Goal: Task Accomplishment & Management: Manage account settings

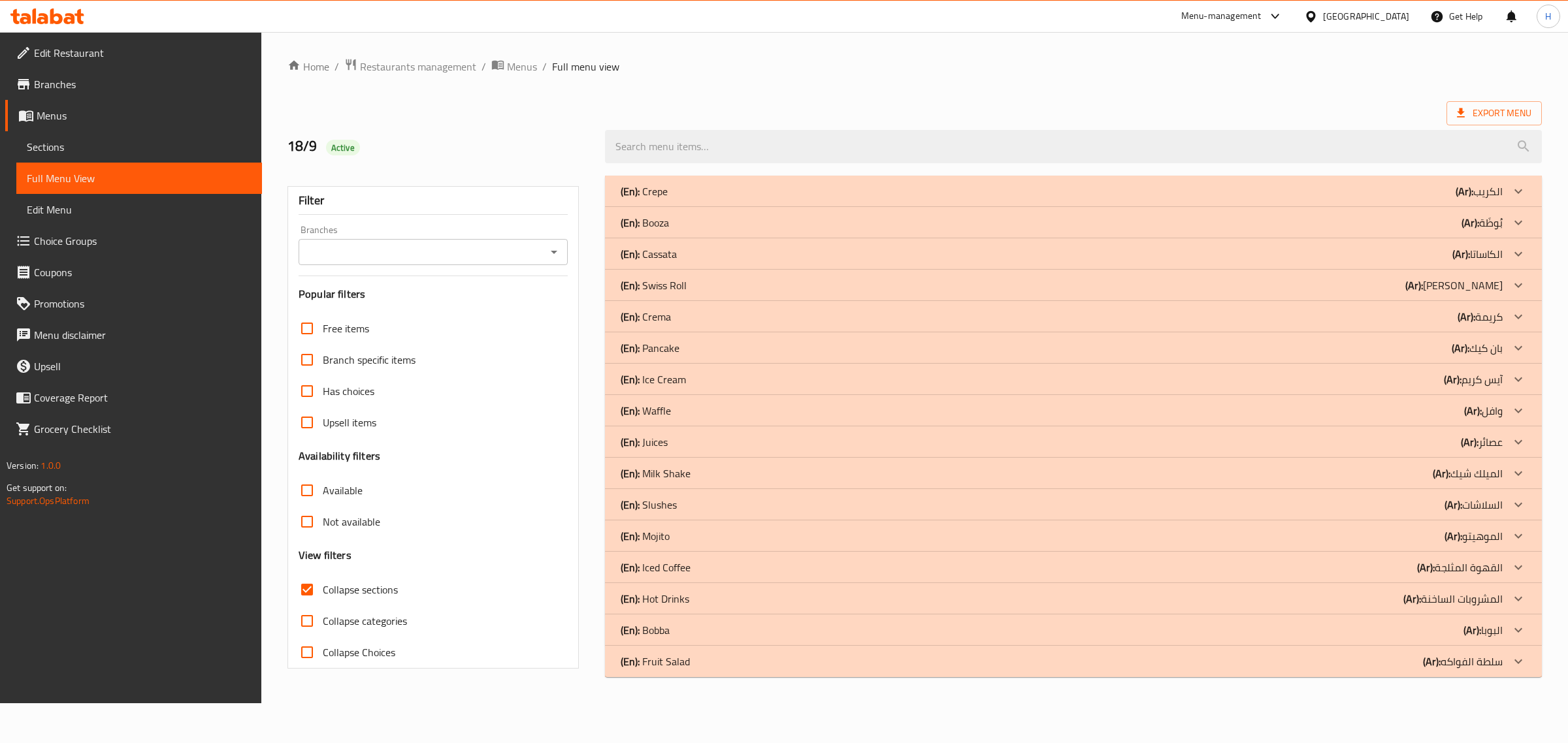
click at [1333, 14] on div "[GEOGRAPHIC_DATA]" at bounding box center [1366, 16] width 87 height 14
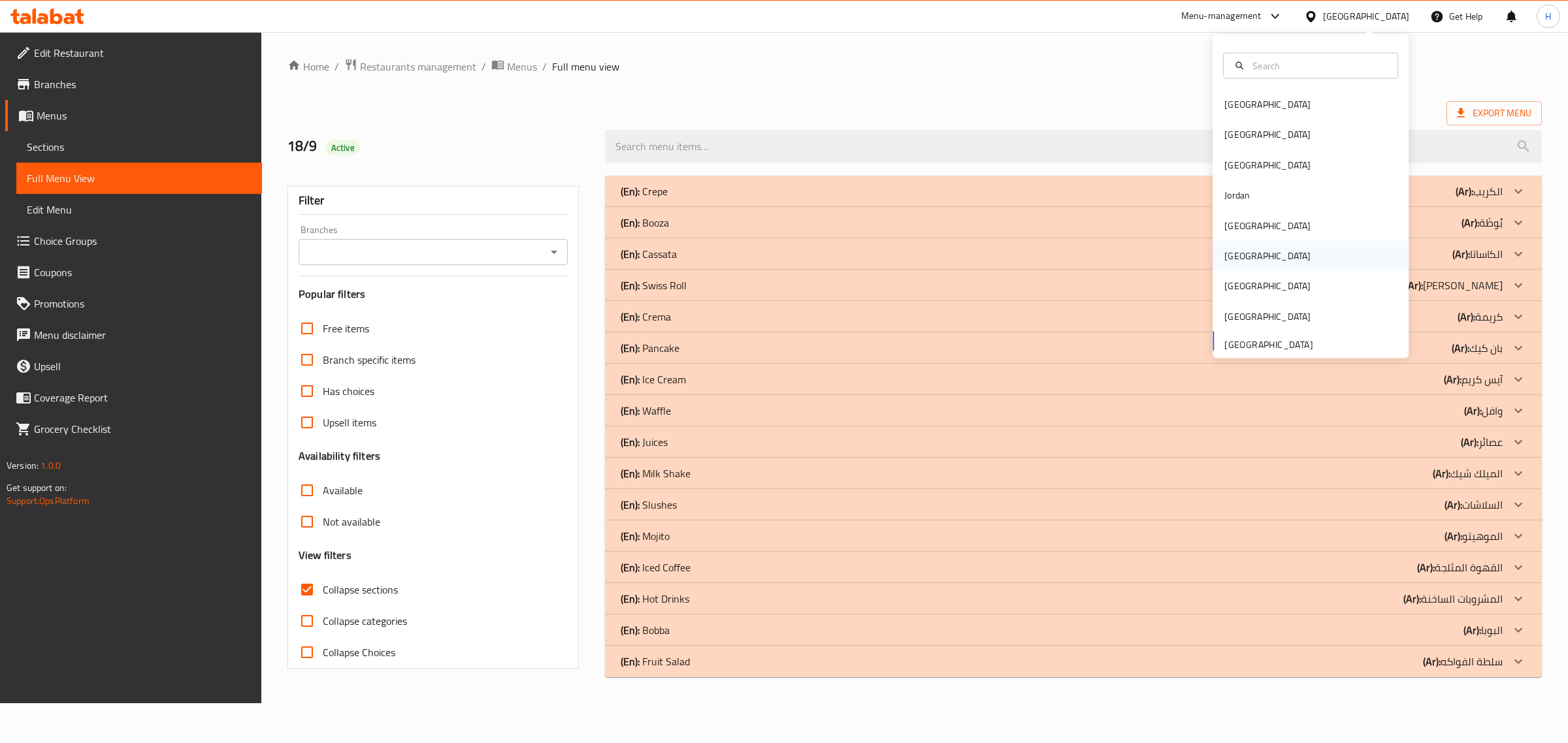
click at [1261, 259] on div "Oman" at bounding box center [1310, 256] width 196 height 30
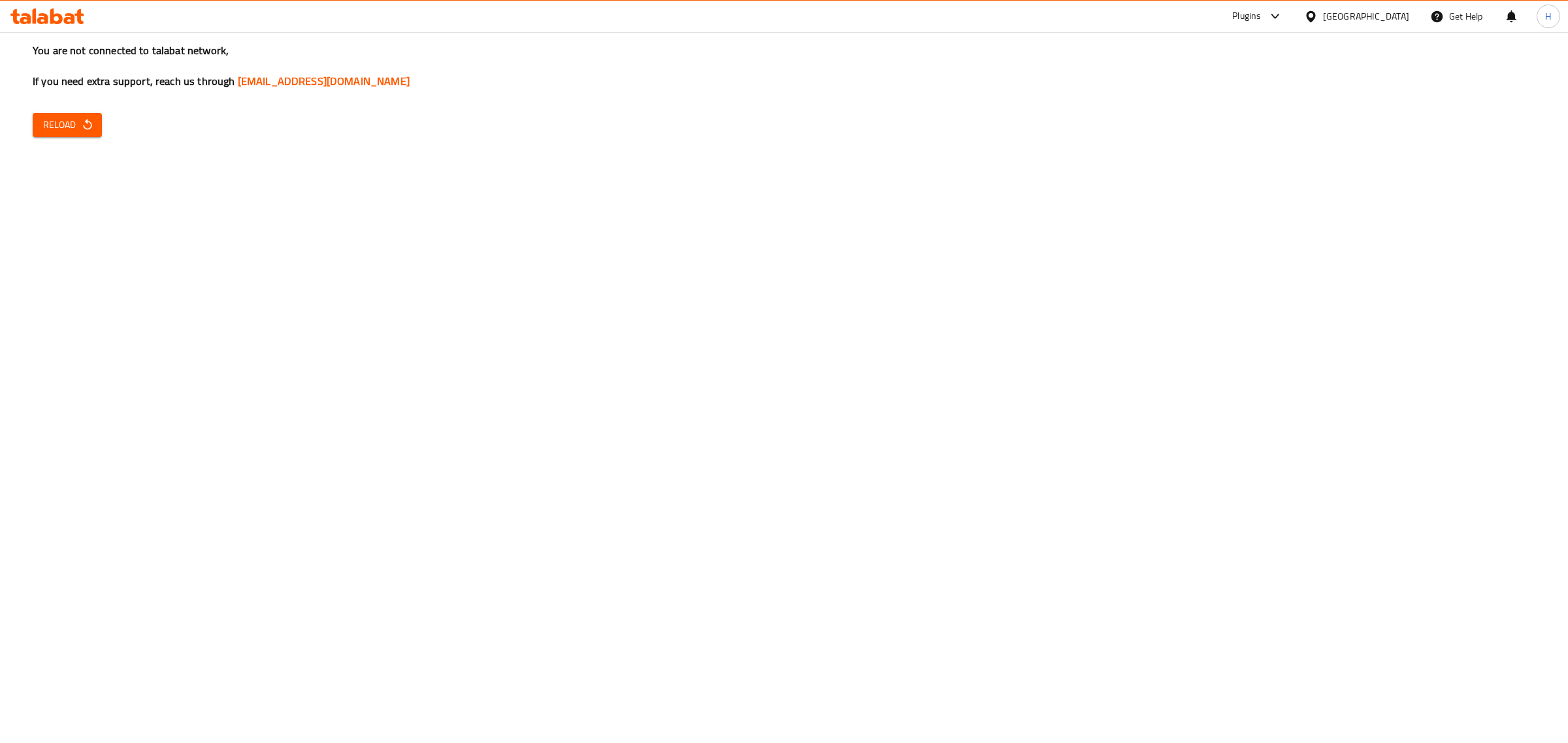
click at [1373, 8] on div "Oman" at bounding box center [1356, 16] width 126 height 31
click at [1400, 8] on div "Oman" at bounding box center [1356, 16] width 126 height 31
click at [1392, 17] on div "Oman" at bounding box center [1366, 16] width 87 height 14
click at [1269, 351] on div "Bahrain Egypt Iraq Jordan Kuwait Oman Qatar Saudi Arabia United Arab Emirates" at bounding box center [1310, 196] width 196 height 324
click at [1269, 347] on div "[GEOGRAPHIC_DATA]" at bounding box center [1267, 342] width 87 height 14
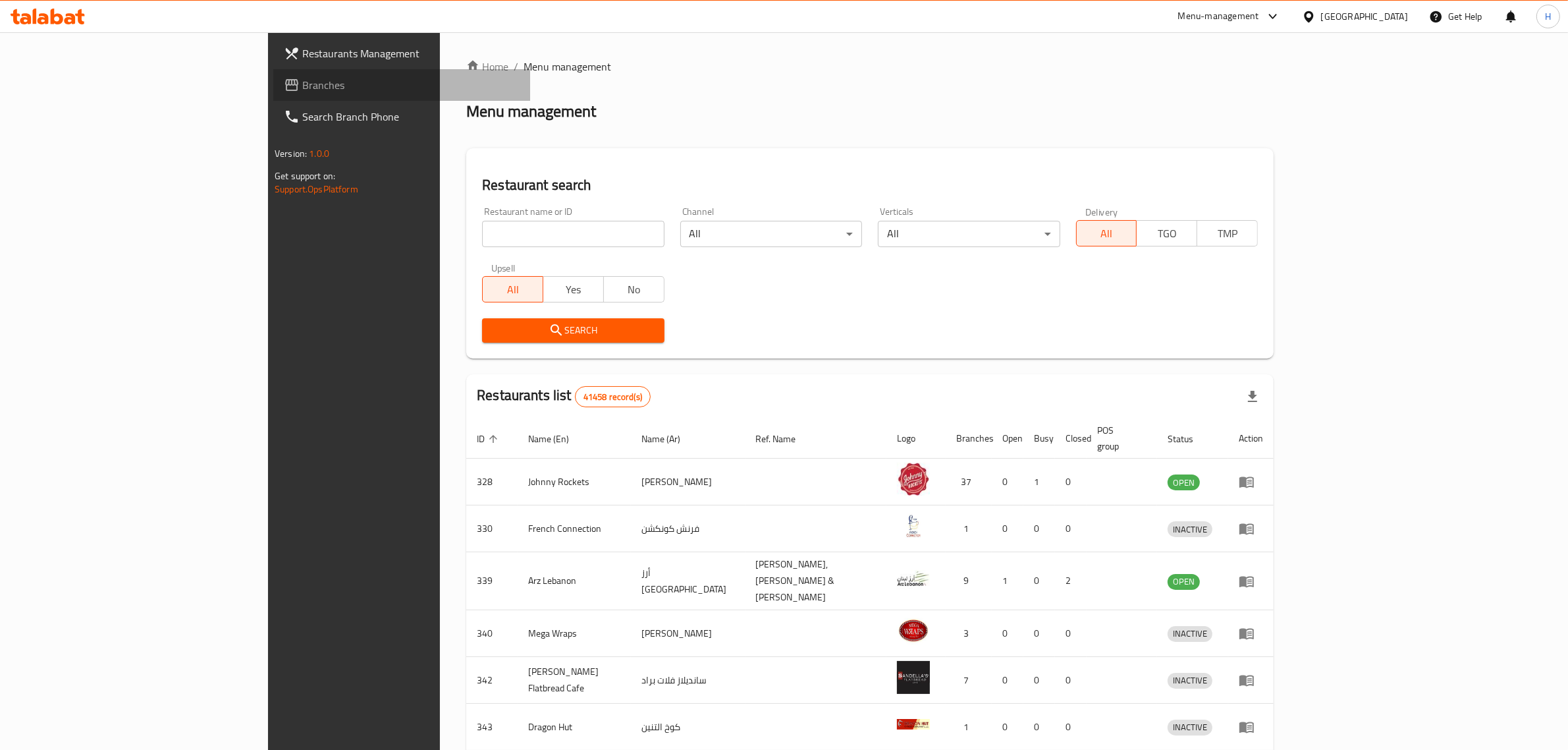
click at [273, 94] on link "Branches" at bounding box center [401, 85] width 257 height 31
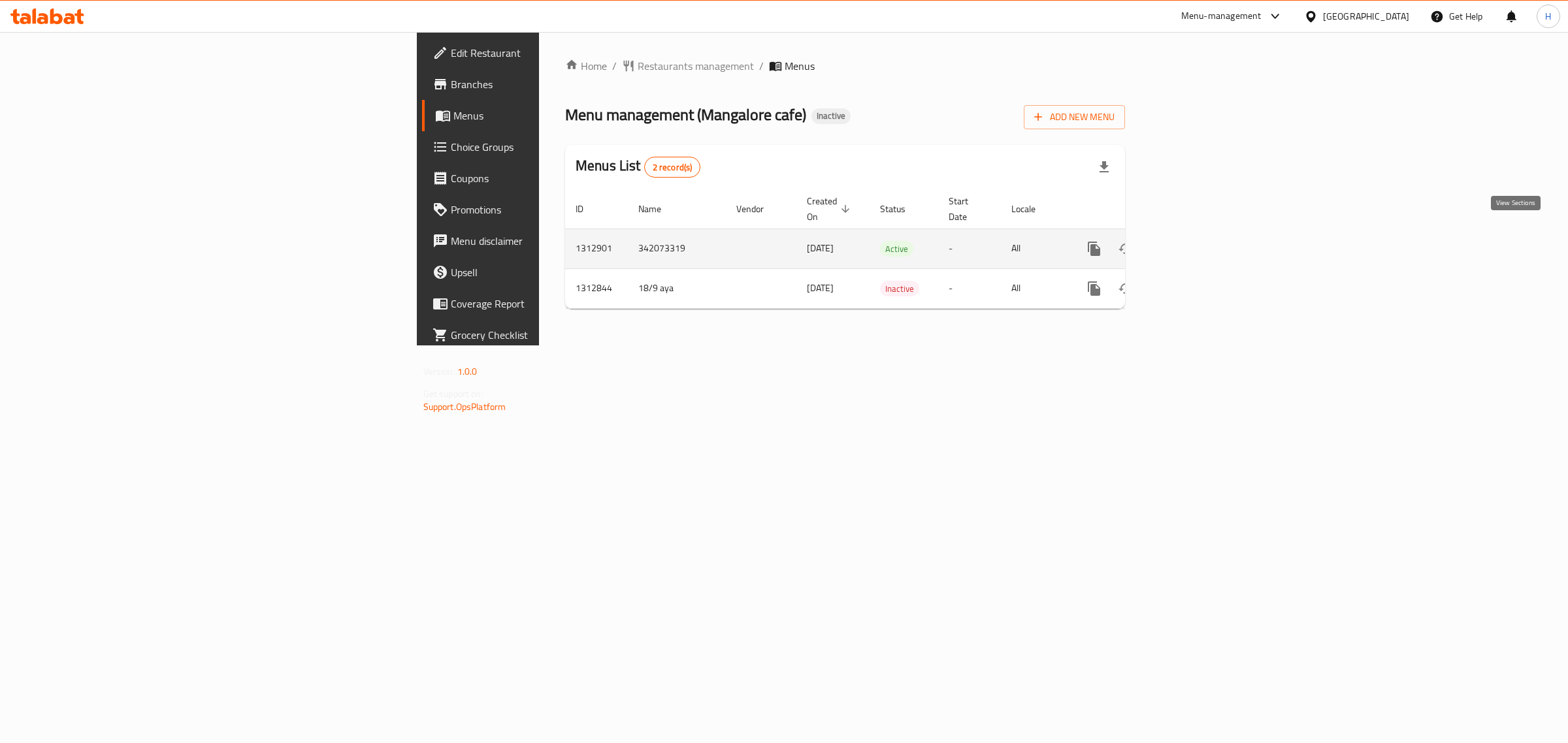
click at [1196, 241] on icon "enhanced table" at bounding box center [1188, 249] width 16 height 16
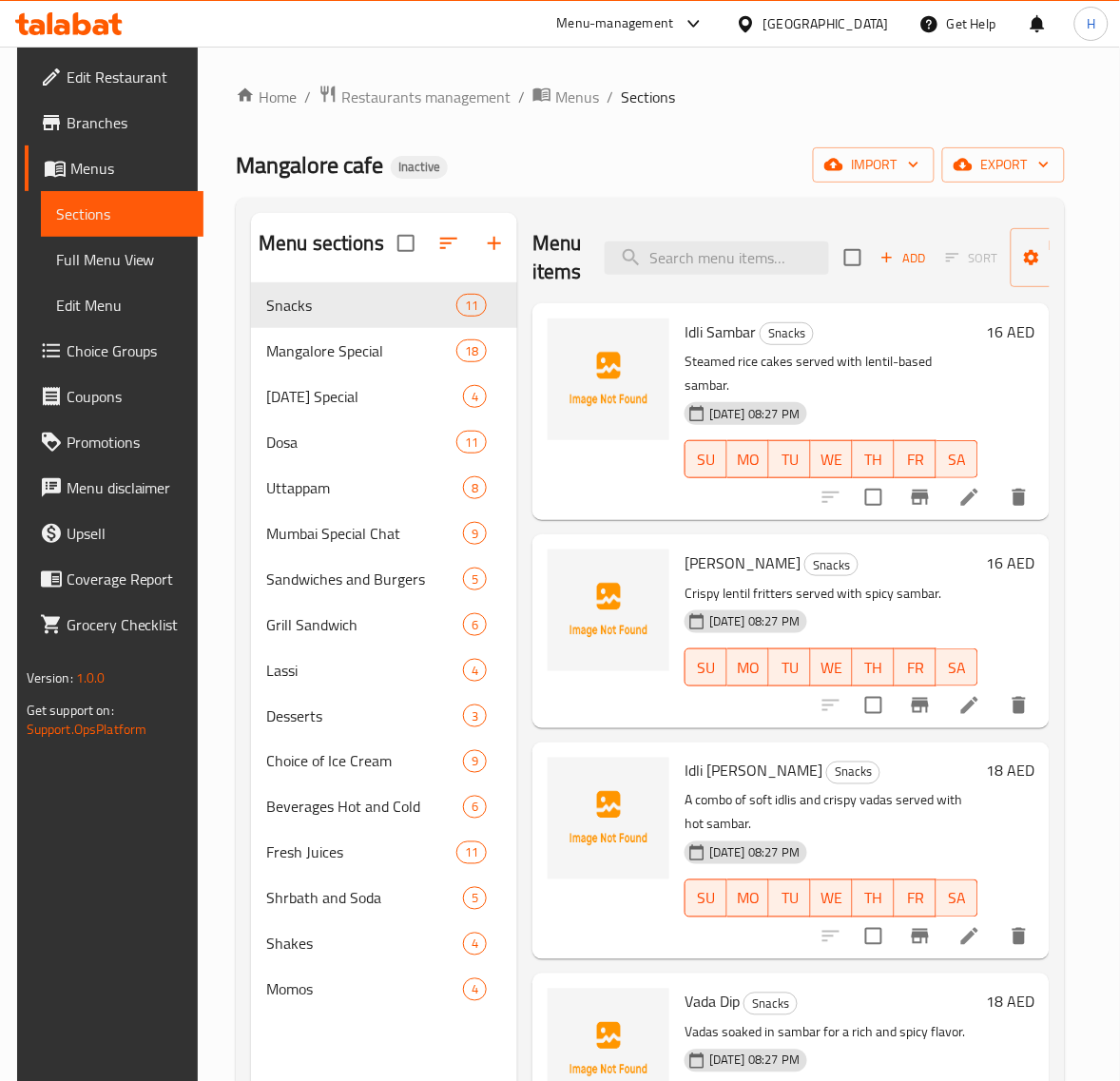
drag, startPoint x: 100, startPoint y: 245, endPoint x: 1098, endPoint y: 373, distance: 1006.2
click at [100, 248] on span "Full Menu View" at bounding box center [122, 259] width 133 height 23
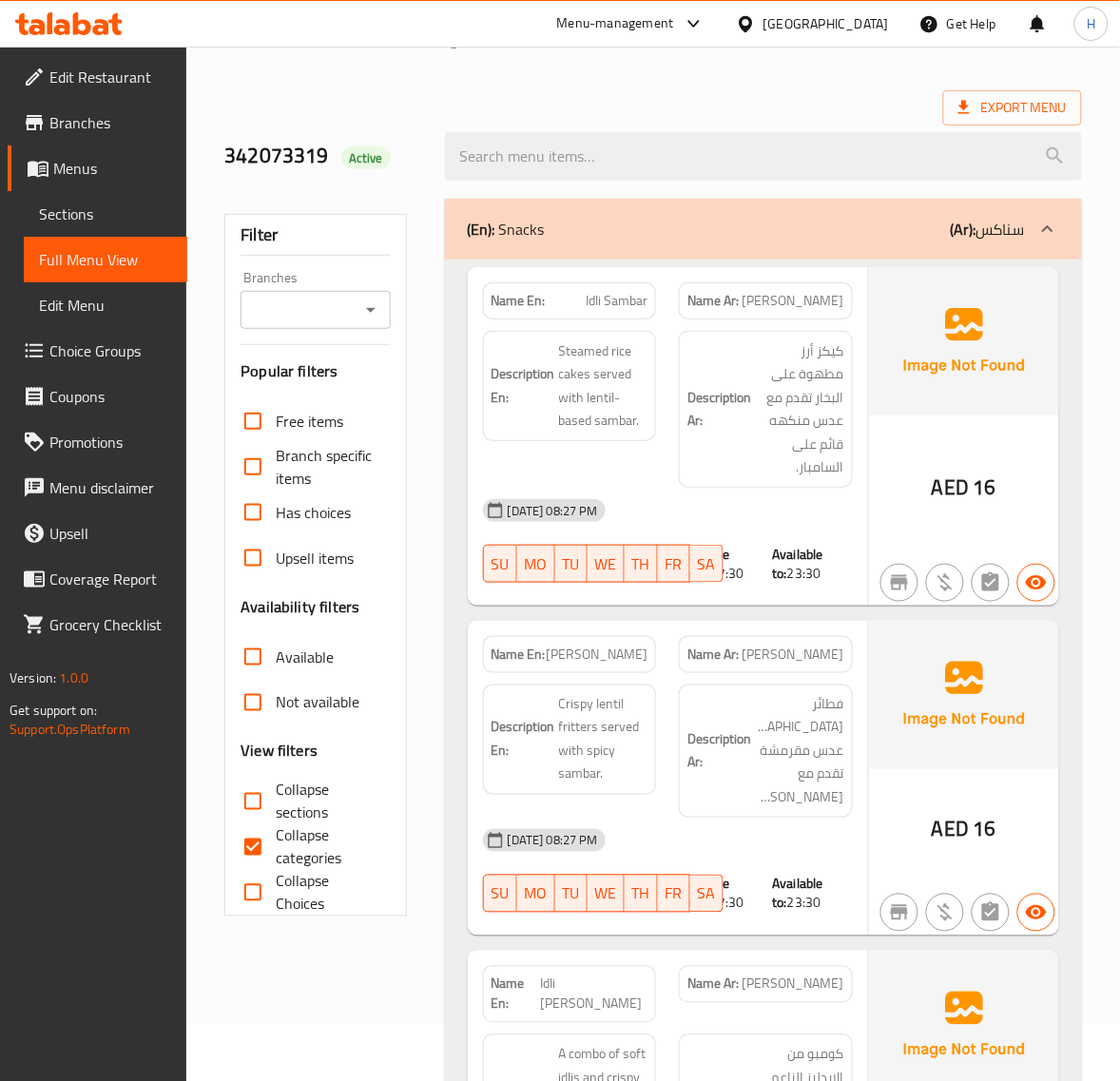
scroll to position [157, 0]
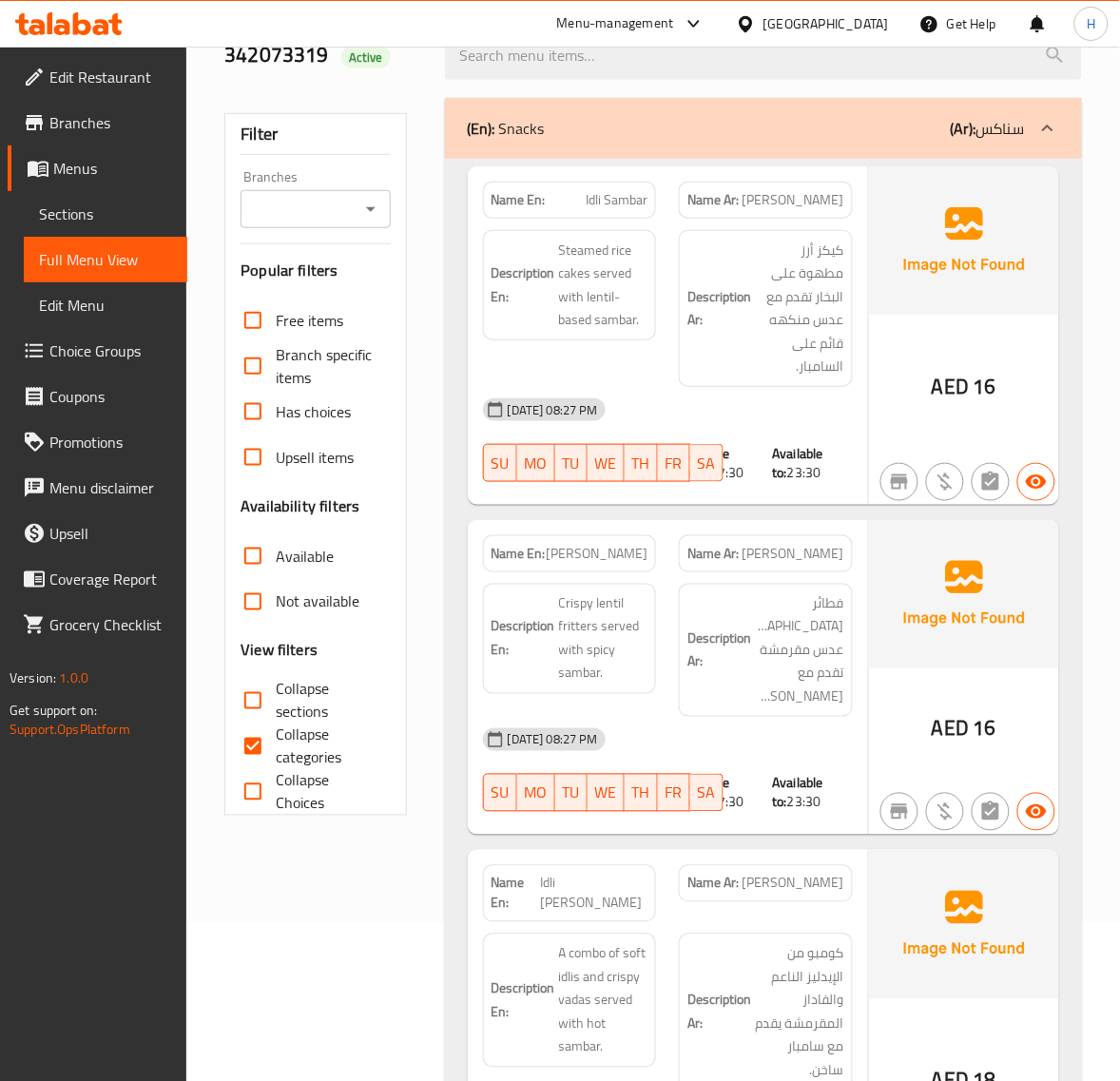
click at [271, 734] on input "Collapse categories" at bounding box center [253, 747] width 45 height 45
checkbox input "false"
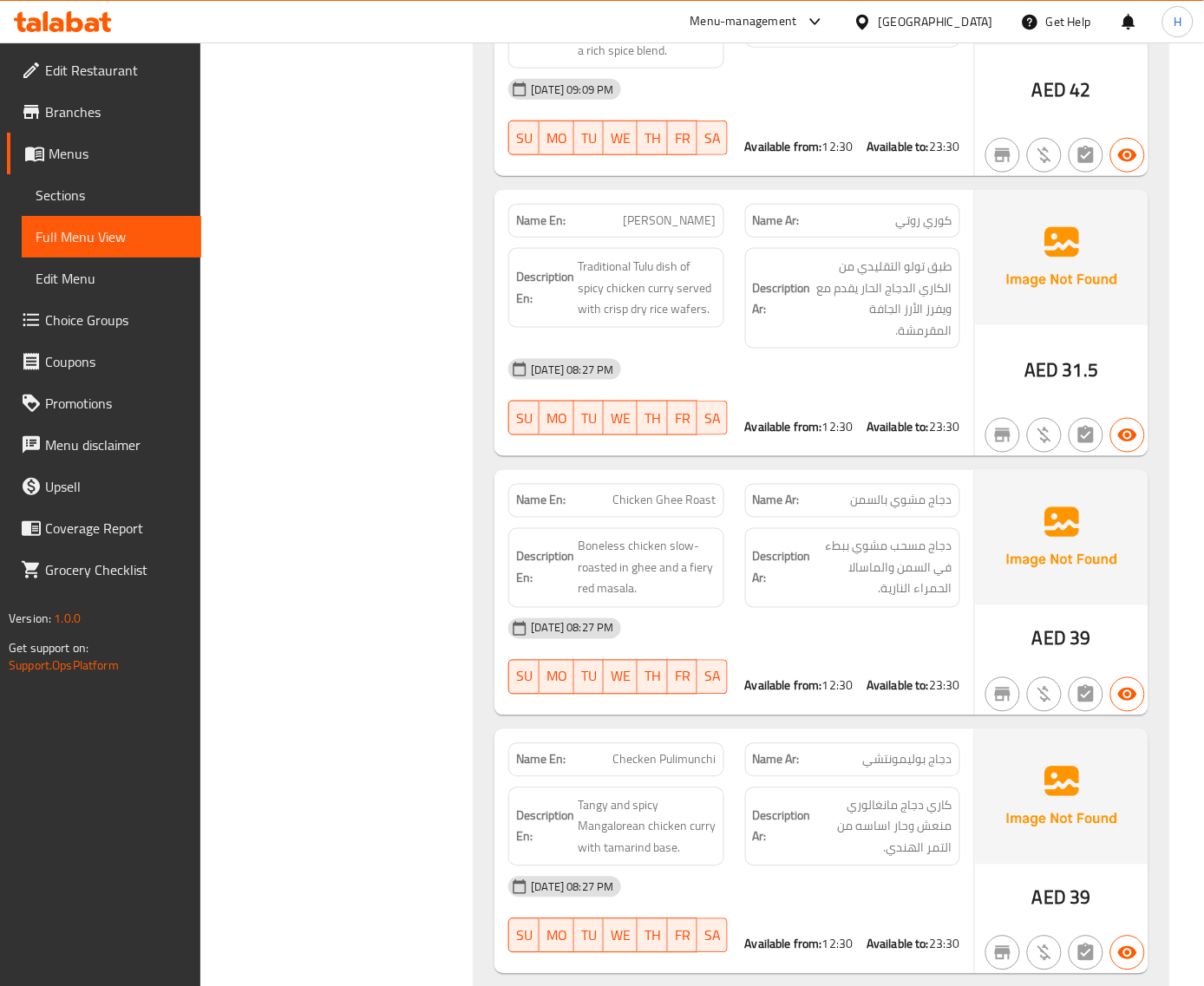
scroll to position [2967, 0]
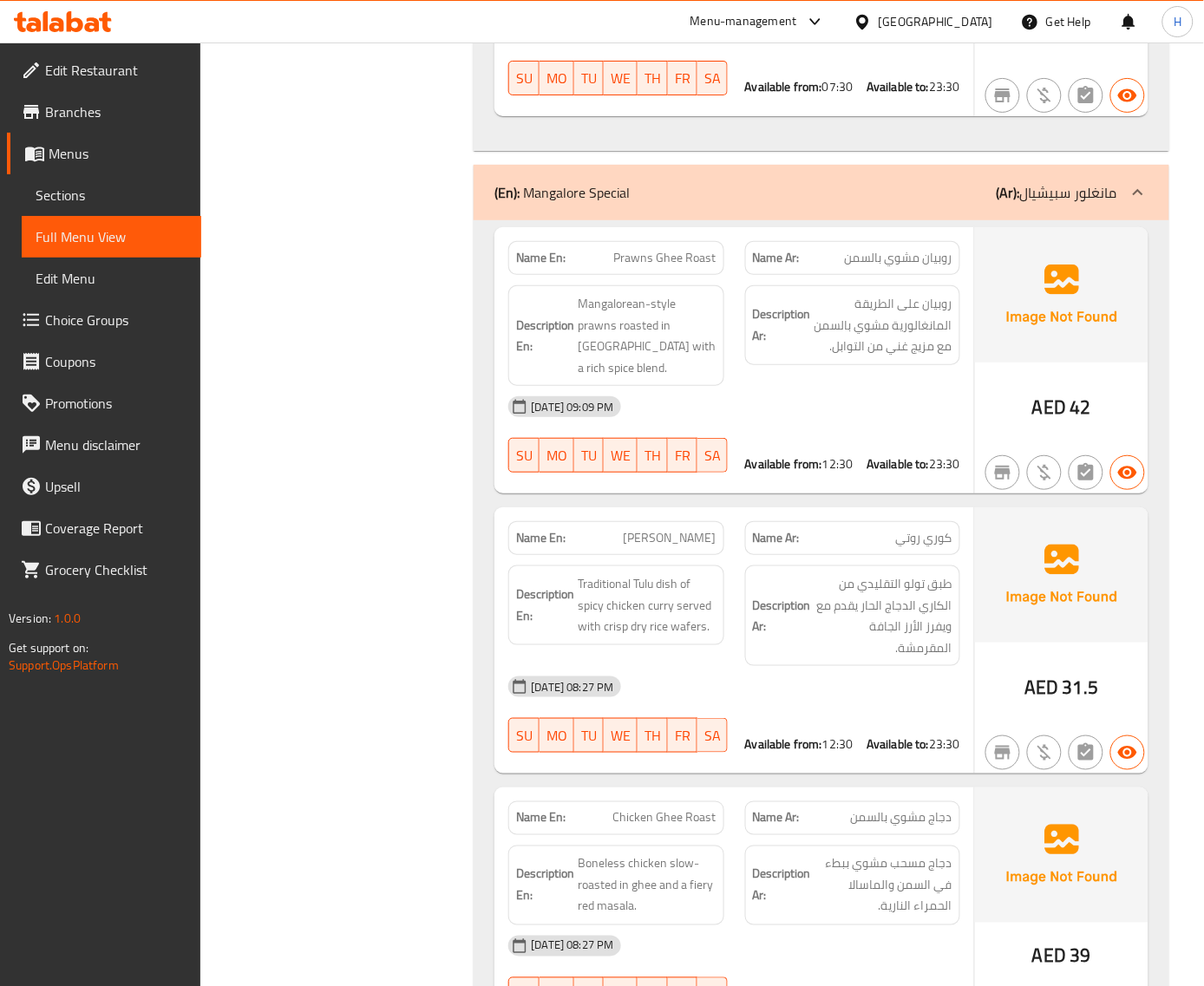
scroll to position [3255, 0]
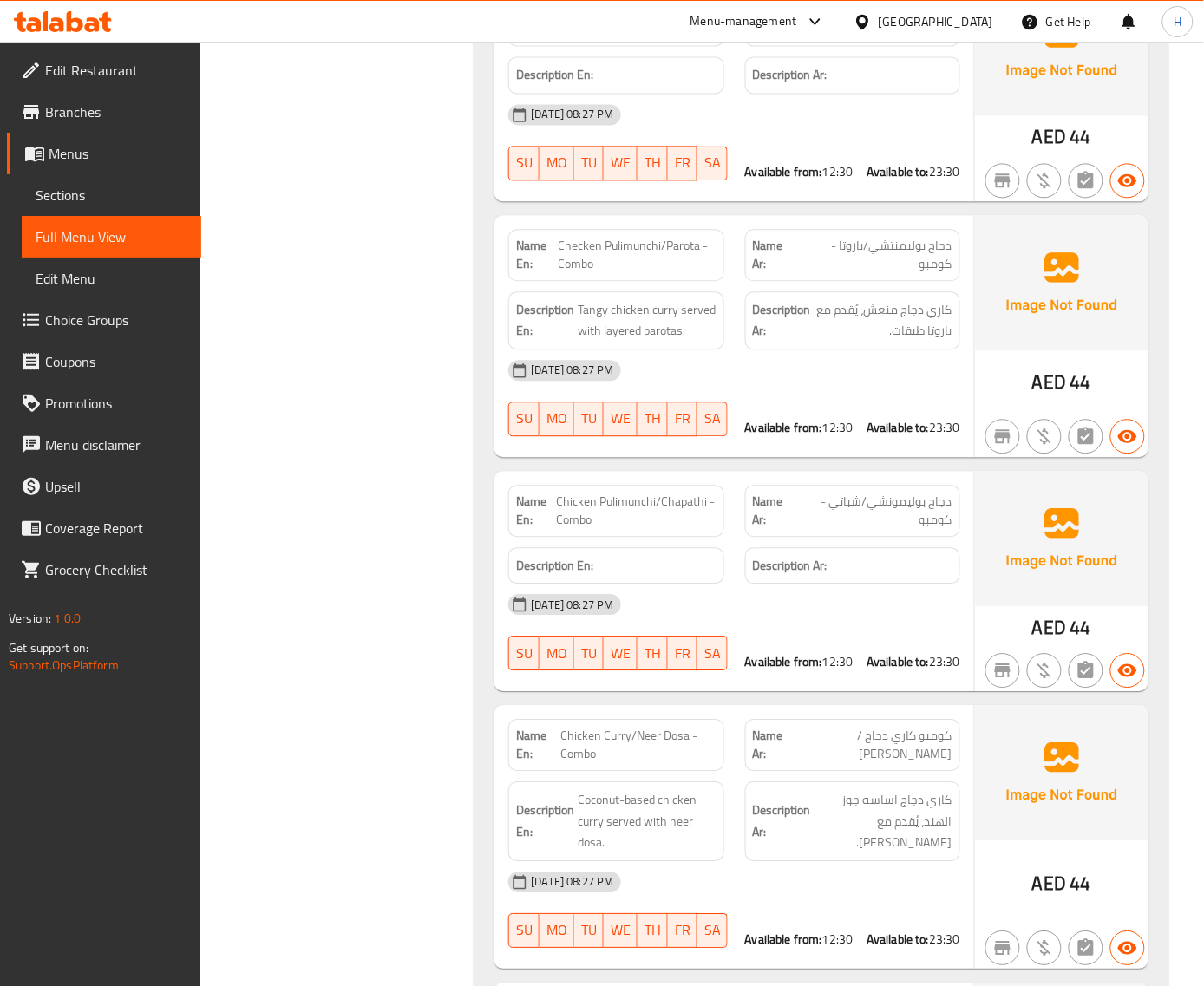
scroll to position [6359, 0]
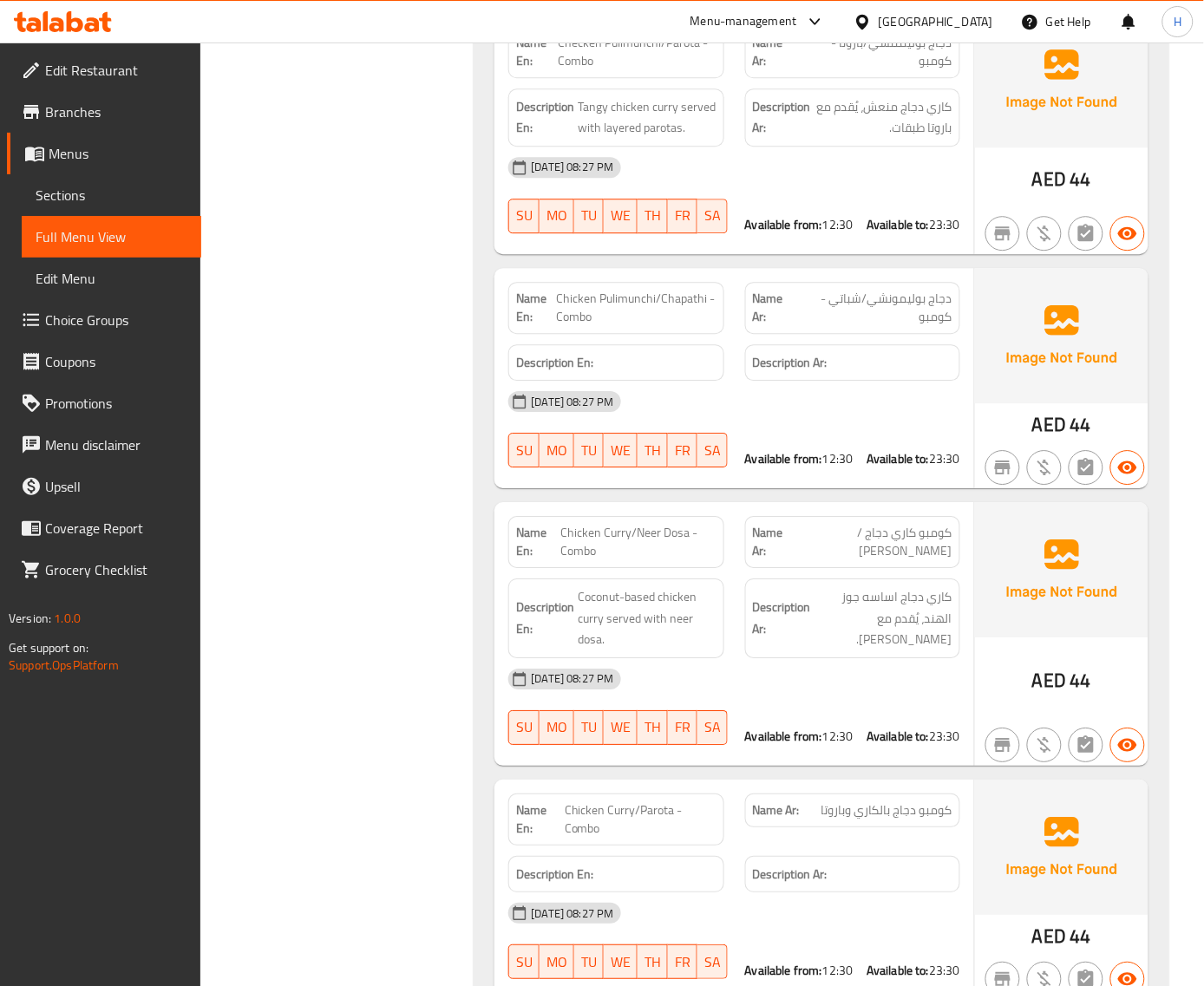
scroll to position [5877, 0]
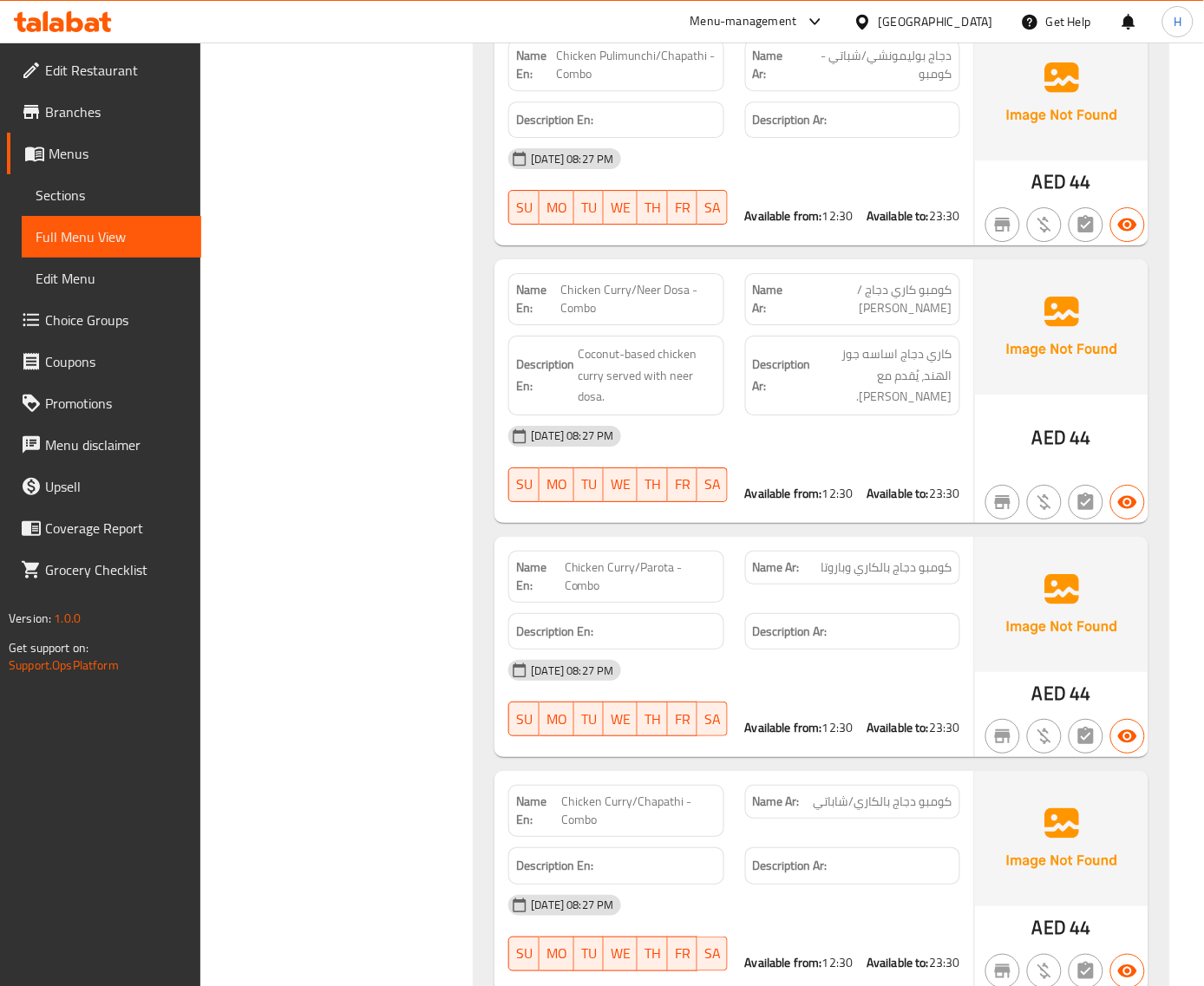
scroll to position [6186, 0]
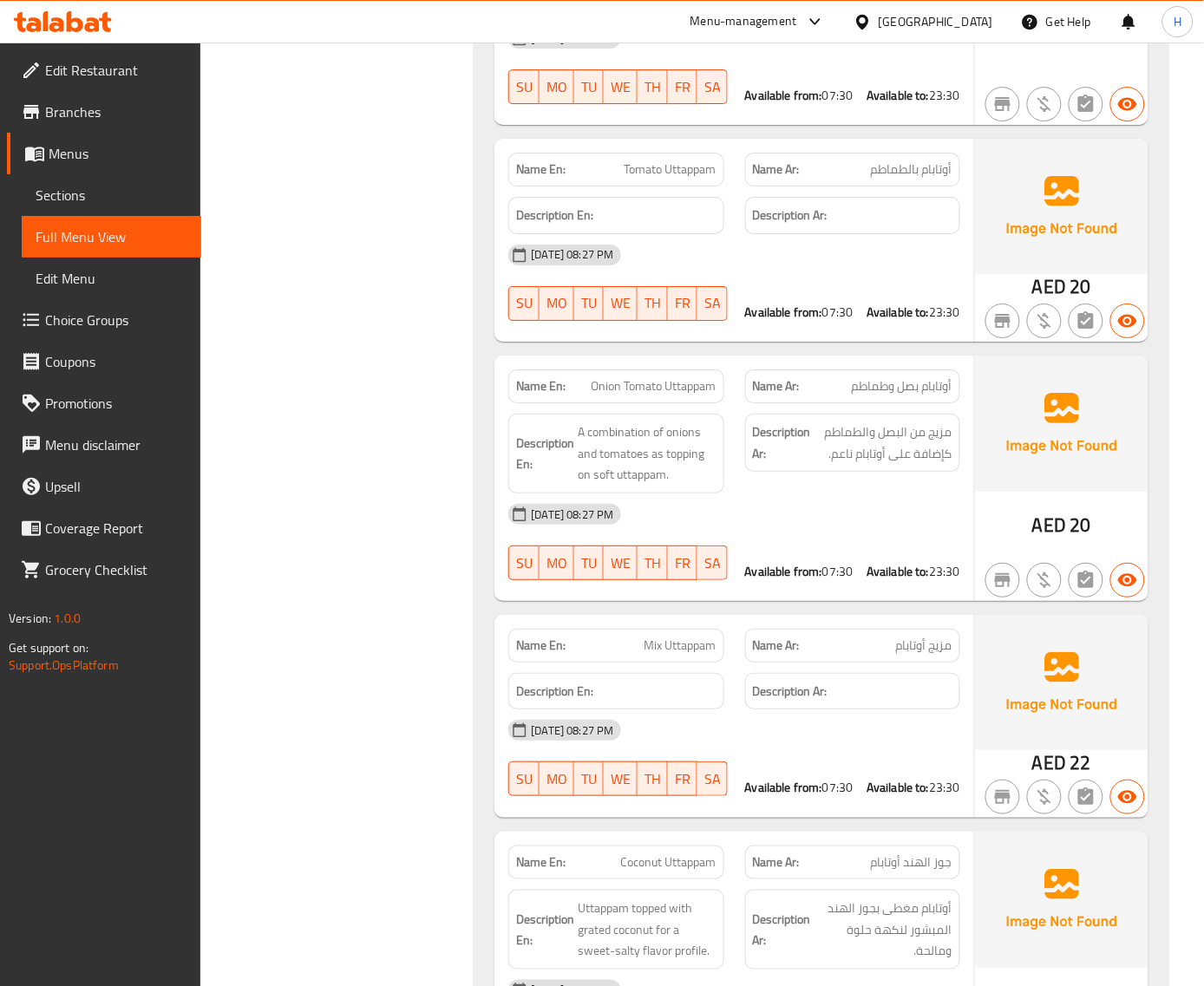
click at [686, 636] on span "Mix Uttappam" at bounding box center [680, 645] width 72 height 18
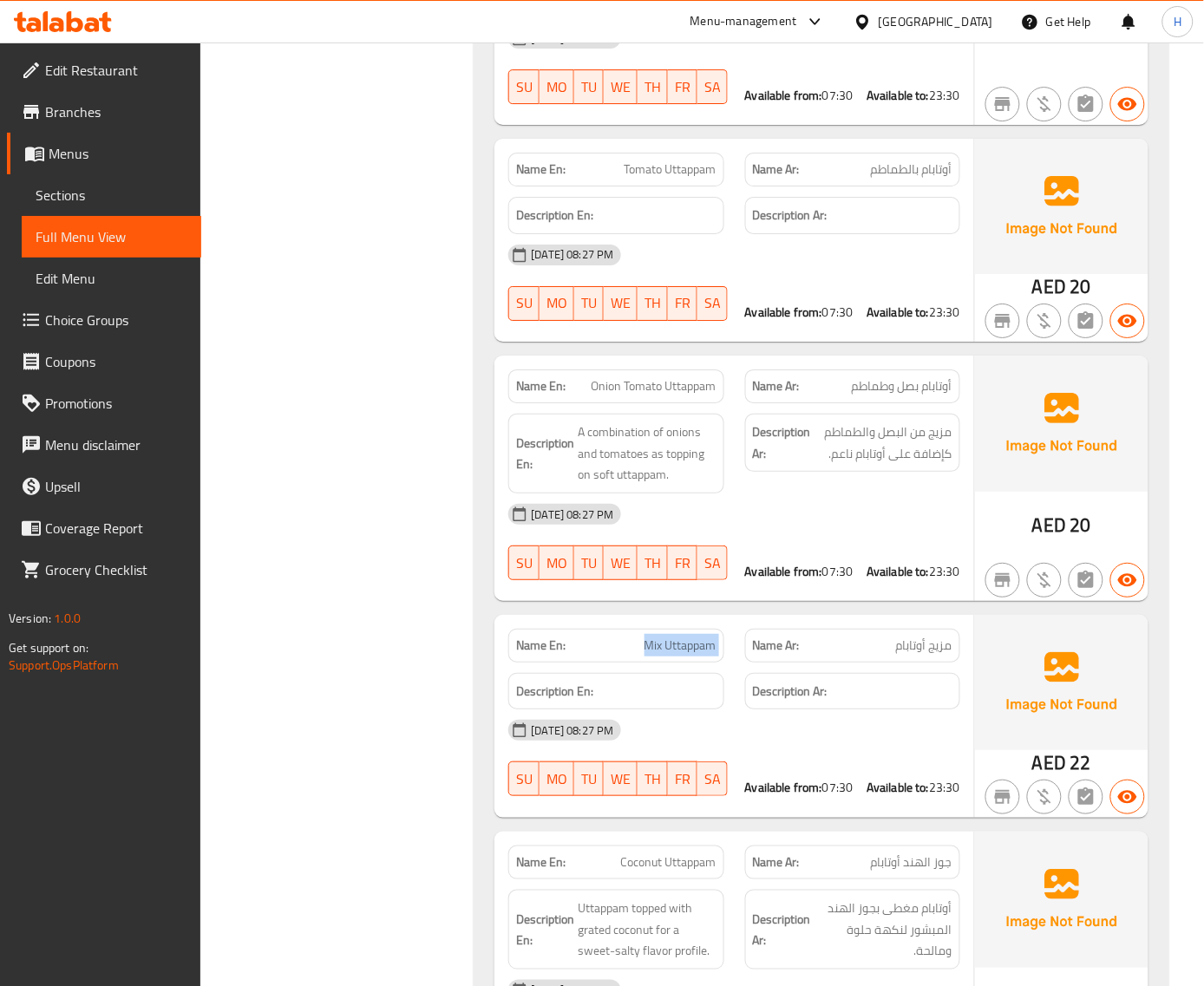
click at [686, 636] on span "Mix Uttappam" at bounding box center [680, 645] width 72 height 18
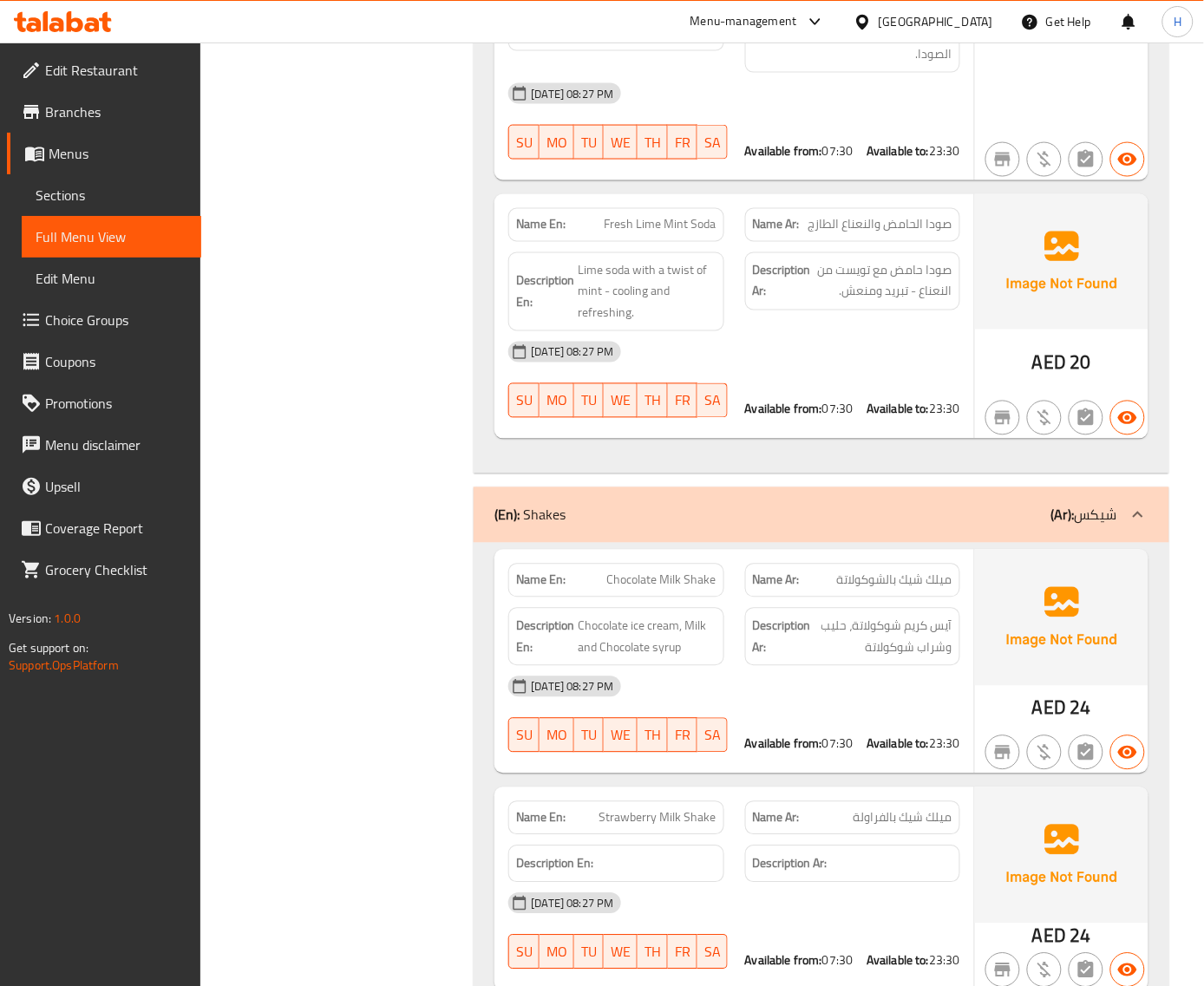
click at [662, 572] on span "Chocolate Milk Shake" at bounding box center [662, 580] width 109 height 18
copy span "Chocolate Milk Shake"
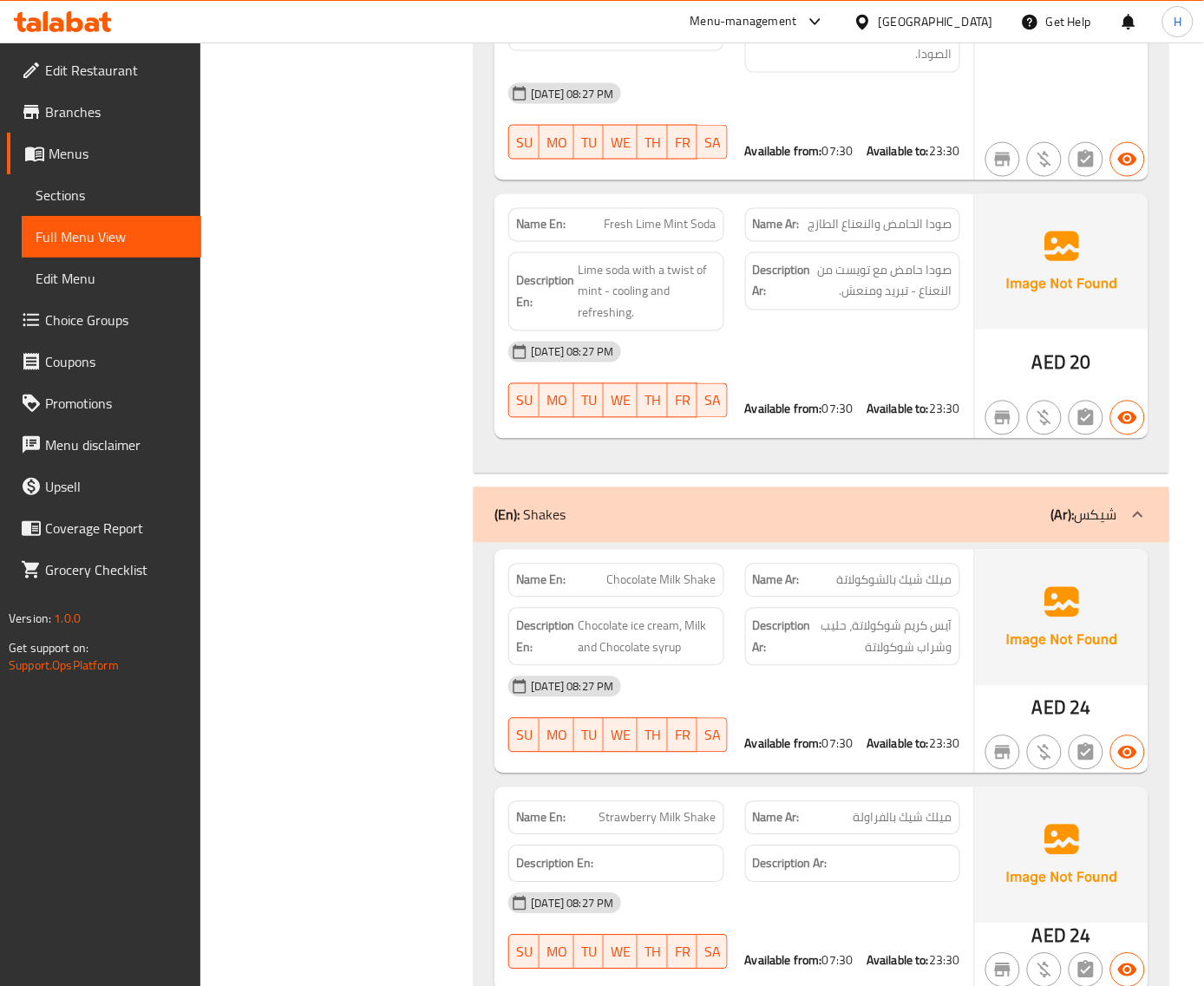
scroll to position [1088, 0]
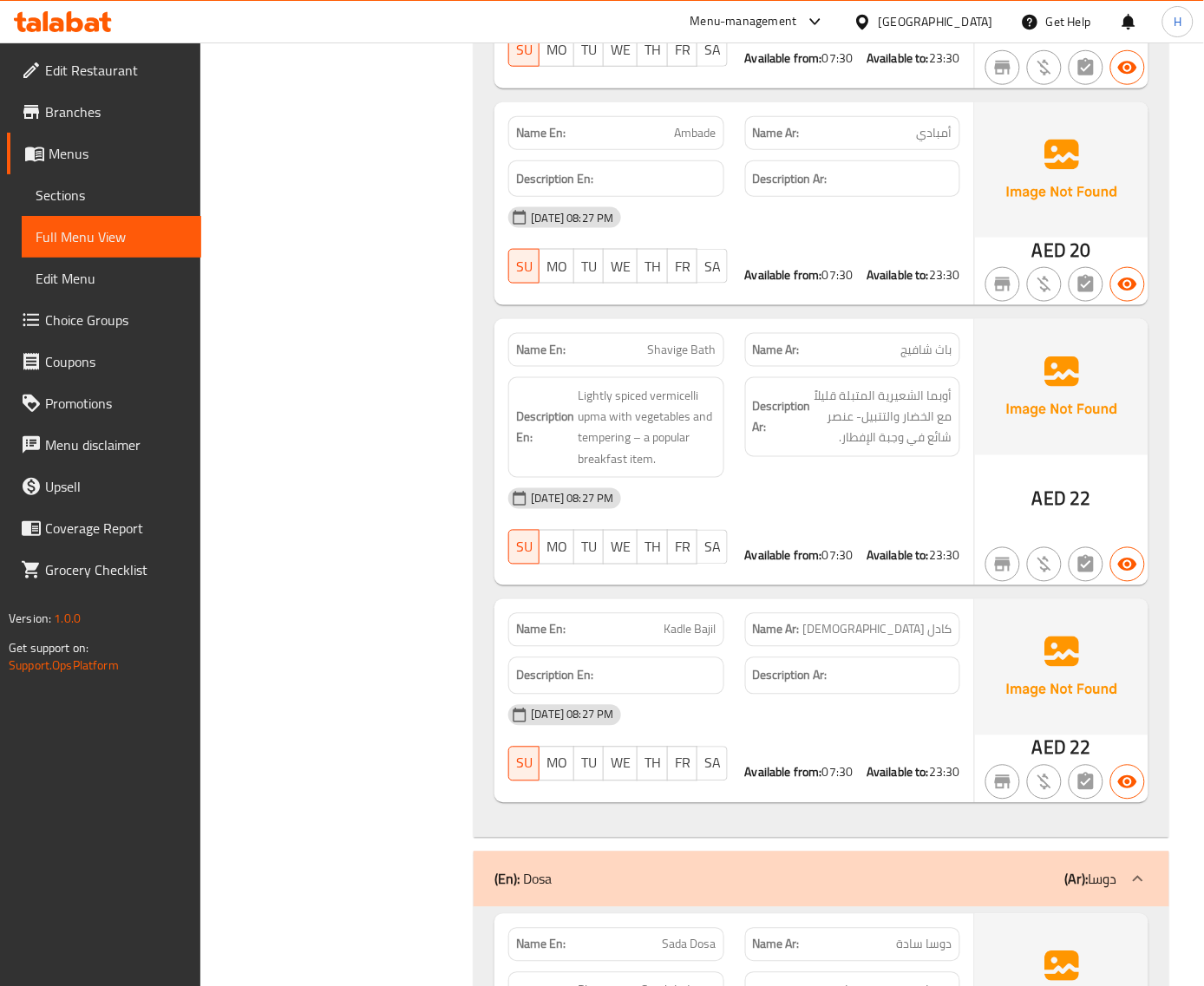
scroll to position [8573, 0]
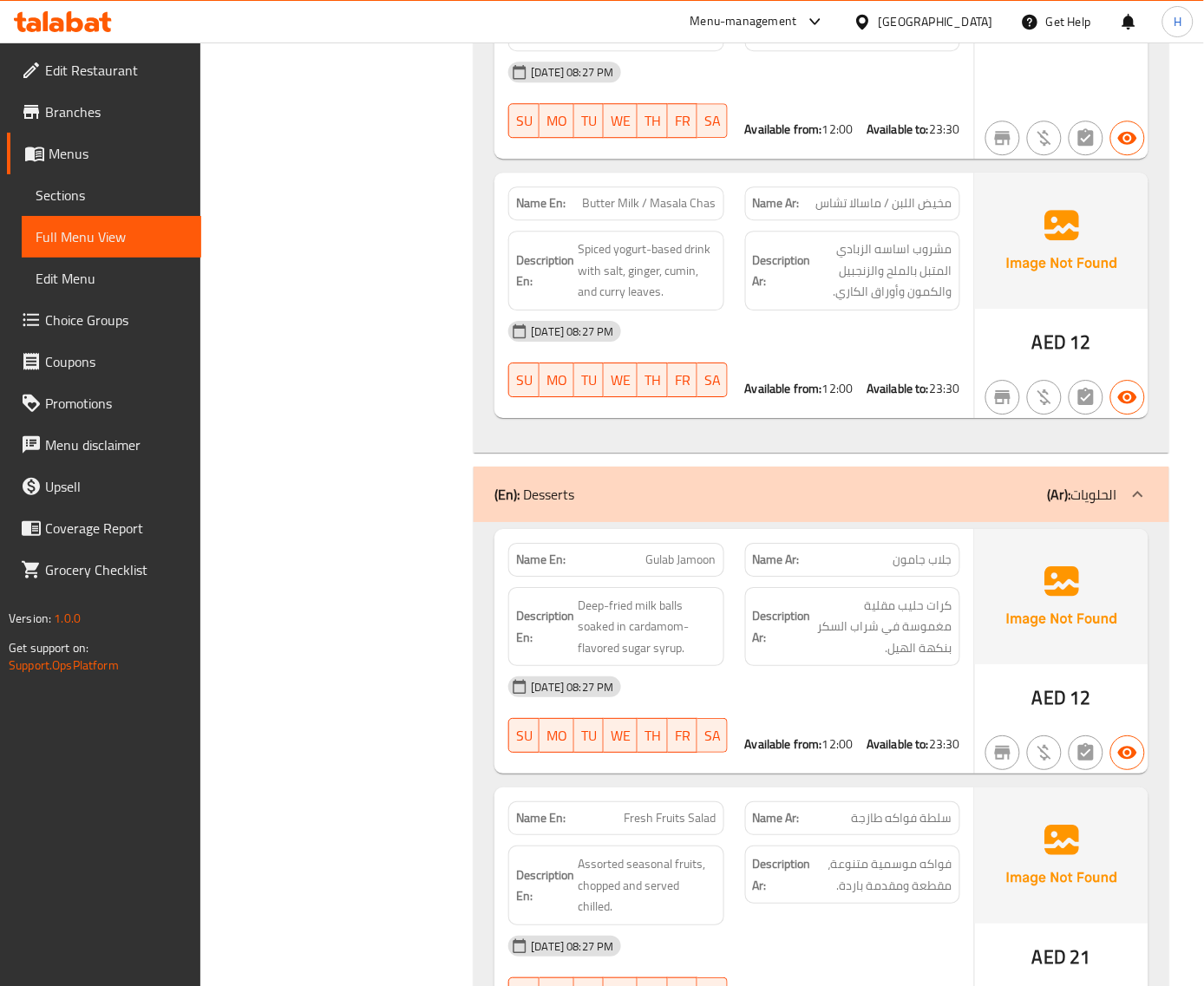
scroll to position [1880, 0]
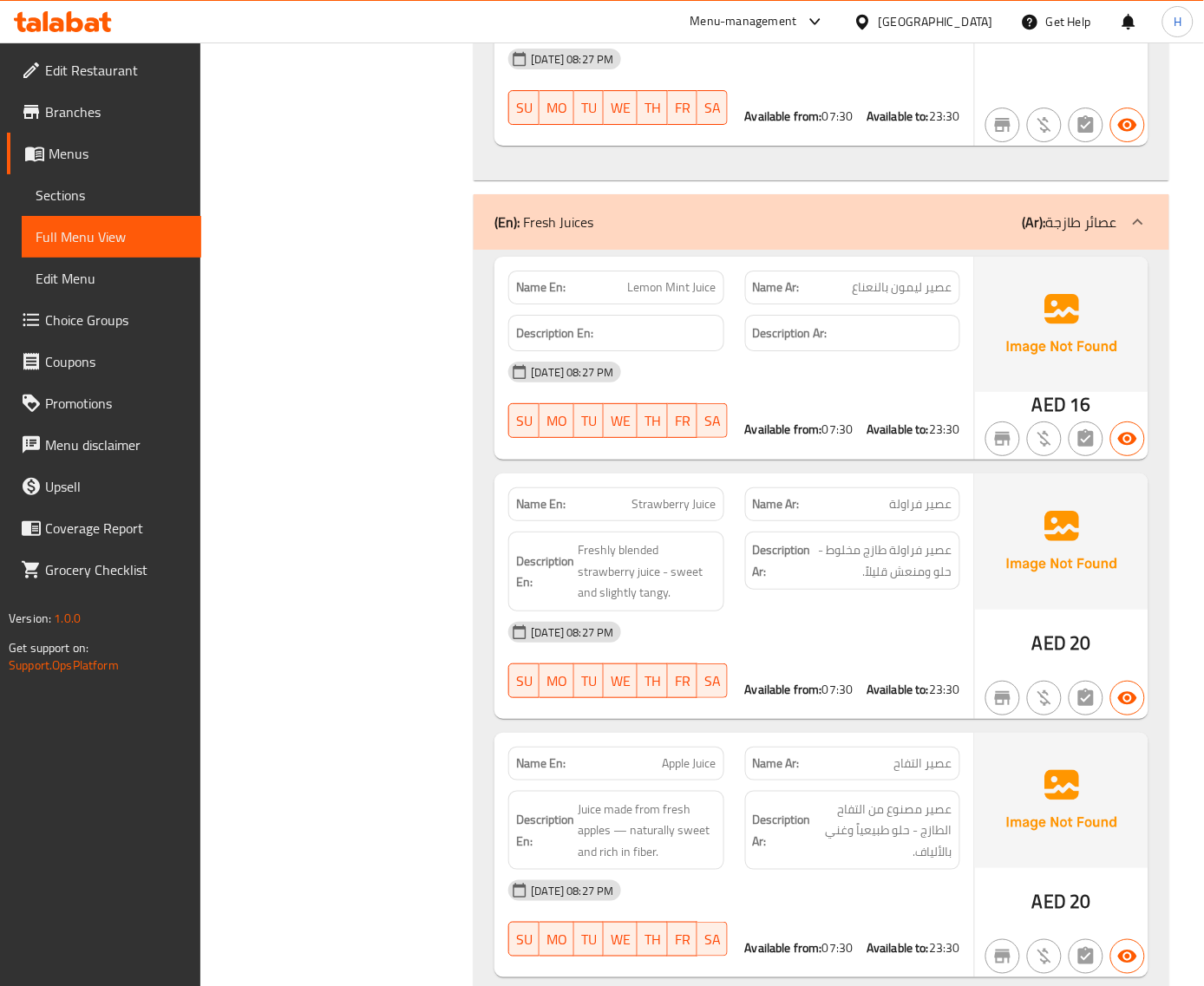
scroll to position [28075, 0]
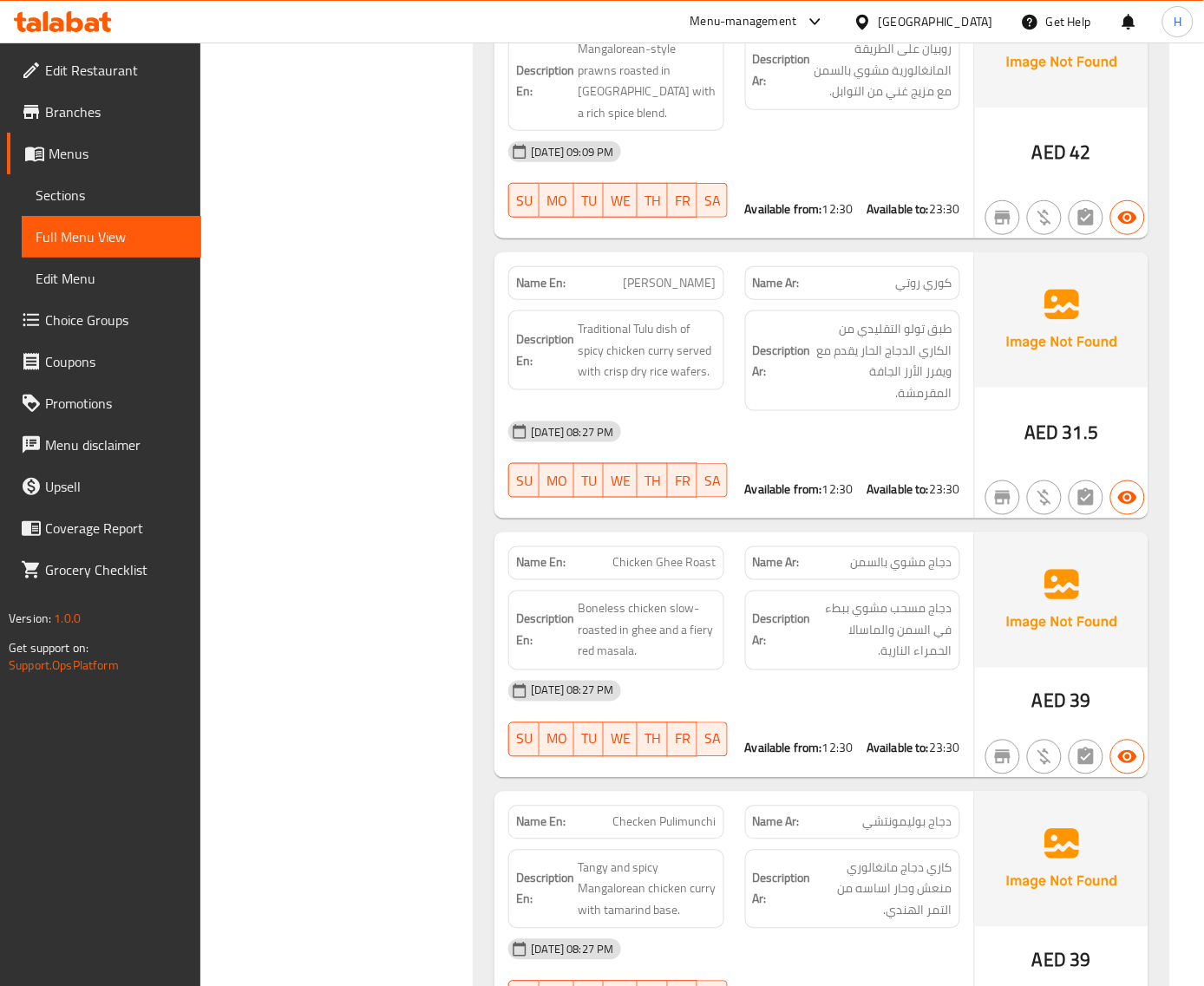
scroll to position [5119, 0]
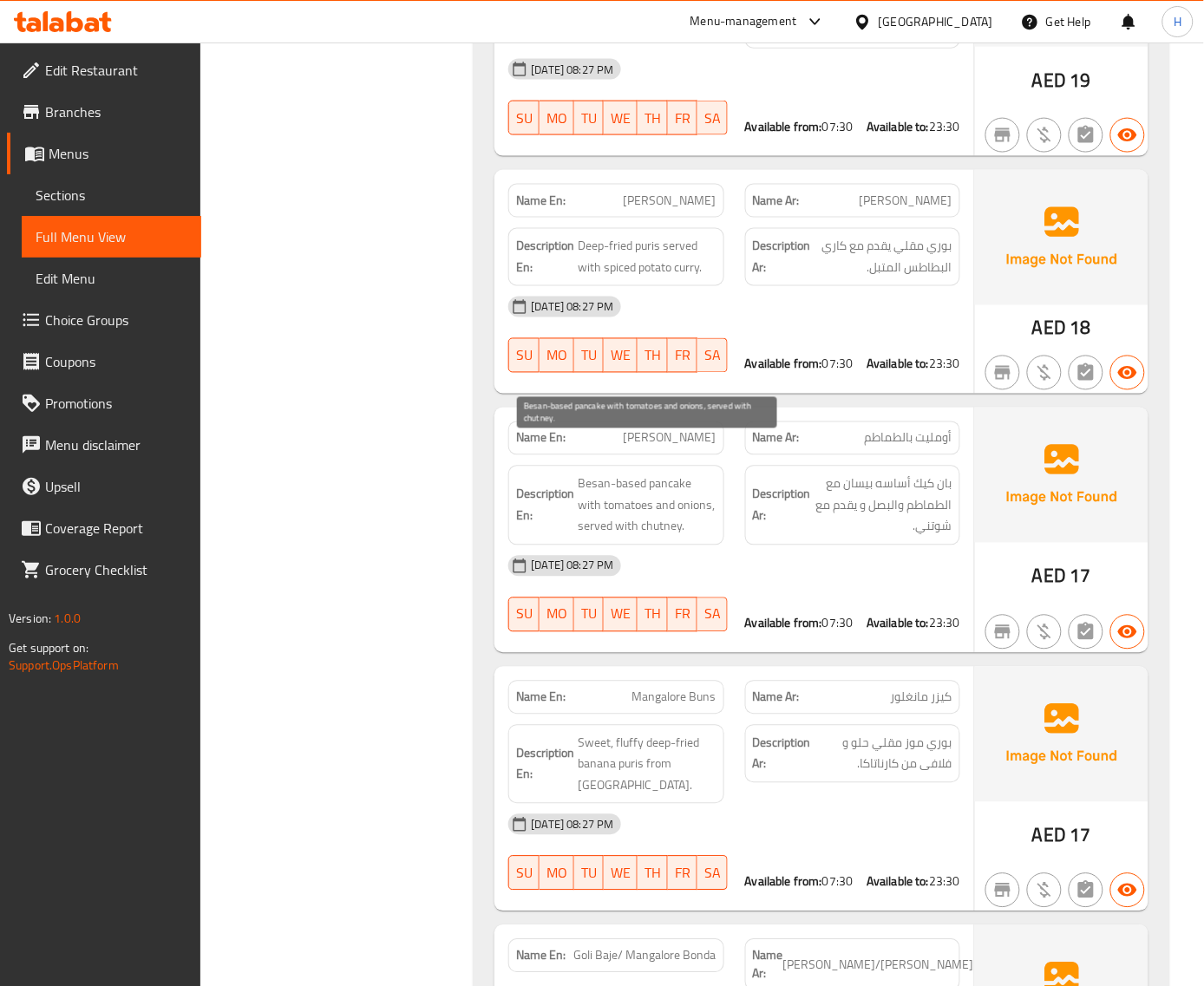
click at [666, 496] on span "Besan-based pancake with tomatoes and onions, served with chutney." at bounding box center [647, 506] width 138 height 65
copy span "chutney"
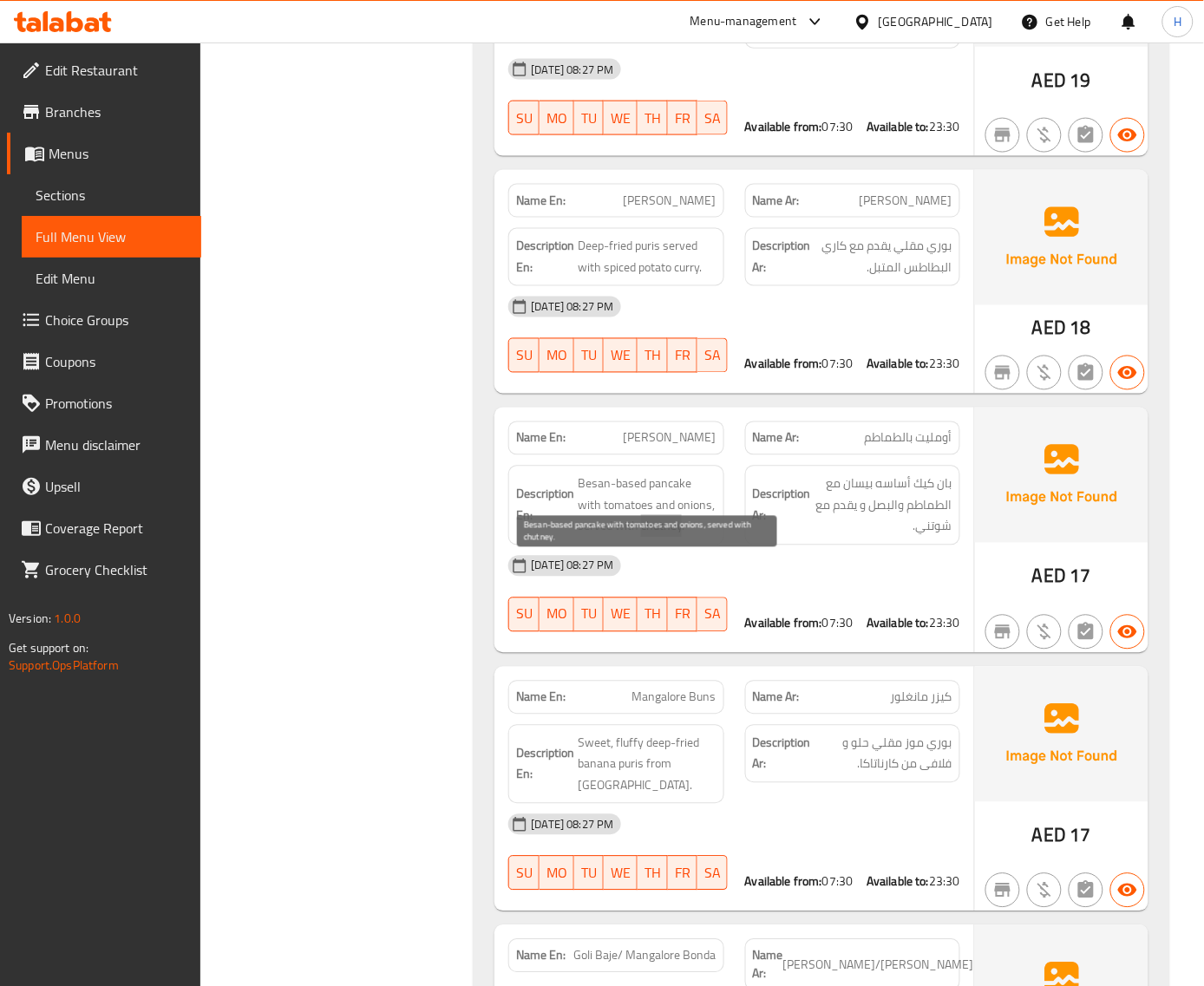
scroll to position [8868, 0]
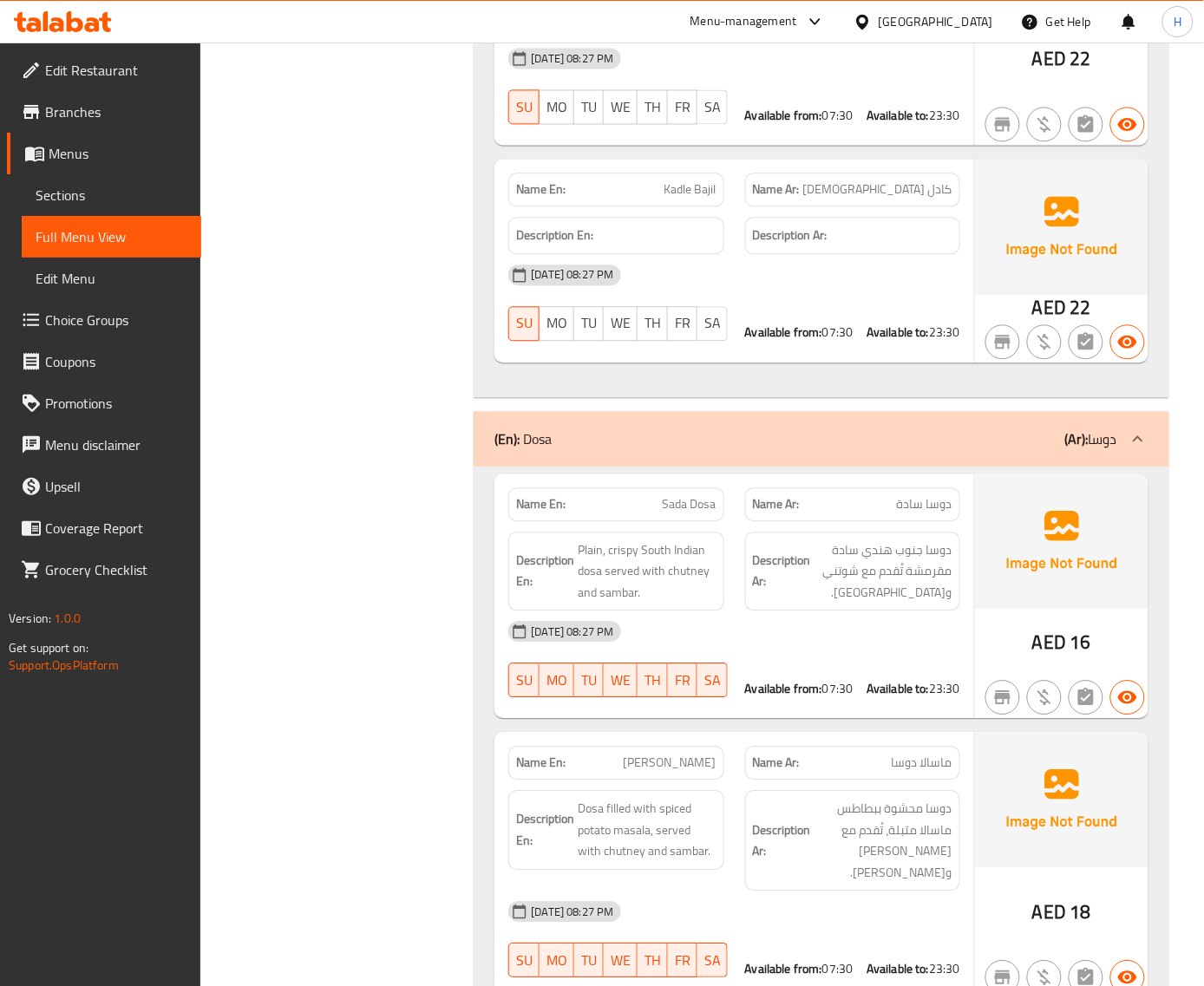
click at [825, 539] on span "دوسا جنوب هندي سادة مقرمشة تُقدم مع شوتني و[GEOGRAPHIC_DATA]." at bounding box center [884, 572] width 138 height 65
copy span "شوتني"
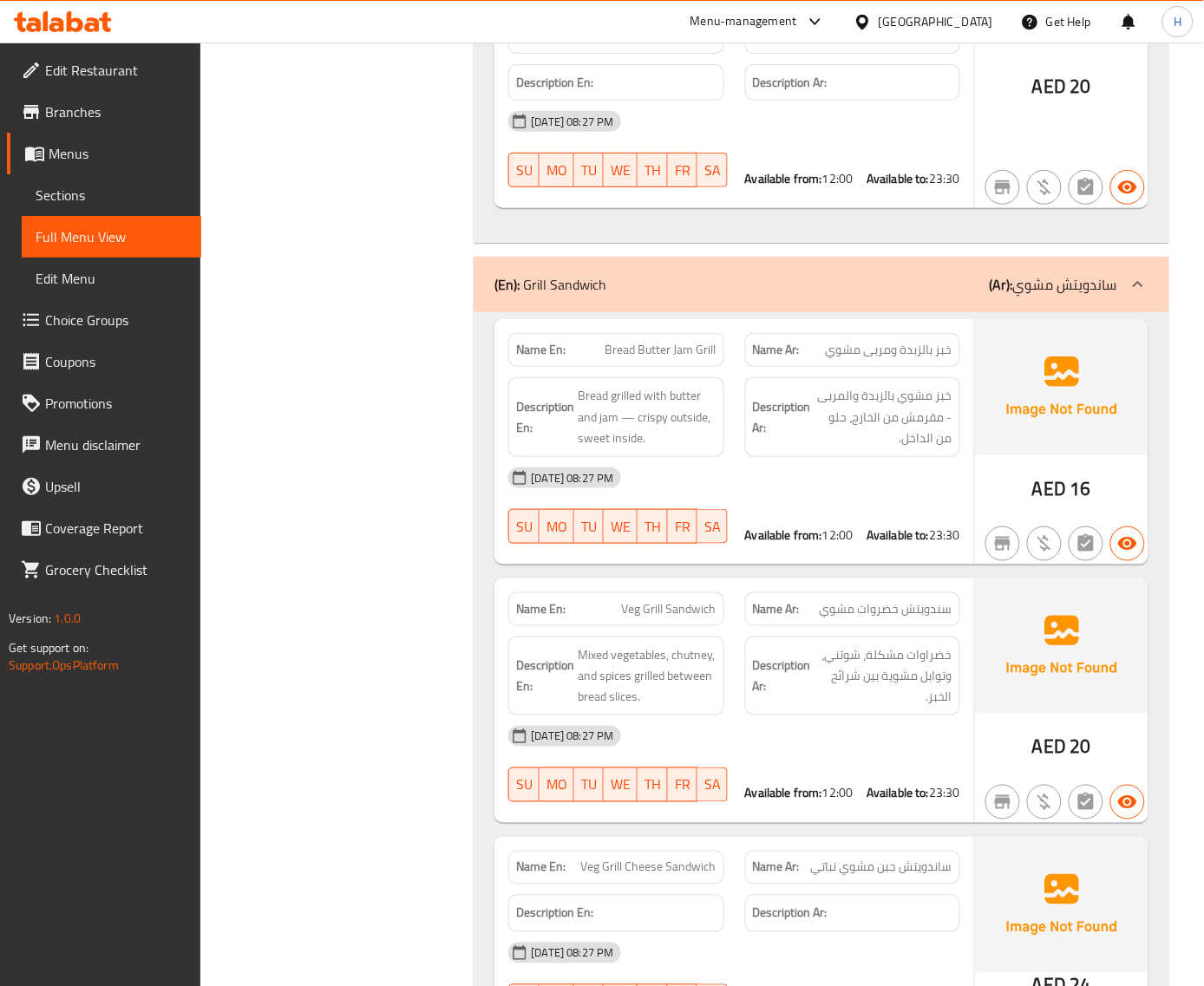
scroll to position [18561, 0]
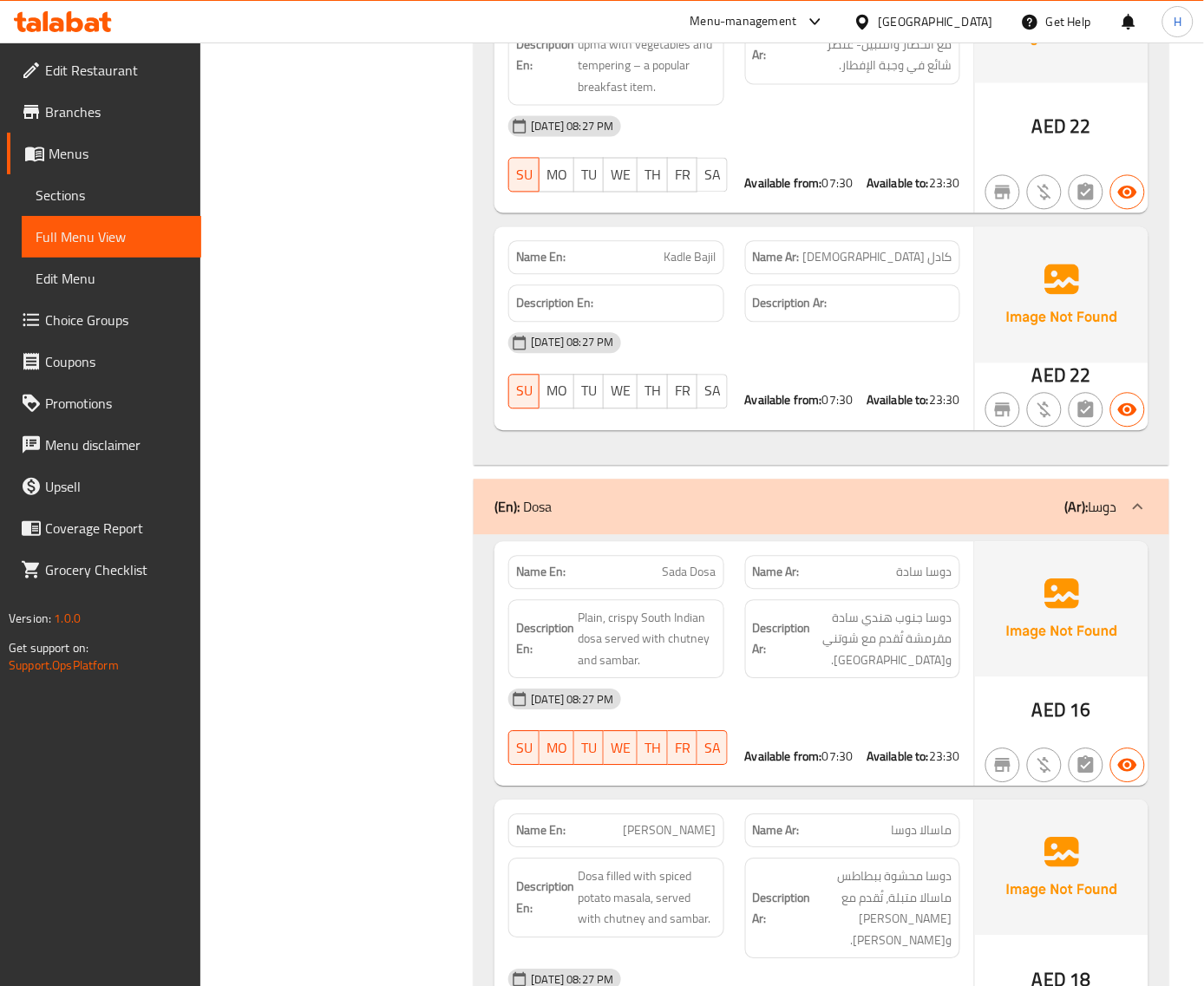
scroll to position [9536, 0]
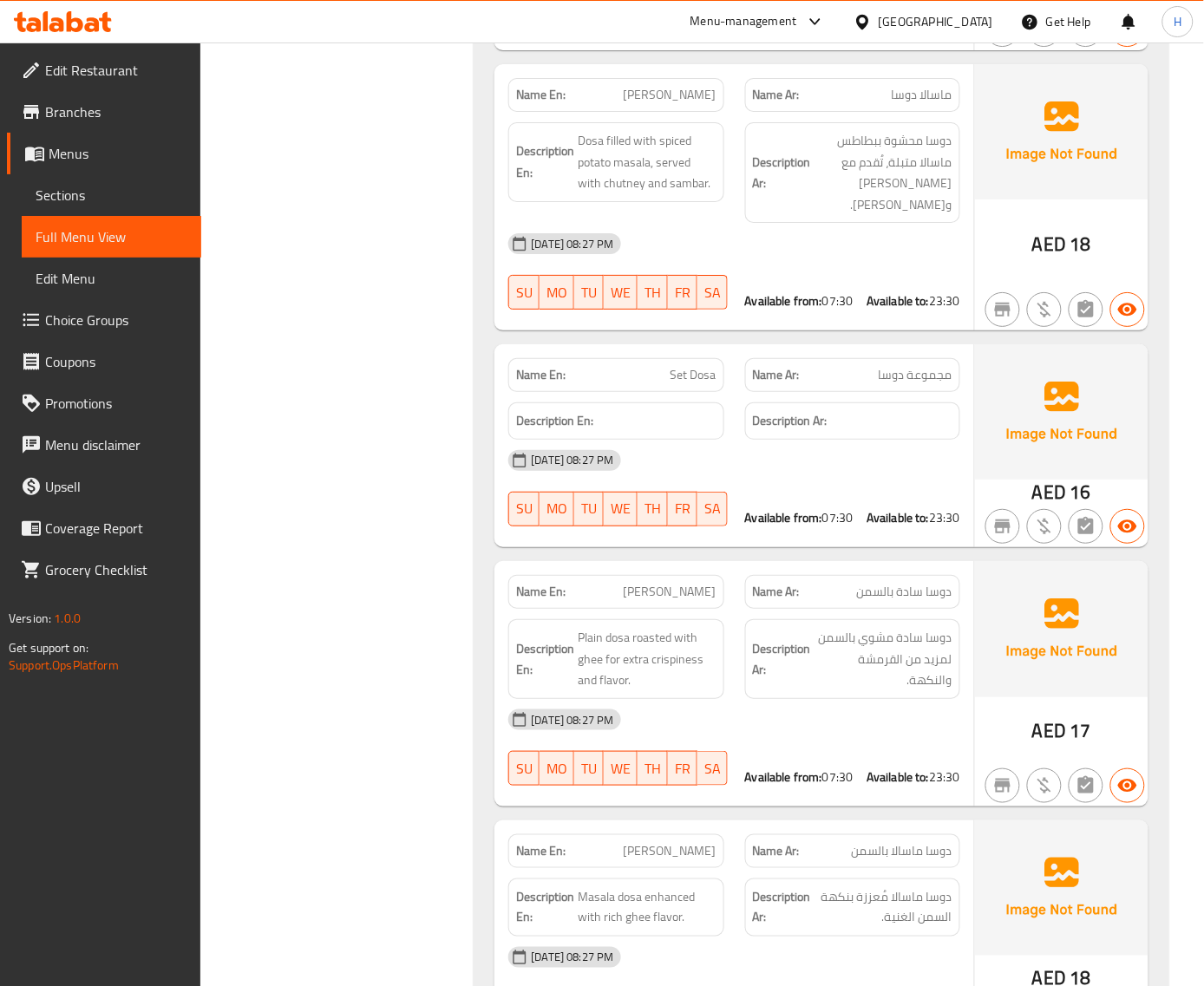
click at [684, 583] on span "[PERSON_NAME]" at bounding box center [669, 592] width 92 height 18
copy span "[PERSON_NAME]"
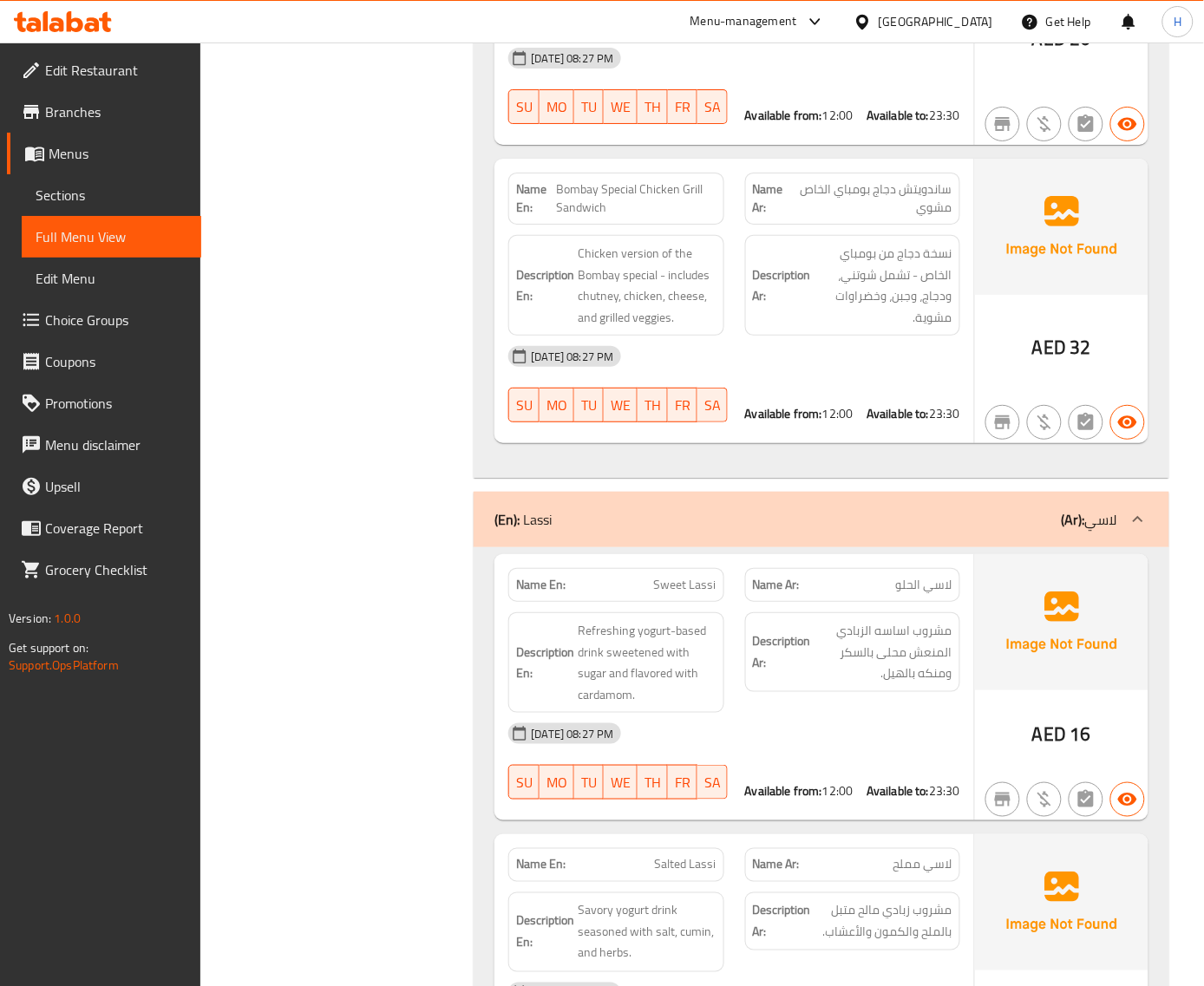
scroll to position [20060, 0]
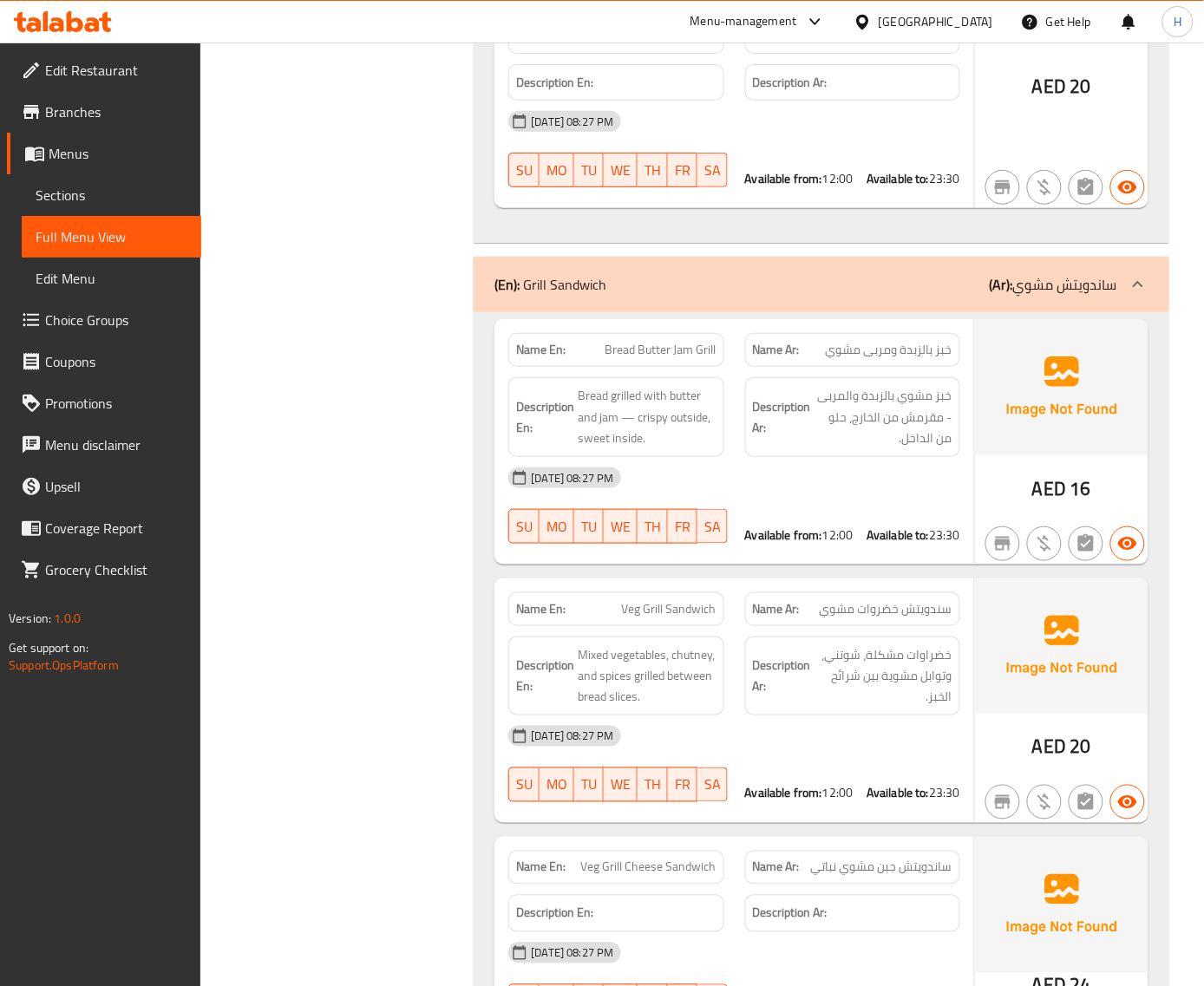
scroll to position [18581, 0]
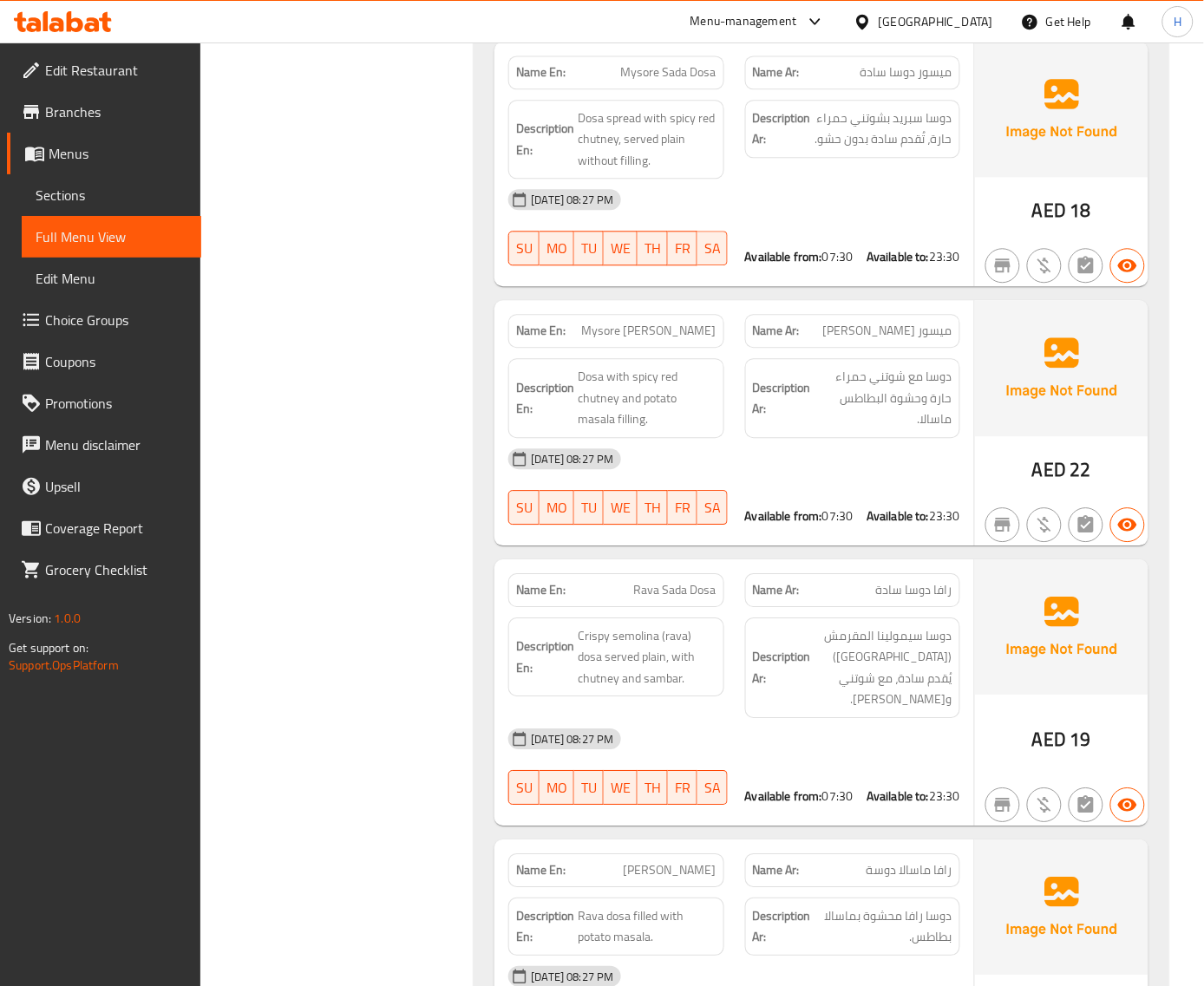
scroll to position [10570, 0]
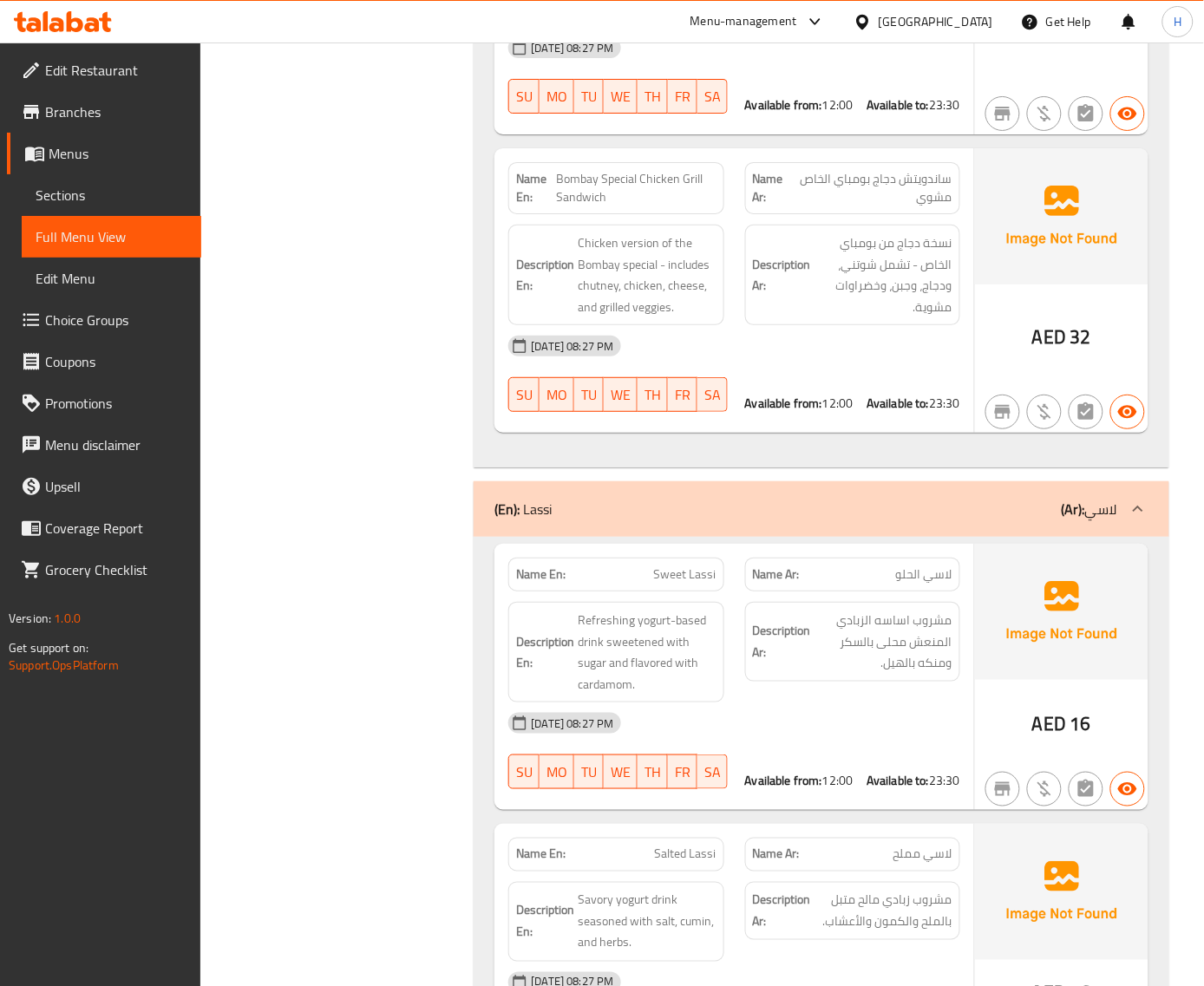
scroll to position [20060, 0]
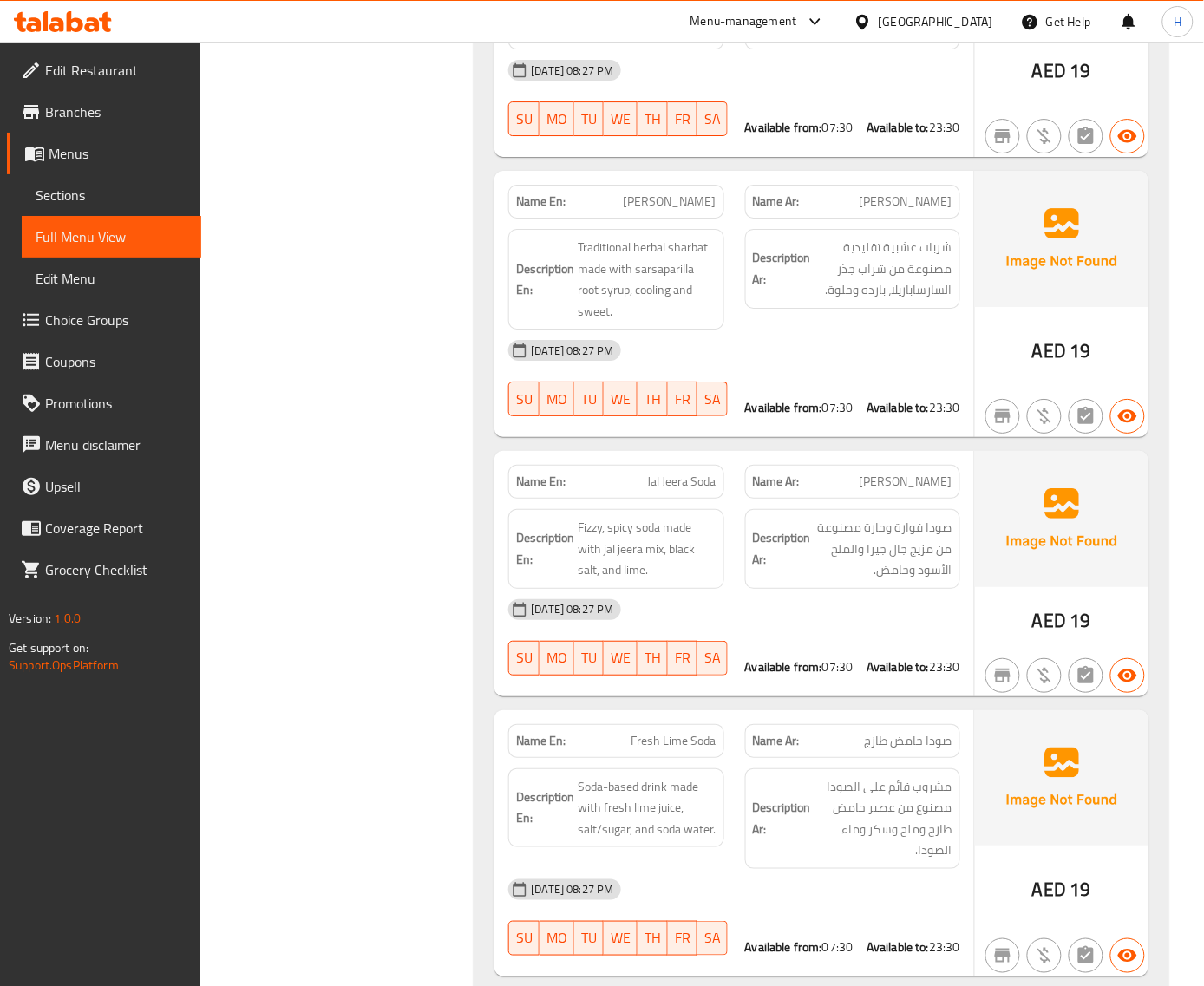
scroll to position [28138, 0]
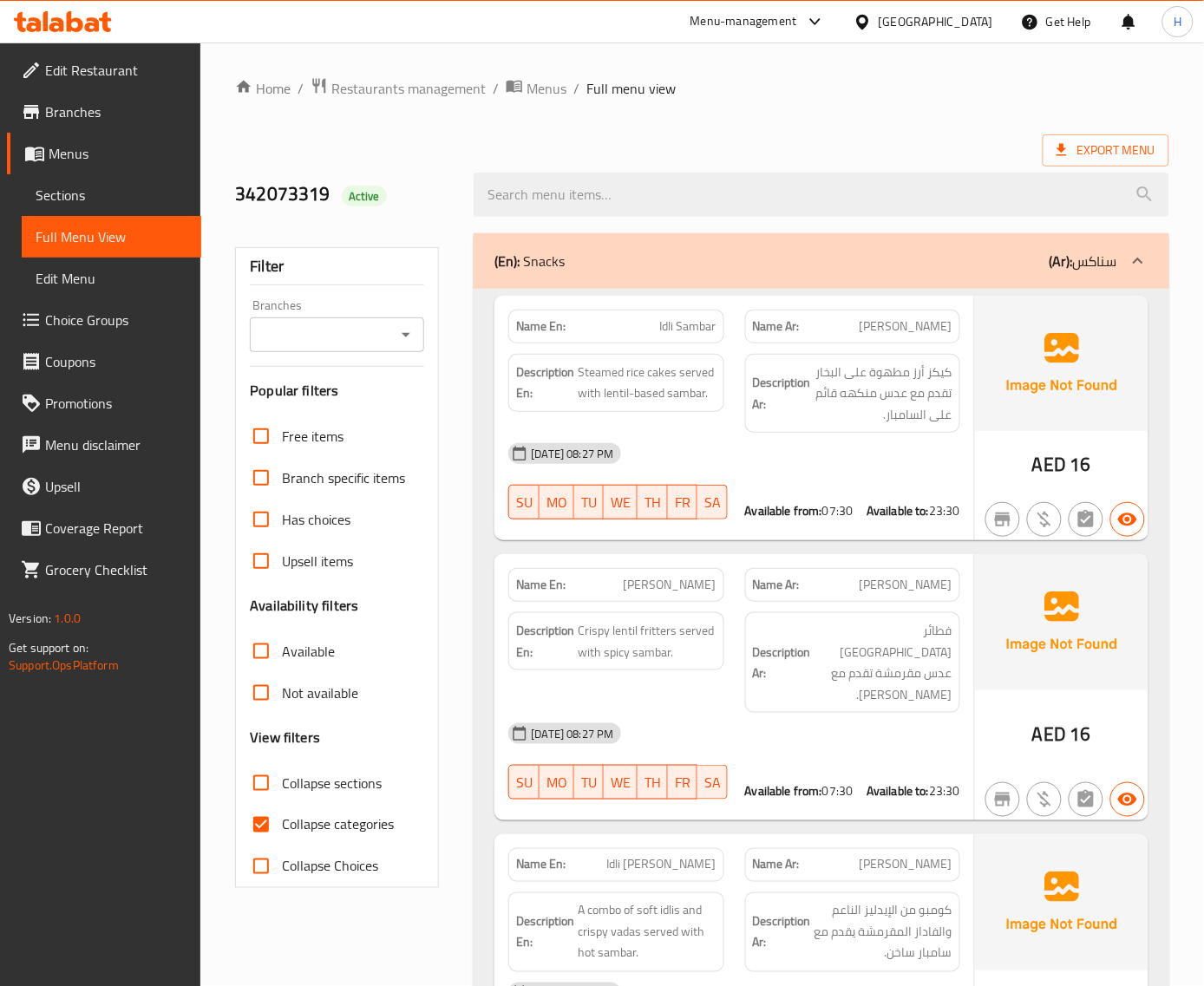
click at [91, 196] on span "Sections" at bounding box center [111, 195] width 152 height 21
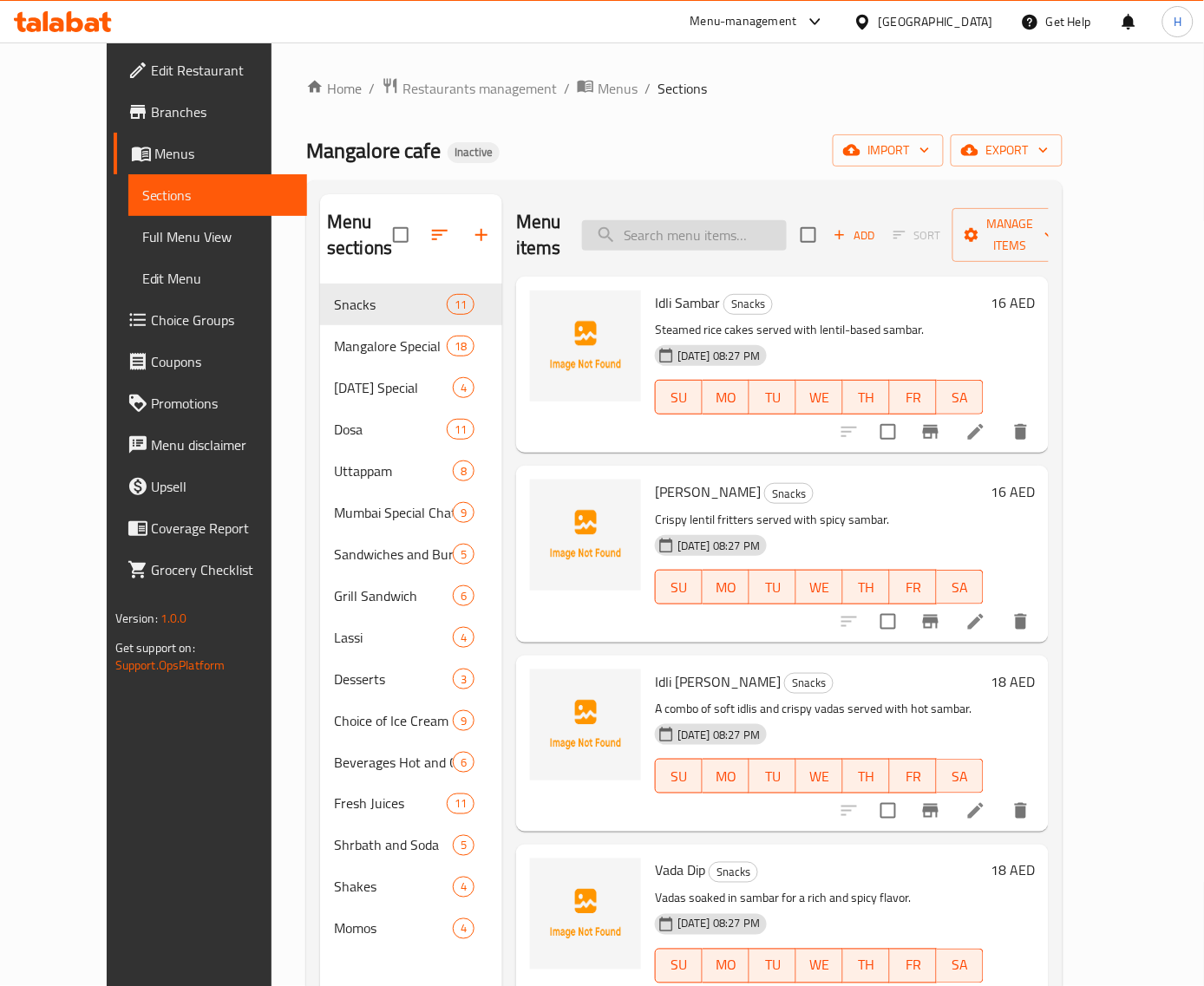
click at [746, 228] on input "search" at bounding box center [685, 236] width 205 height 31
paste input "[PERSON_NAME]"
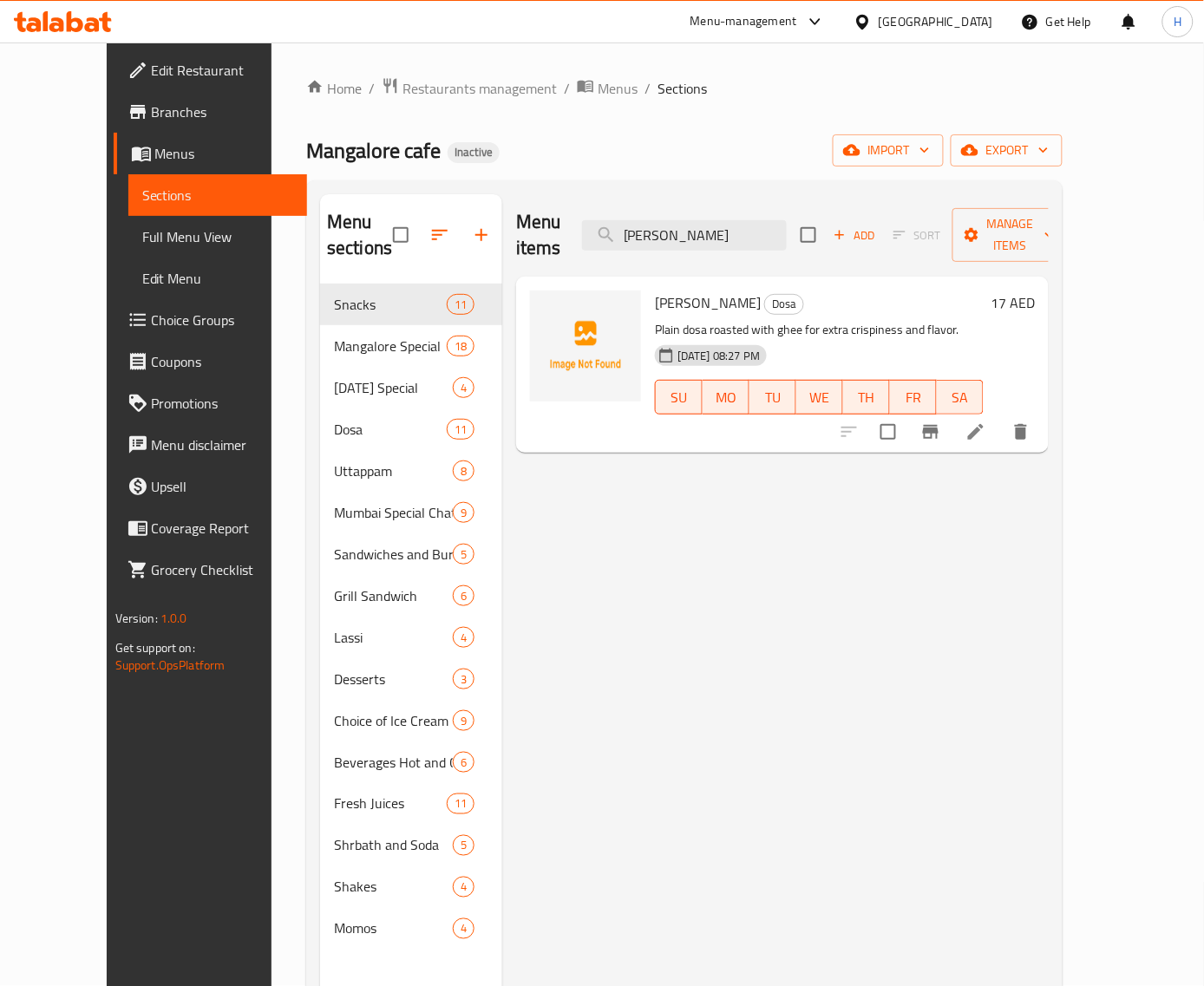
type input "[PERSON_NAME]"
click at [986, 422] on icon at bounding box center [975, 432] width 21 height 21
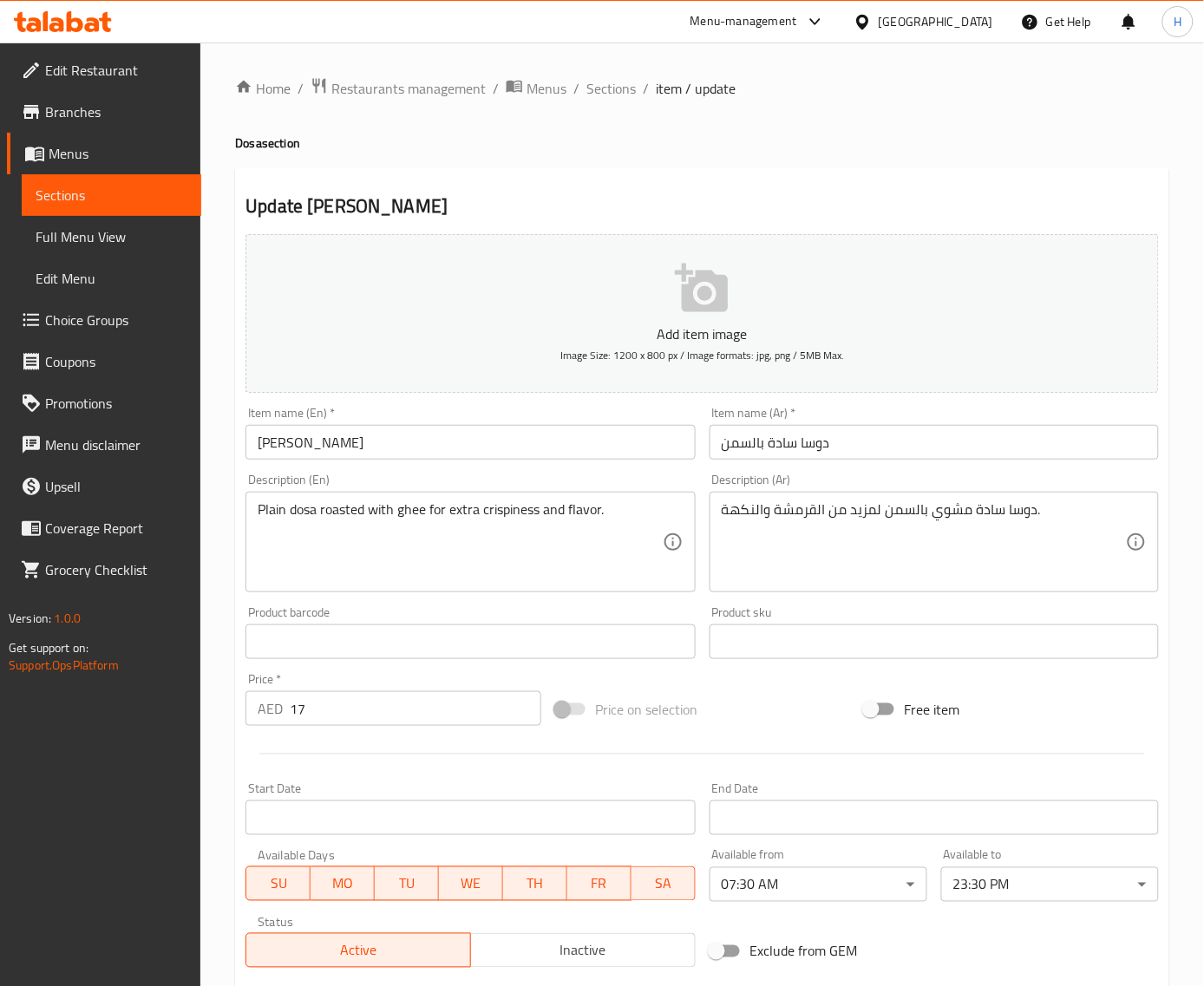
click at [305, 442] on input "[PERSON_NAME]" at bounding box center [470, 442] width 449 height 35
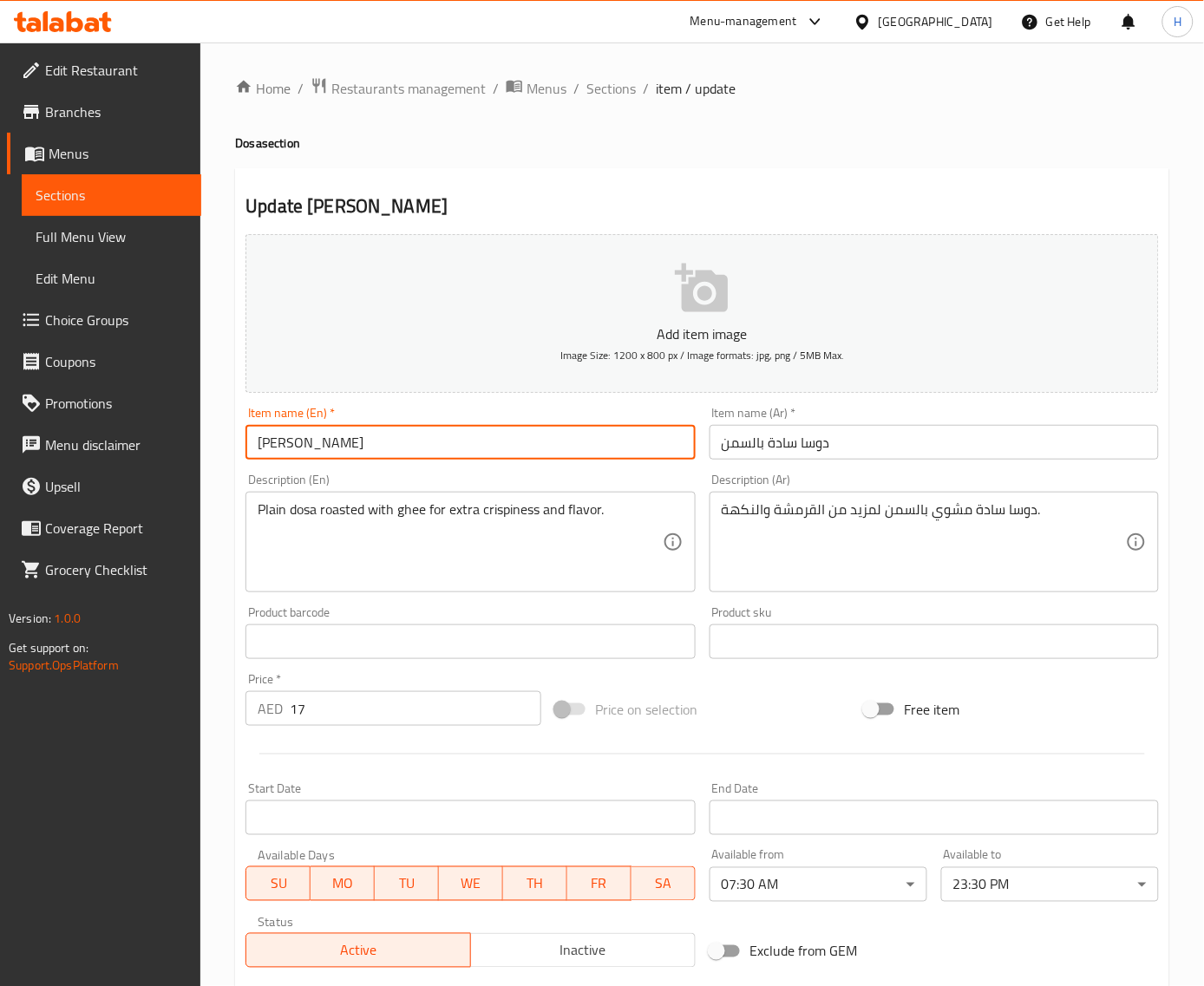
click at [305, 442] on input "[PERSON_NAME]" at bounding box center [470, 442] width 449 height 35
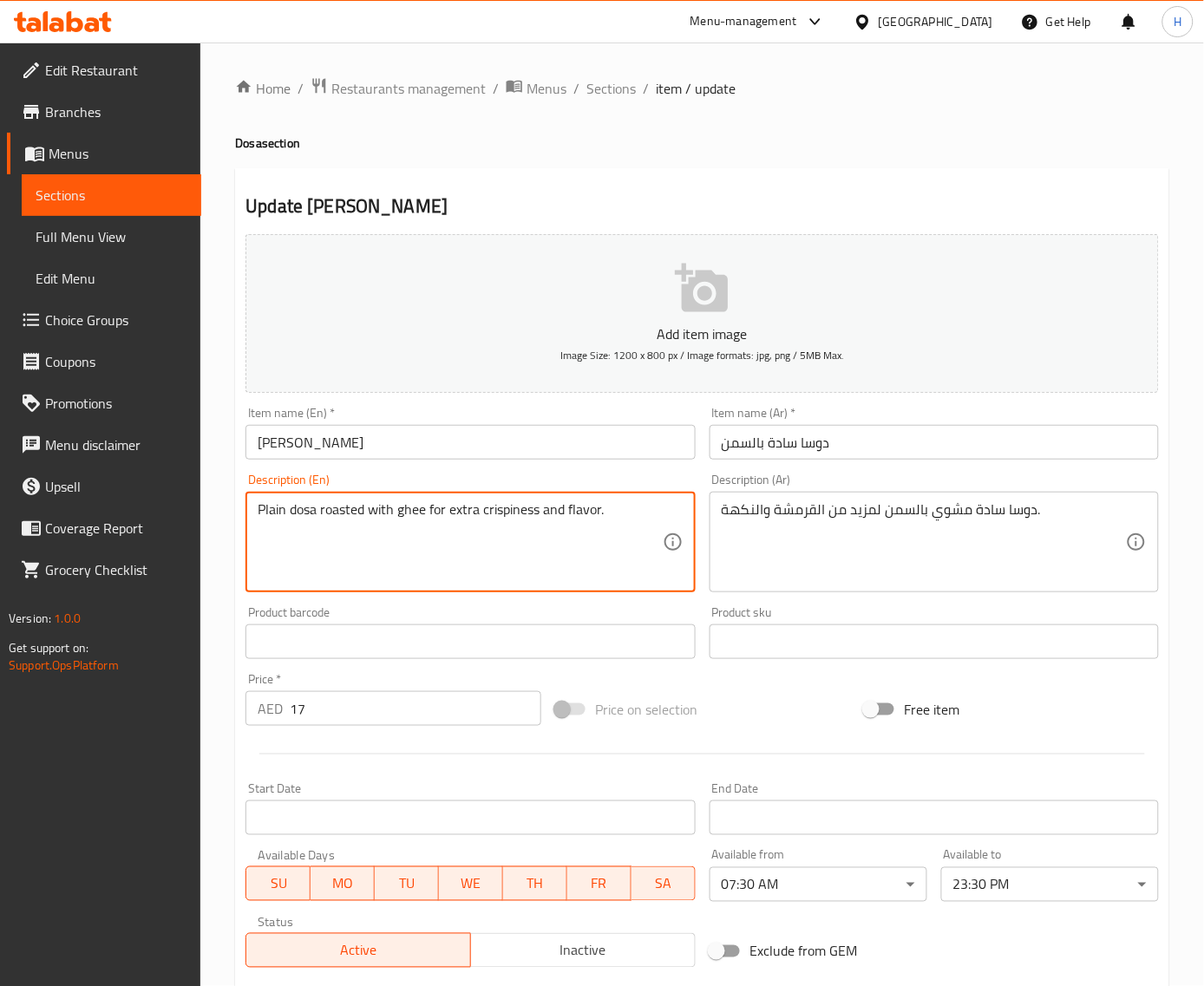
click at [262, 508] on textarea "Plain dosa roasted with ghee for extra crispiness and flavor." at bounding box center [459, 543] width 404 height 83
paste textarea "Sada"
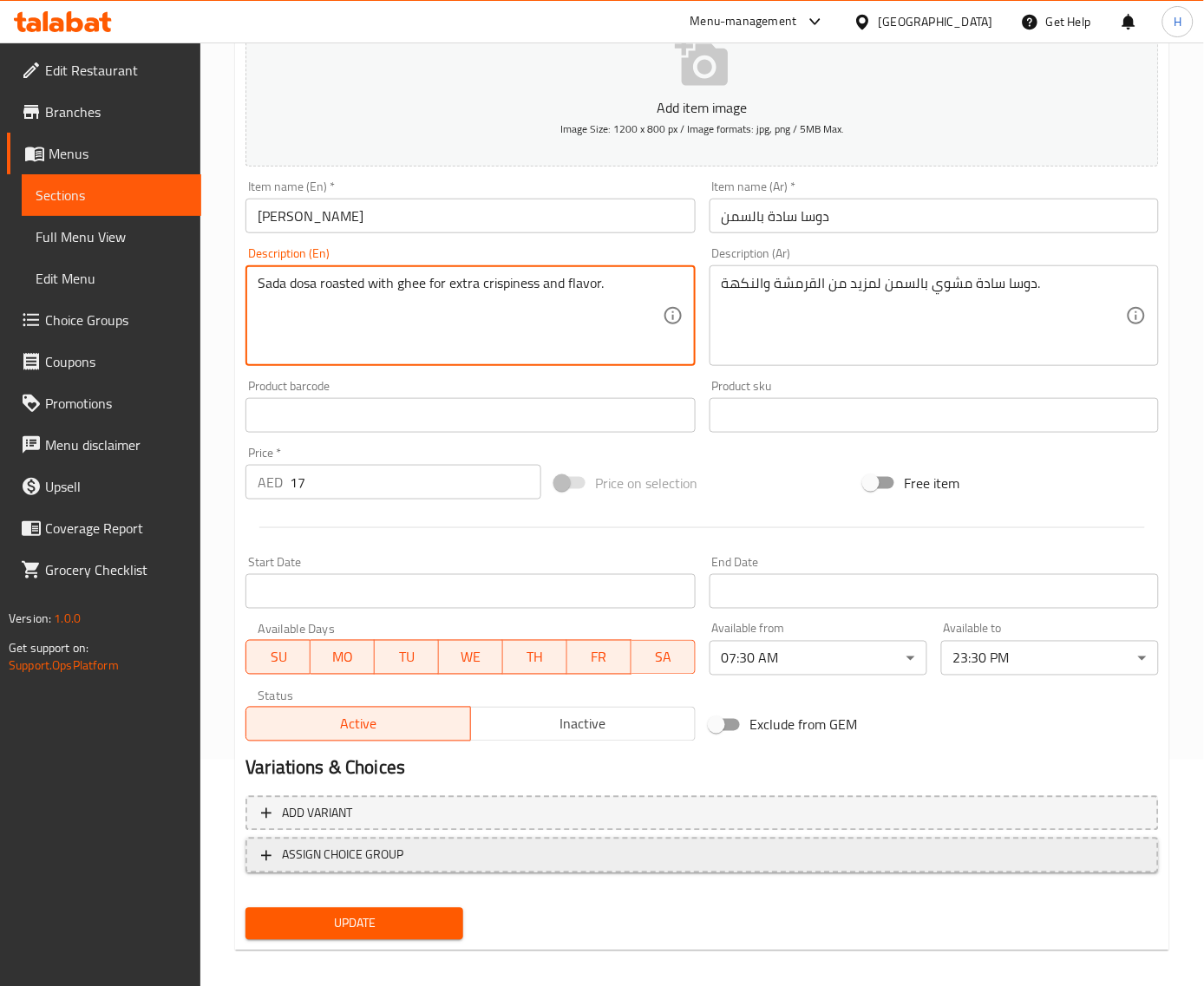
scroll to position [236, 0]
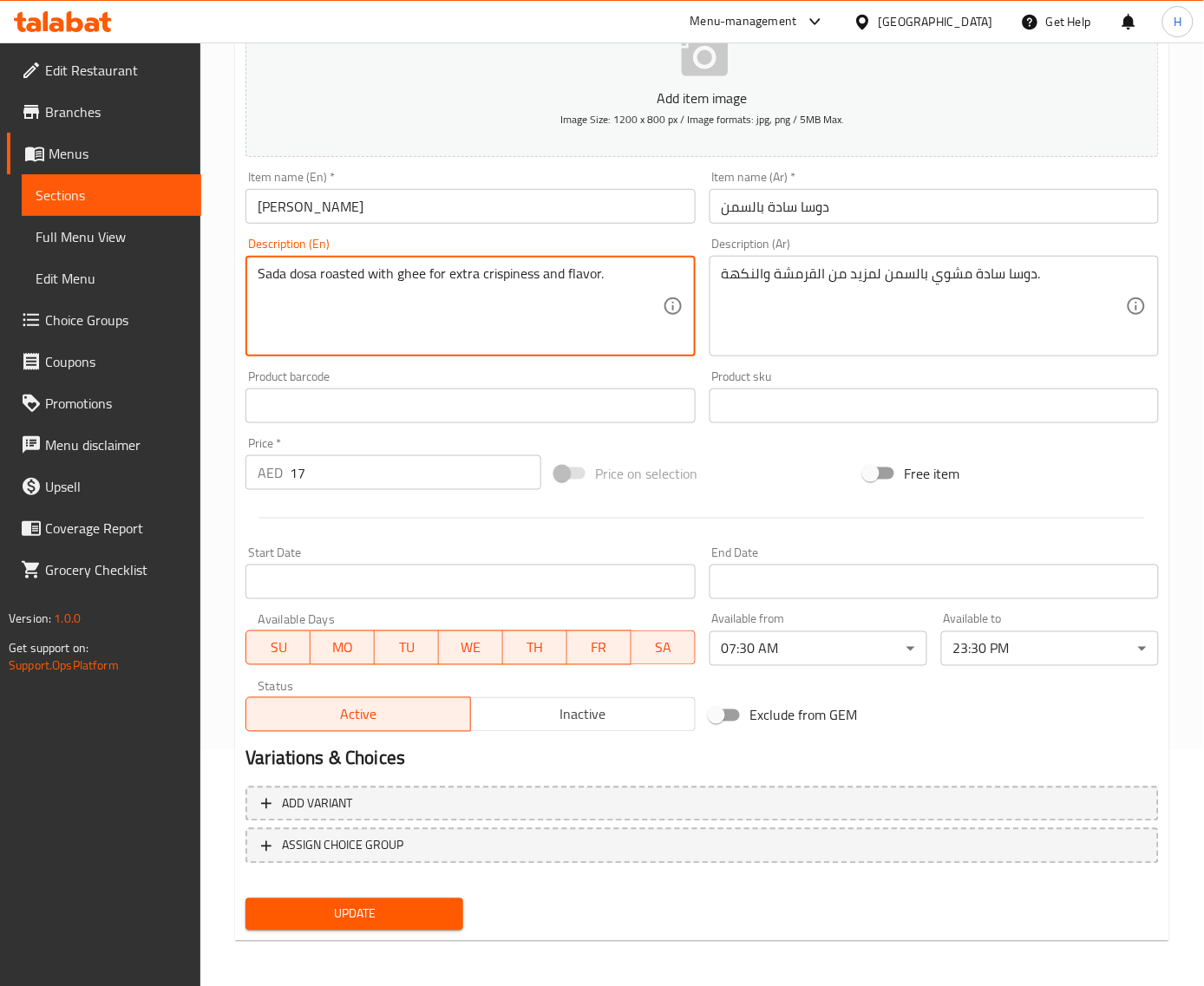
type textarea "Sada dosa roasted with ghee for extra crispiness and flavor."
click at [428, 913] on span "Update" at bounding box center [354, 914] width 190 height 22
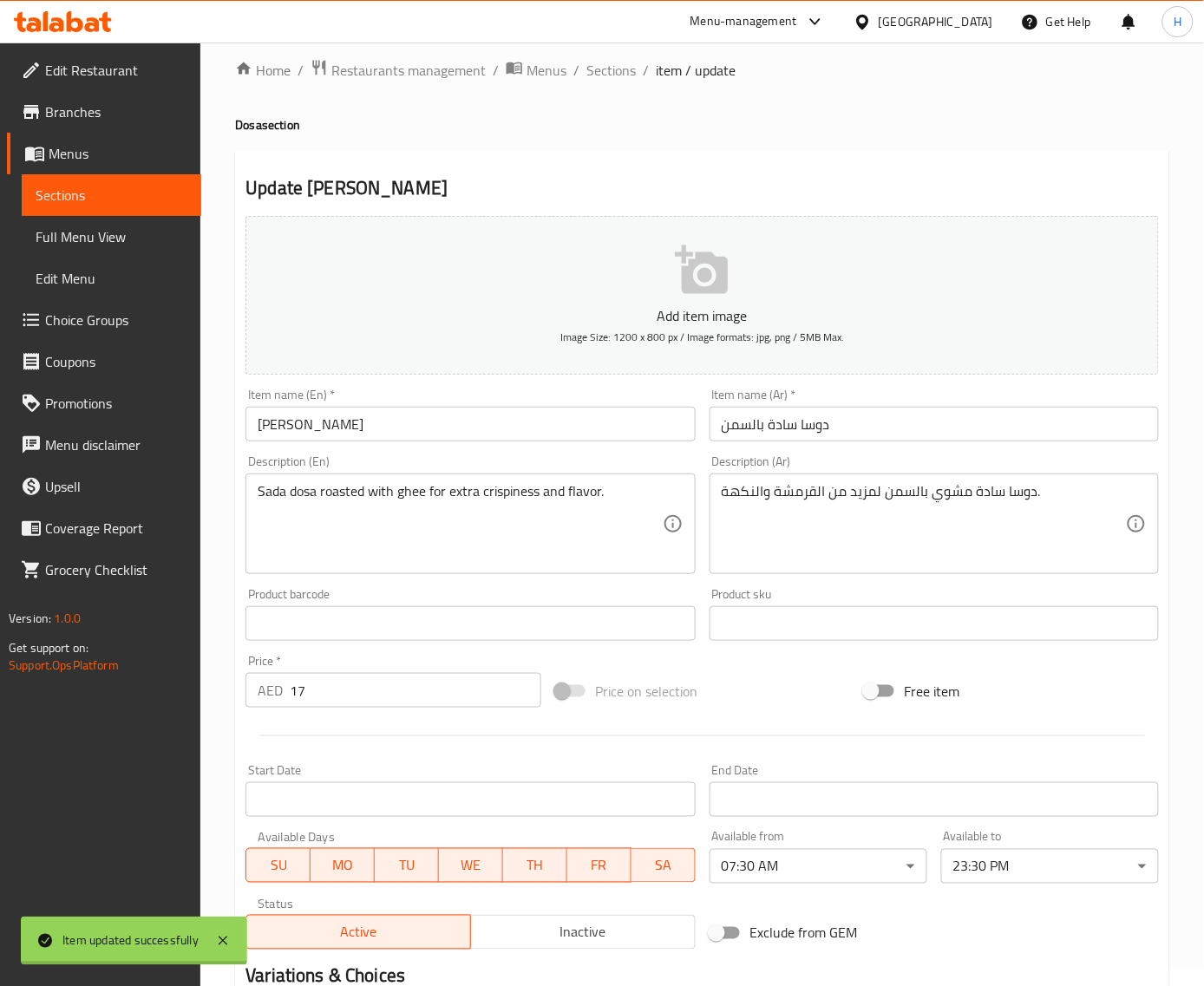
scroll to position [0, 0]
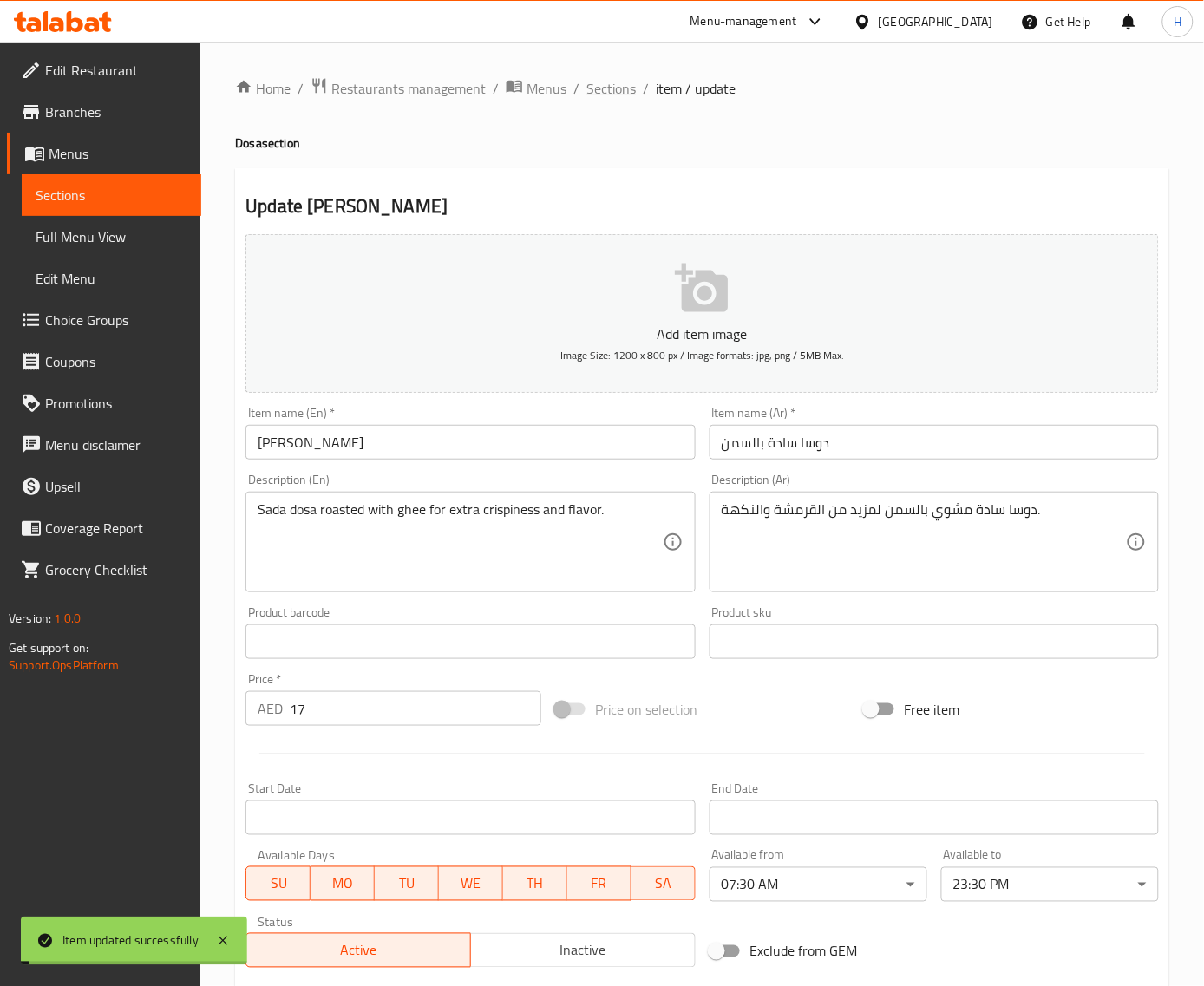
click at [611, 92] on span "Sections" at bounding box center [610, 88] width 49 height 21
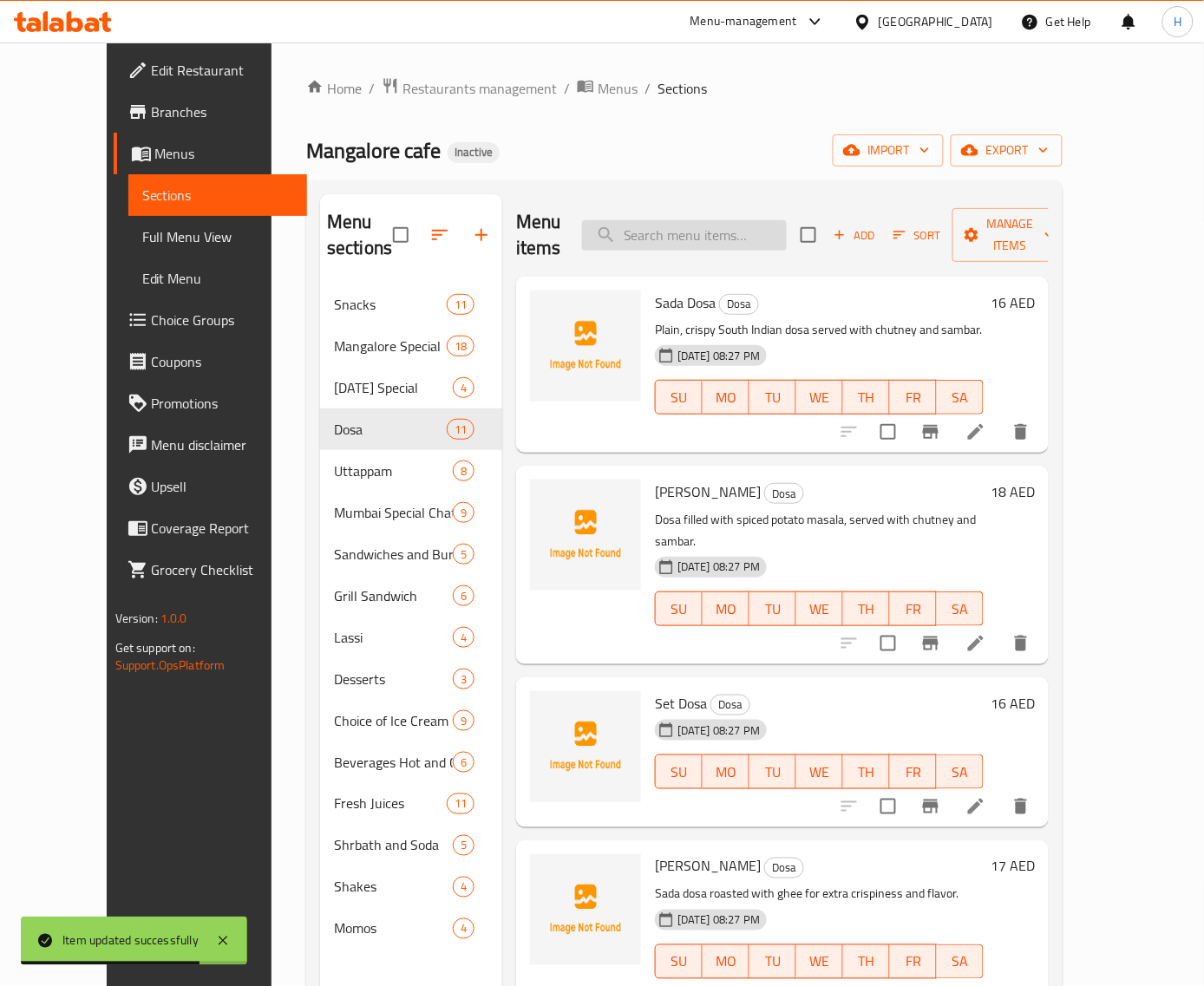
click at [735, 221] on input "search" at bounding box center [685, 236] width 205 height 31
paste input "Butterscotch-3 Scoups"
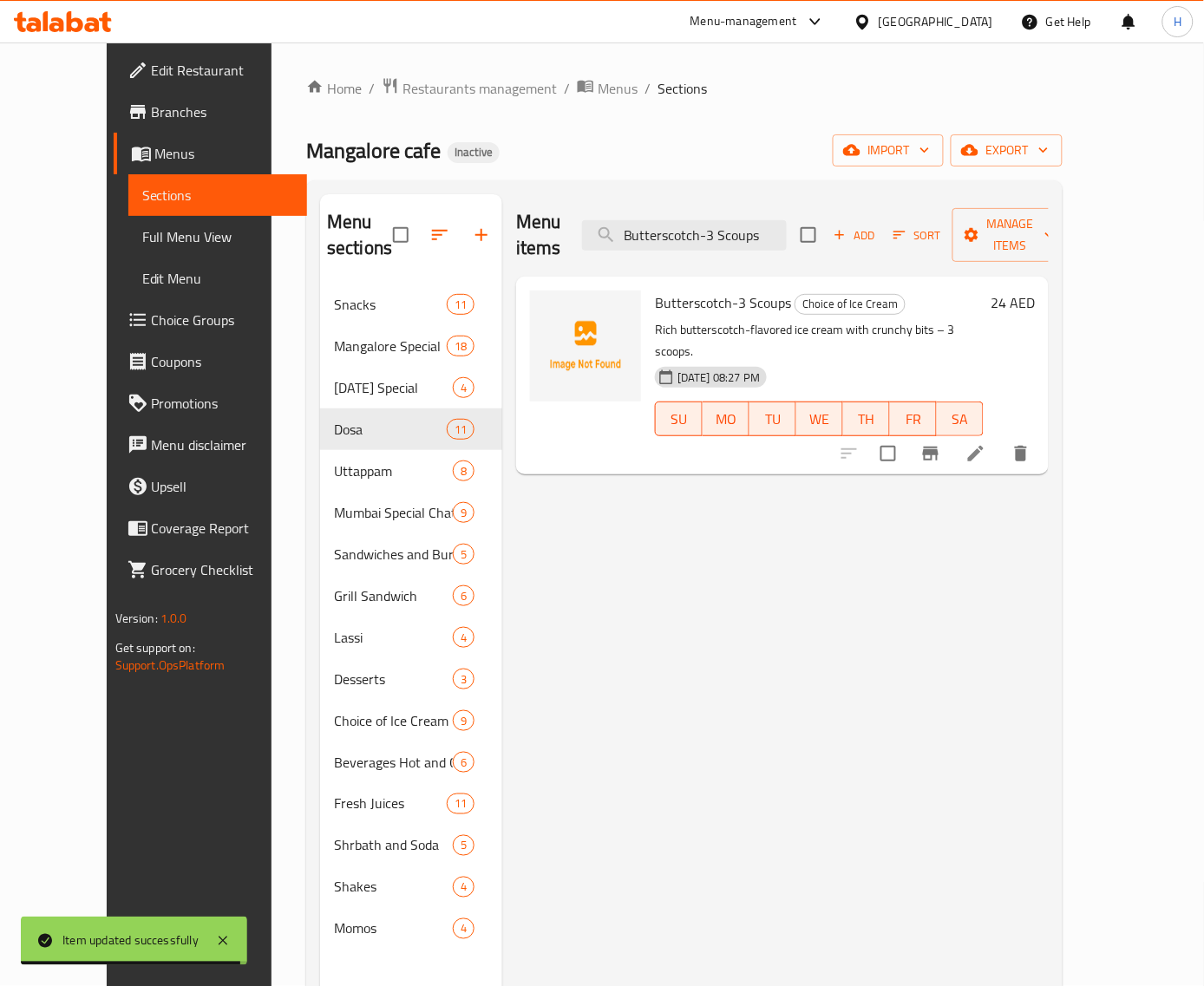
type input "Butterscotch-3 Scoups"
click at [986, 443] on icon at bounding box center [975, 453] width 21 height 21
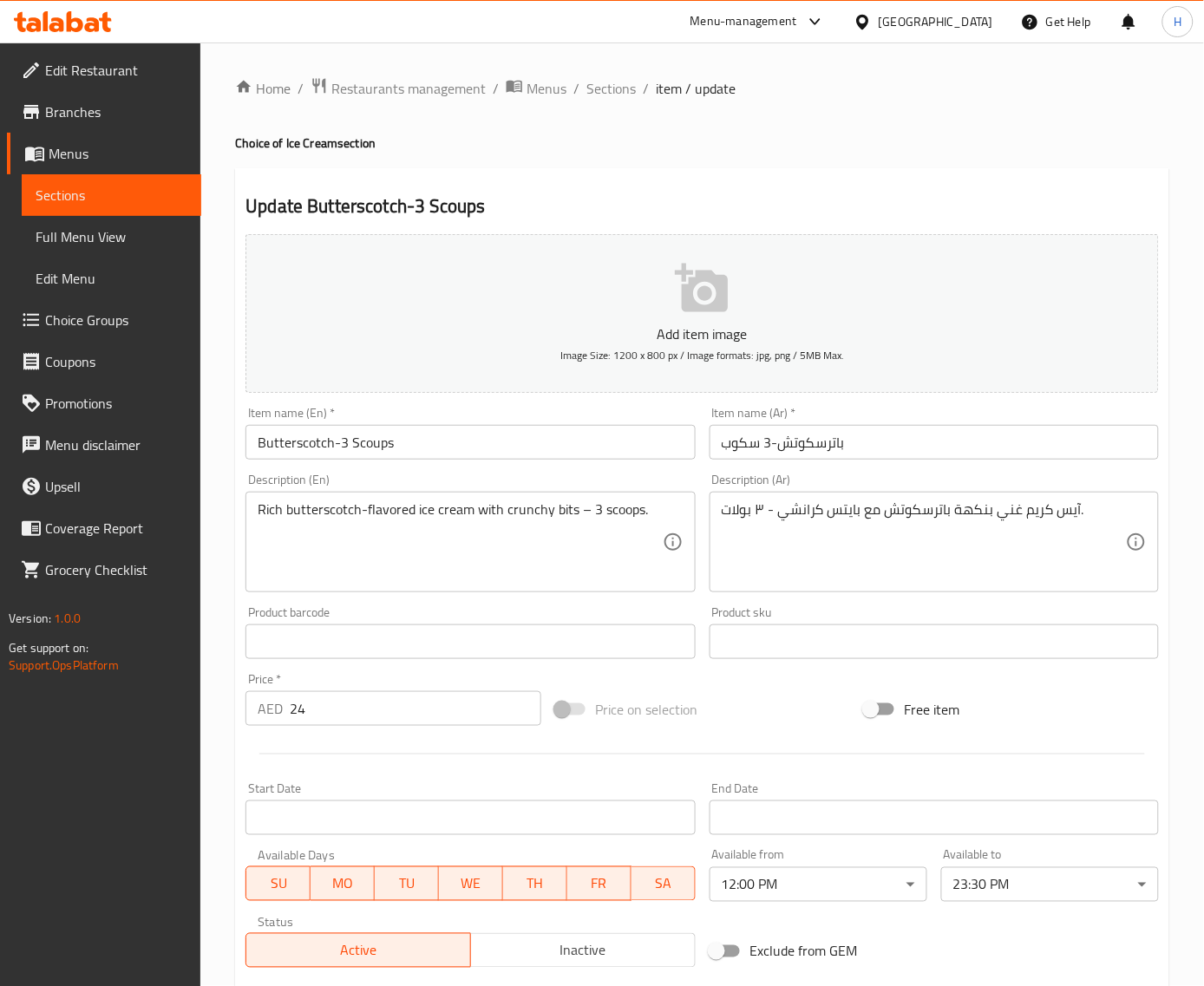
click at [958, 441] on input "باترسكوتش-3 سكوب" at bounding box center [934, 442] width 449 height 35
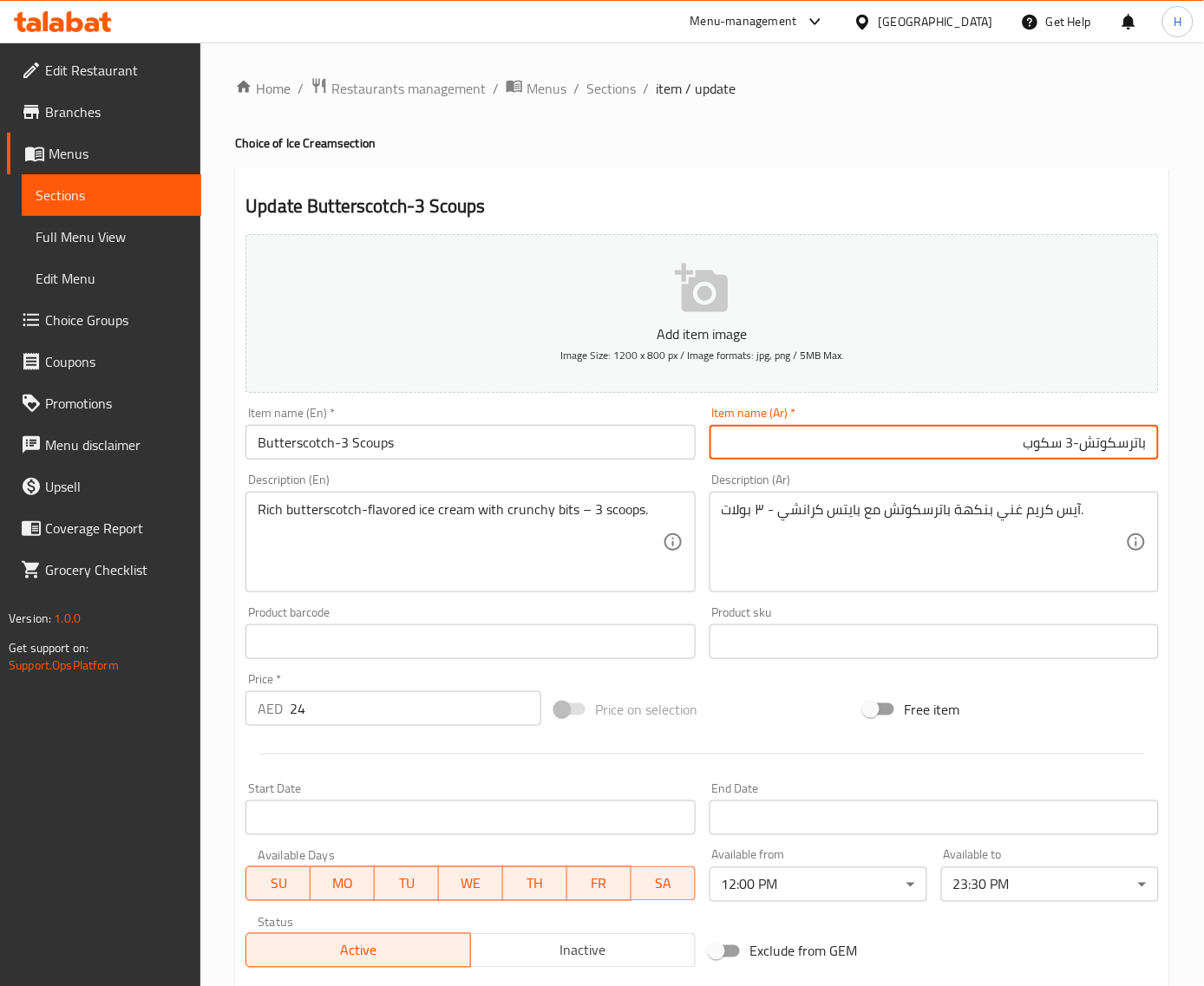
paste input "ولة"
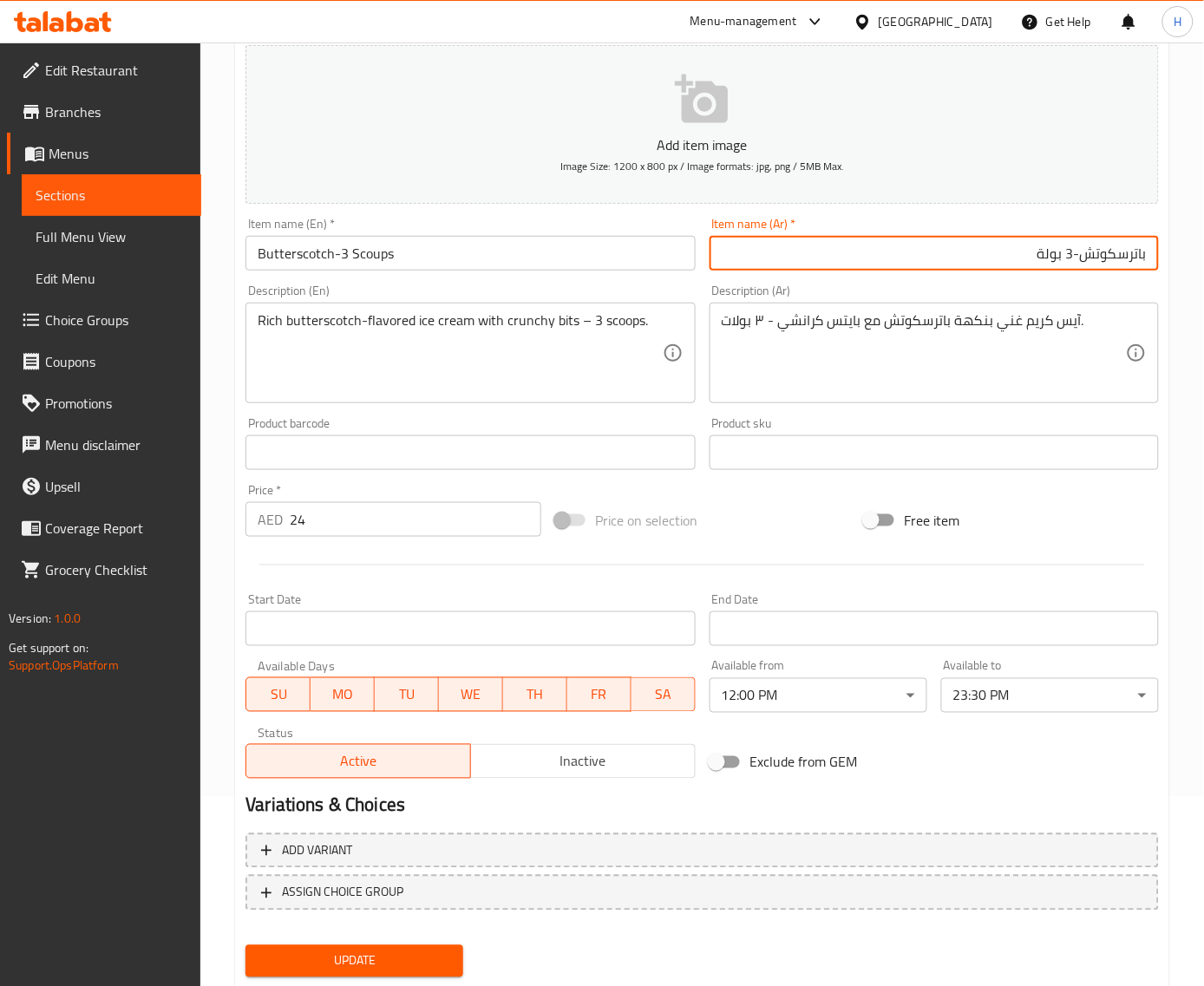
scroll to position [236, 0]
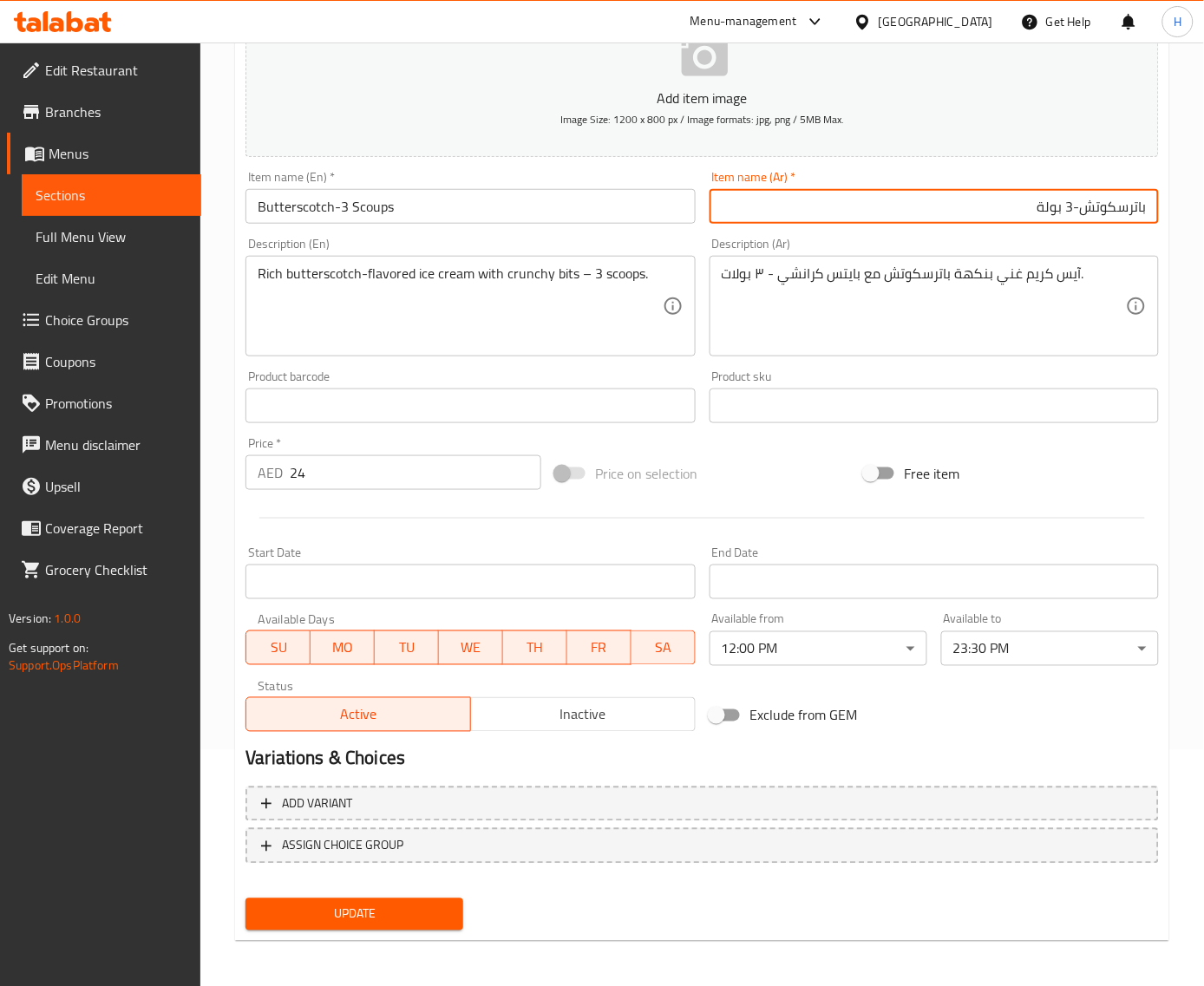
type input "باترسكوتش-3 بولة"
click at [421, 908] on span "Update" at bounding box center [354, 914] width 190 height 22
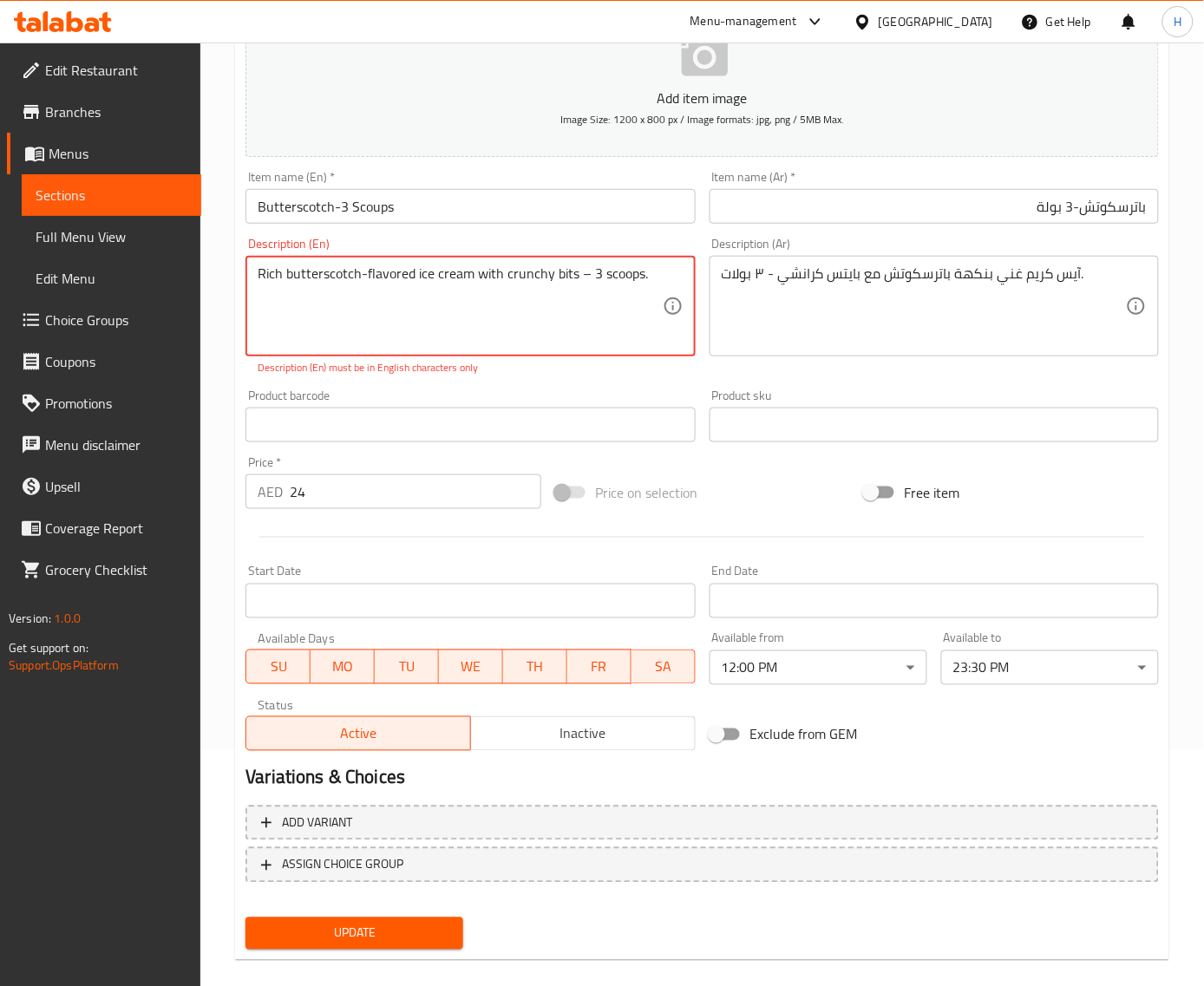
click at [588, 275] on textarea "Rich butterscotch-flavored ice cream with crunchy bits – 3 scoops." at bounding box center [459, 307] width 404 height 83
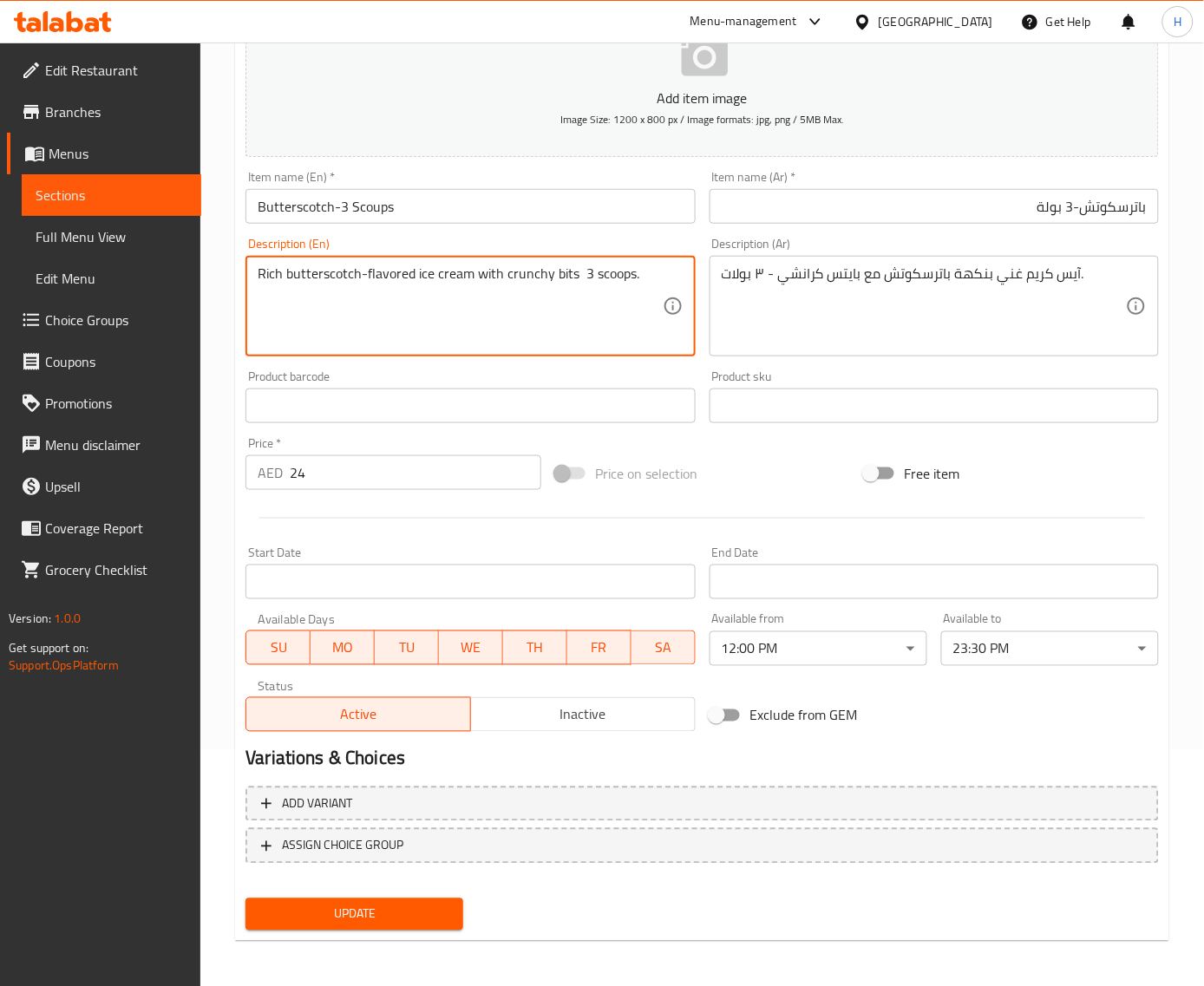
type textarea "Rich butterscotch-flavored ice cream with crunchy bits 3 scoops."
click at [426, 908] on span "Update" at bounding box center [354, 914] width 190 height 22
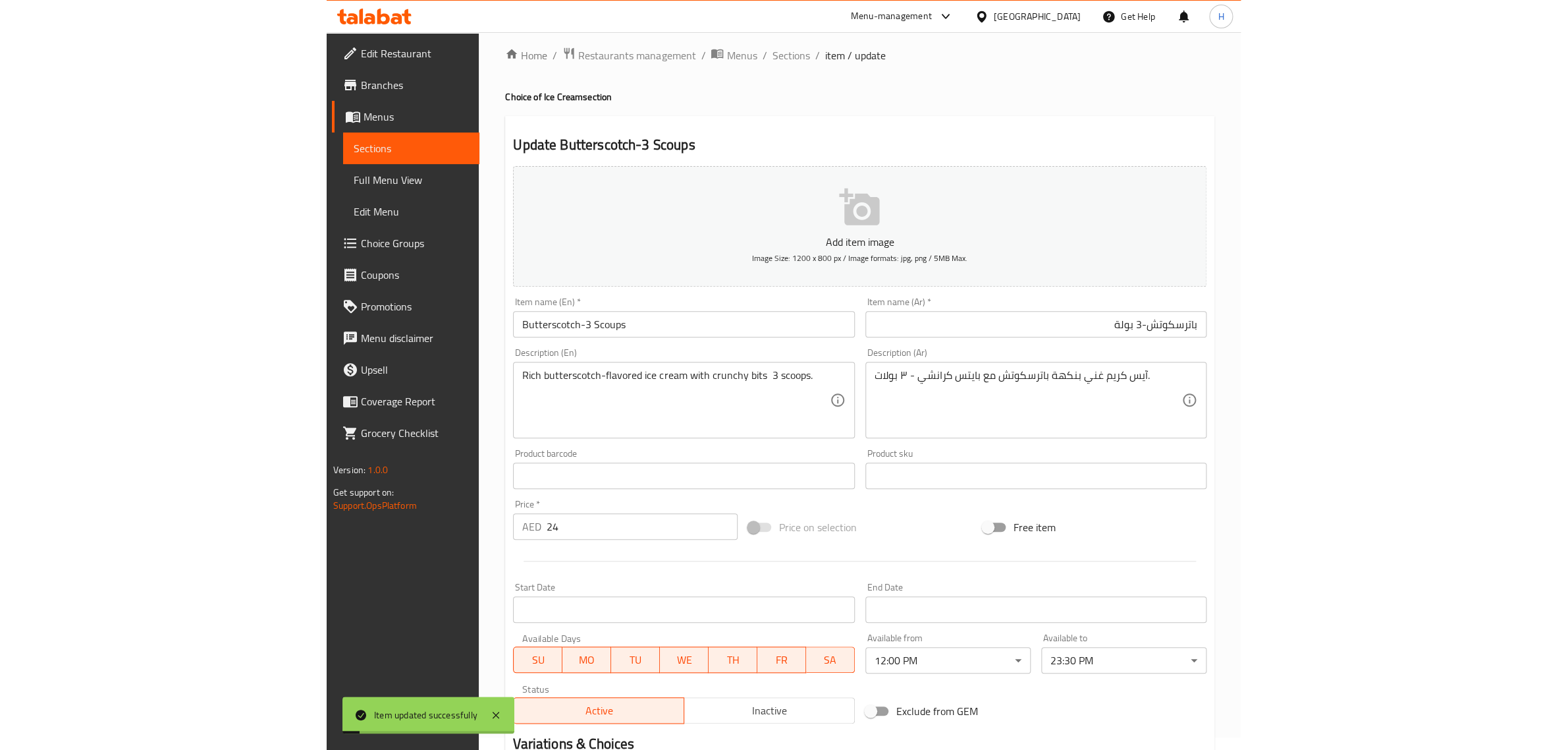
scroll to position [0, 0]
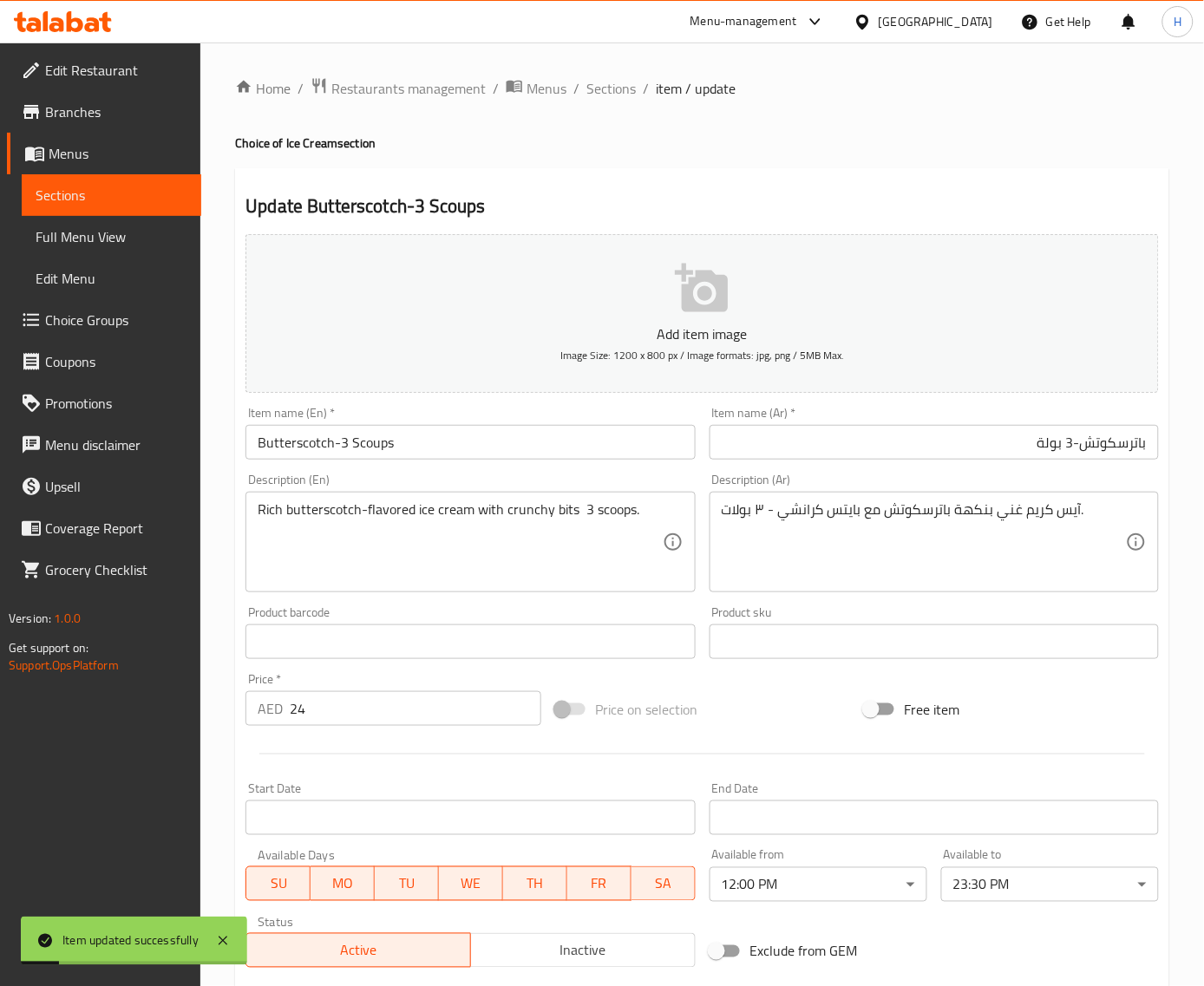
drag, startPoint x: 632, startPoint y: 97, endPoint x: 640, endPoint y: 107, distance: 12.8
click at [632, 97] on span "Sections" at bounding box center [610, 88] width 49 height 21
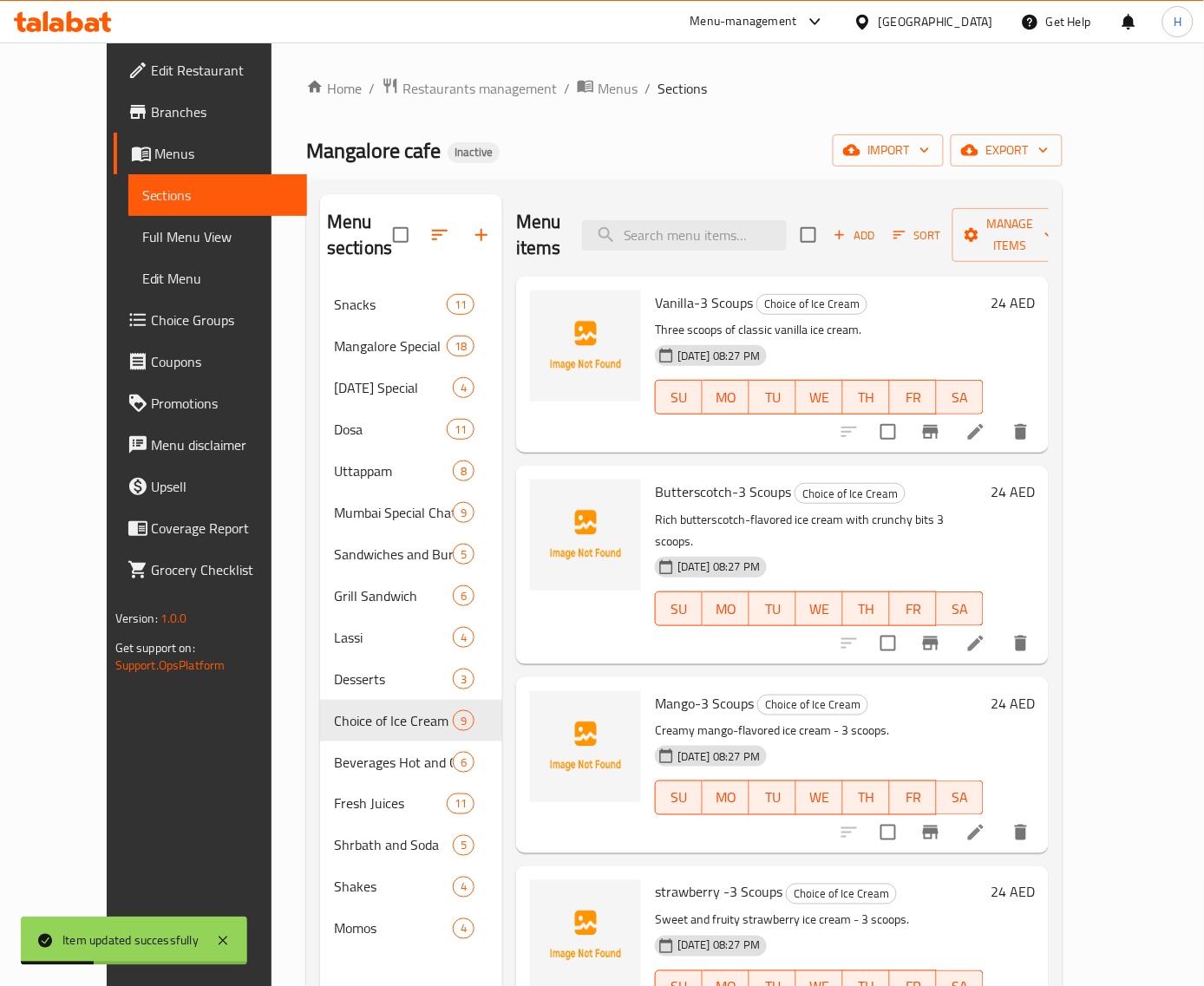
click at [152, 234] on span "Full Menu View" at bounding box center [218, 236] width 152 height 21
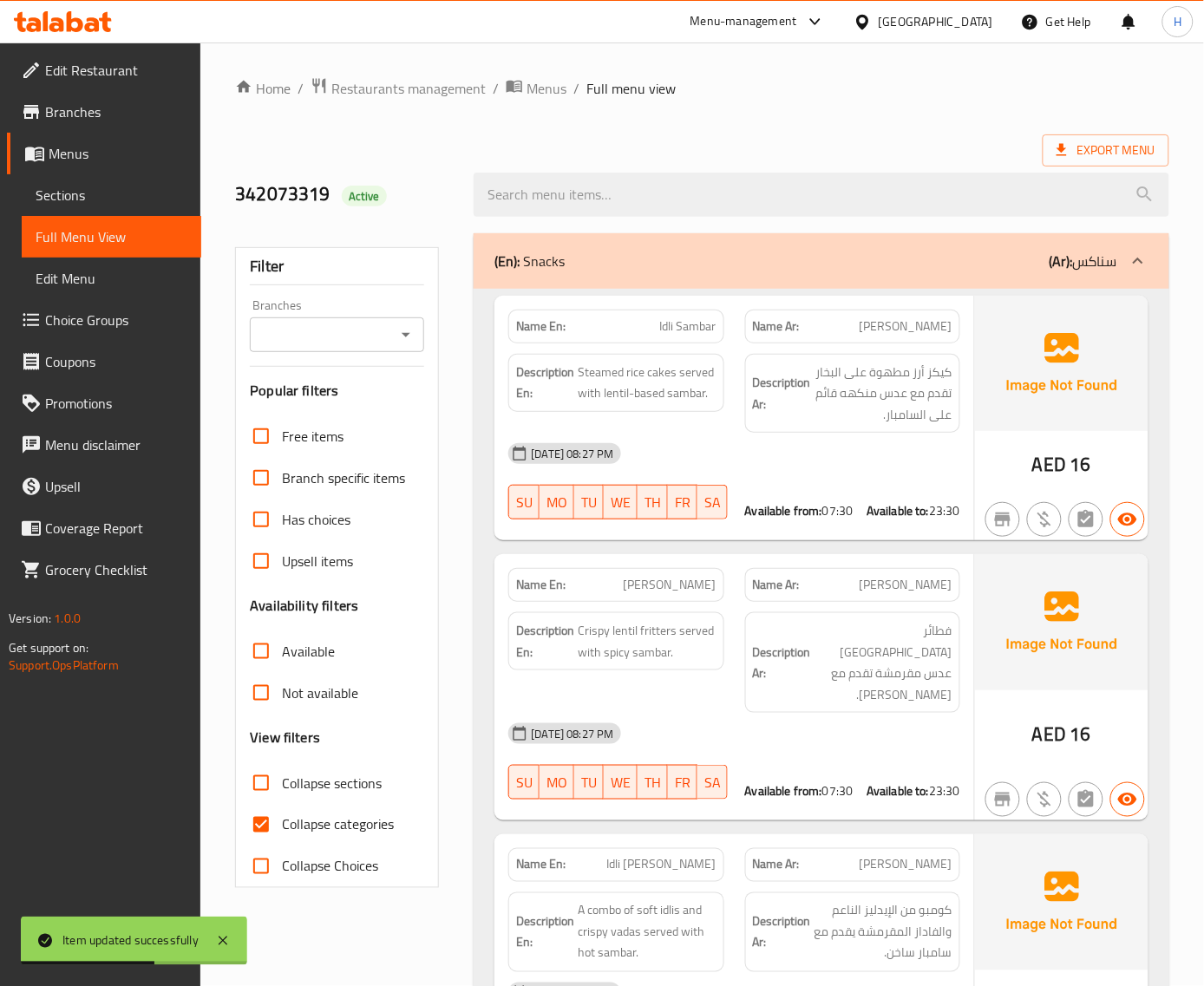
click at [306, 825] on span "Collapse categories" at bounding box center [337, 825] width 112 height 21
click at [282, 825] on input "Collapse categories" at bounding box center [261, 825] width 41 height 41
checkbox input "false"
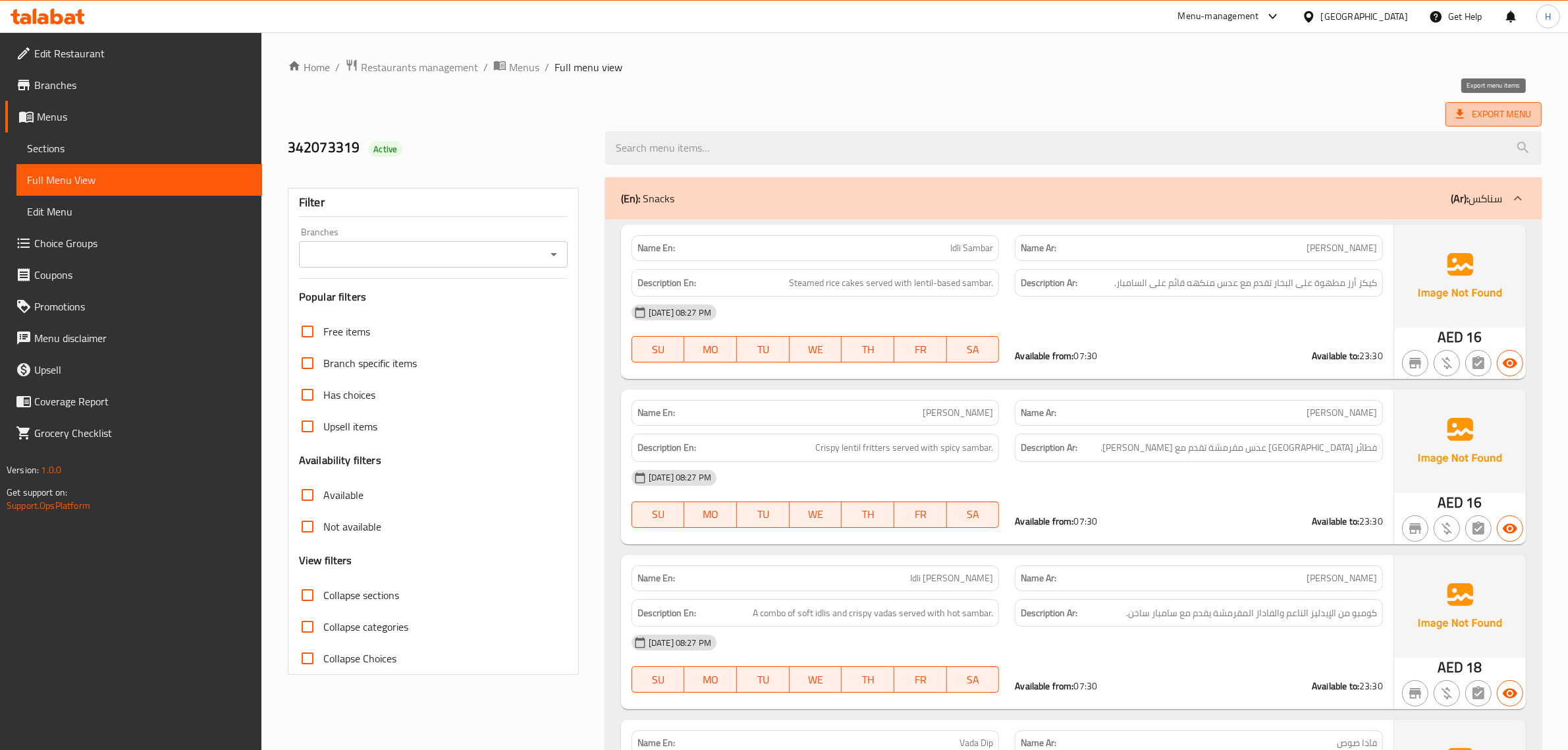
click at [926, 115] on span "Export Menu" at bounding box center [1494, 115] width 75 height 16
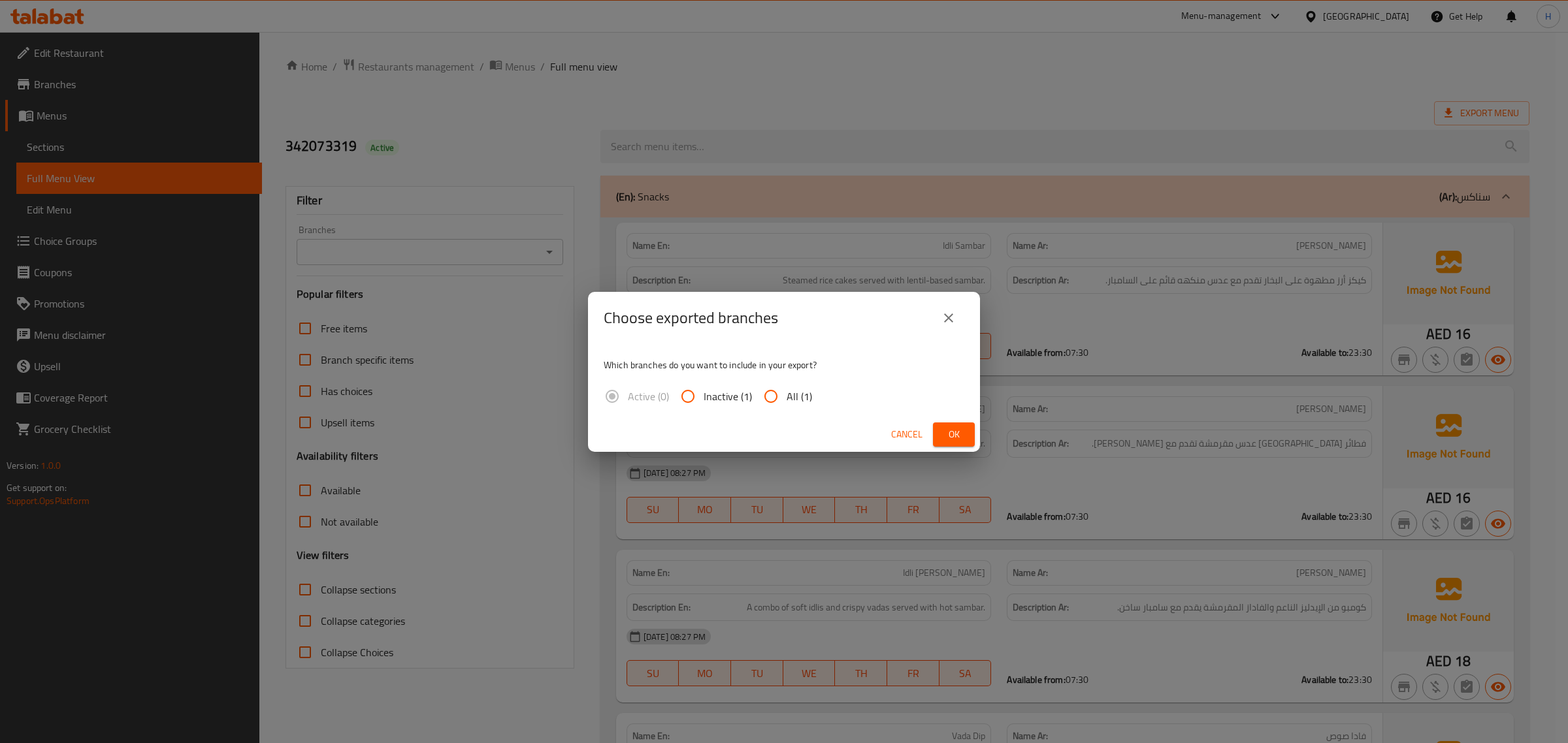
click at [763, 390] on input "All (1)" at bounding box center [770, 396] width 31 height 31
radio input "true"
click at [918, 428] on span "Ok" at bounding box center [954, 434] width 21 height 16
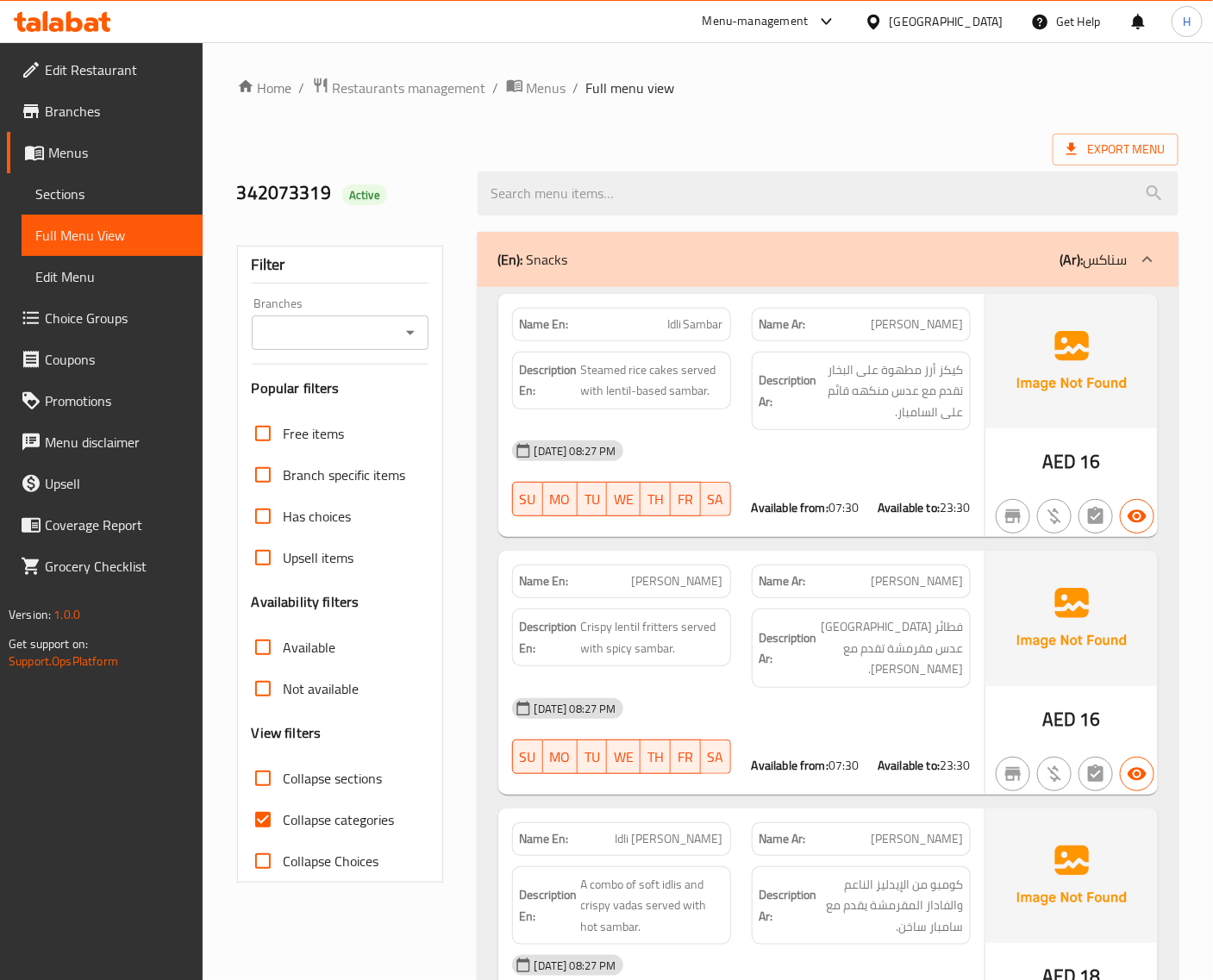
click at [265, 819] on input "Collapse categories" at bounding box center [263, 819] width 41 height 41
checkbox input "false"
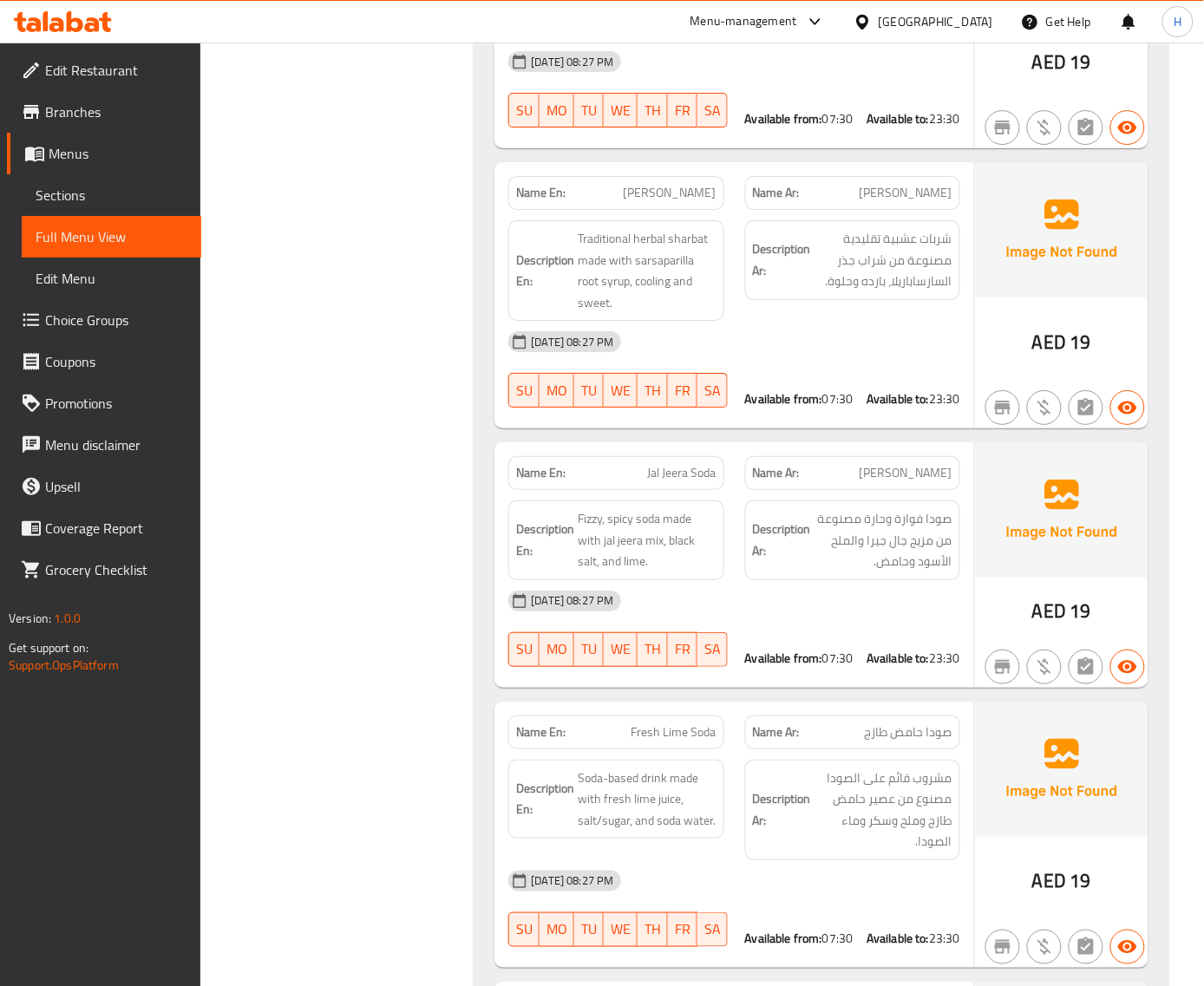
scroll to position [28138, 0]
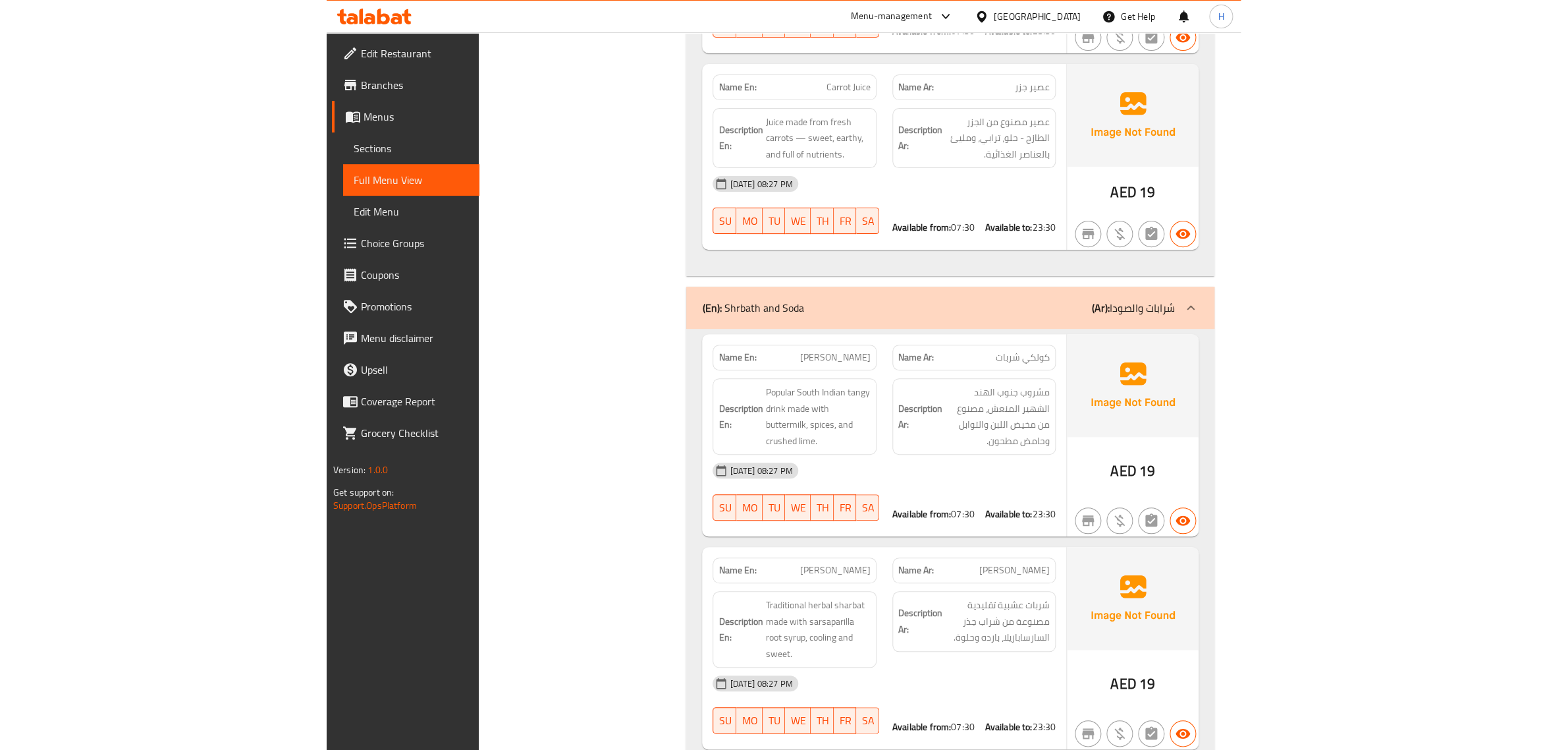
scroll to position [16308, 0]
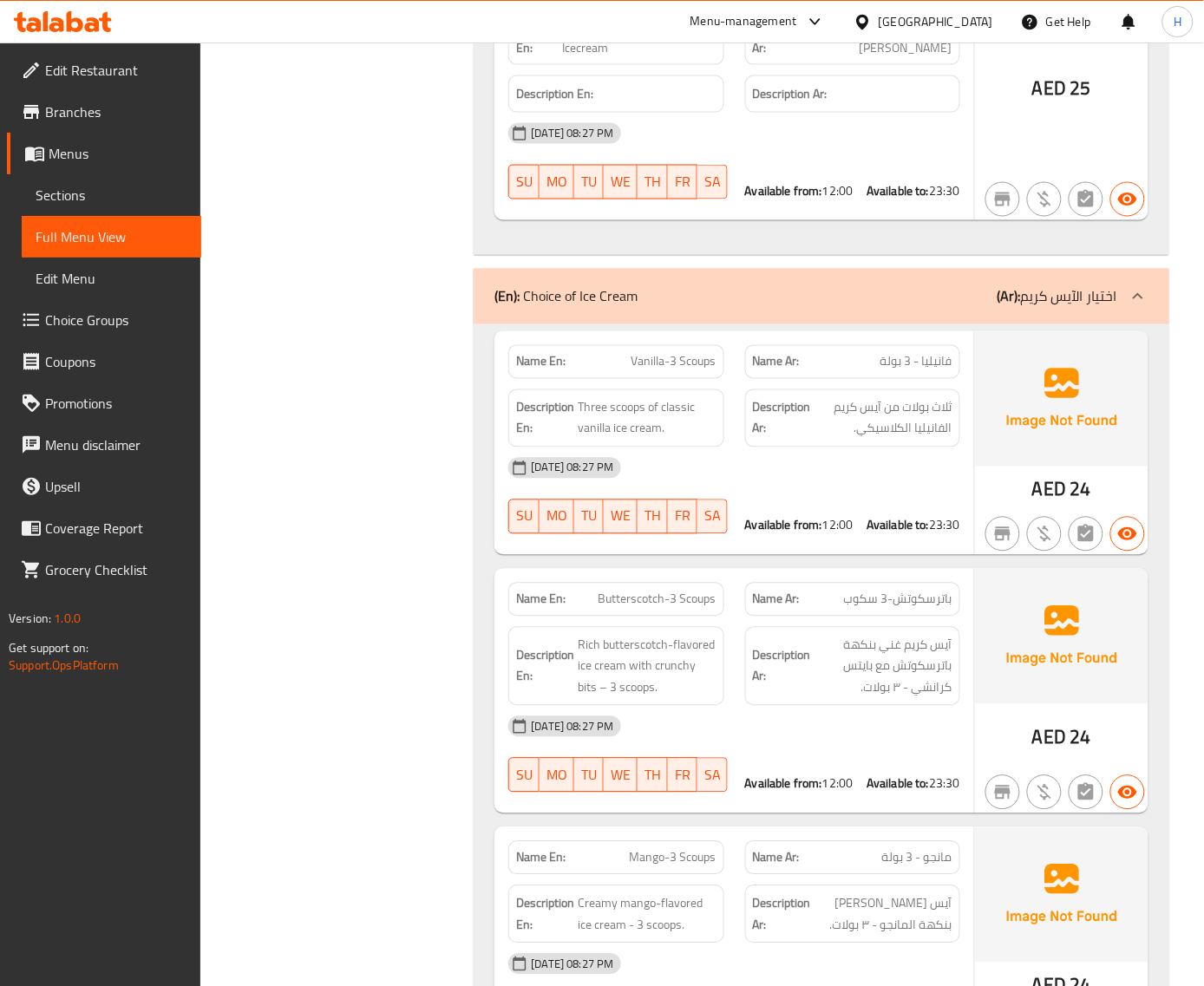
click at [685, 590] on span "Butterscotch-3 Scoups" at bounding box center [657, 599] width 118 height 18
copy span "Butterscotch-3 Scoups"
